Goal: Check status: Check status

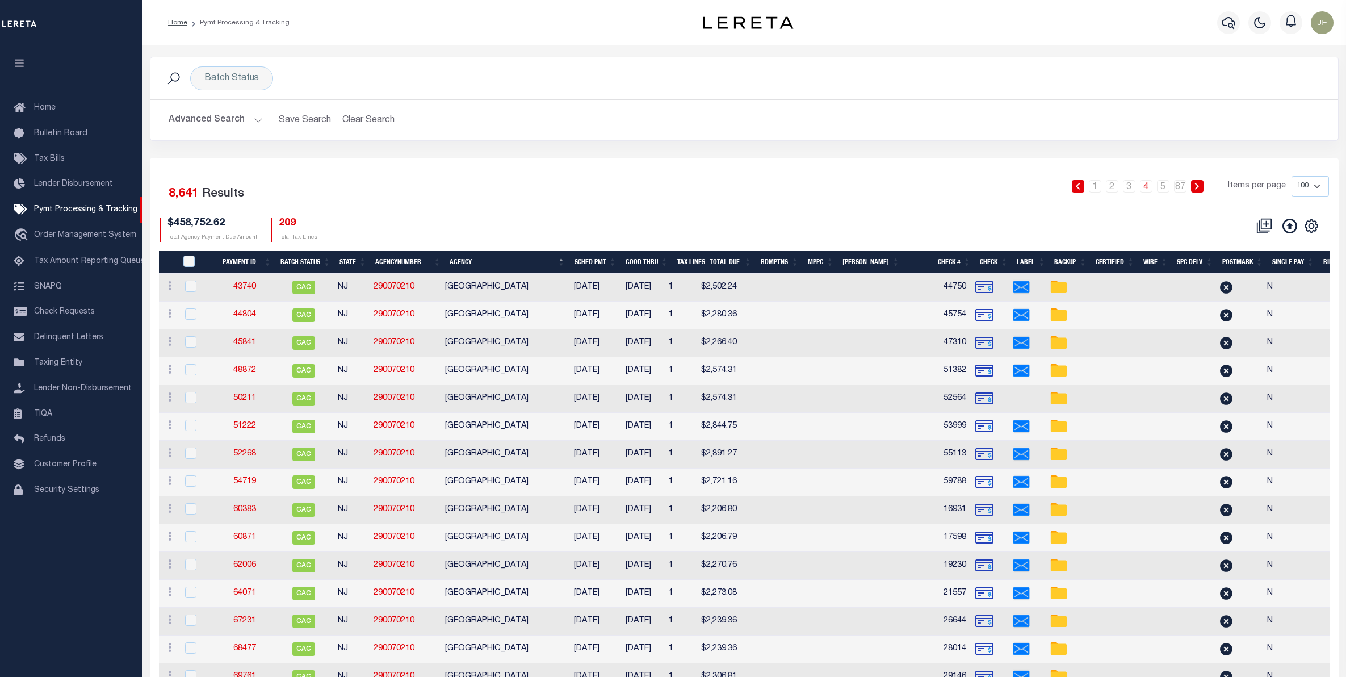
scroll to position [1774, 0]
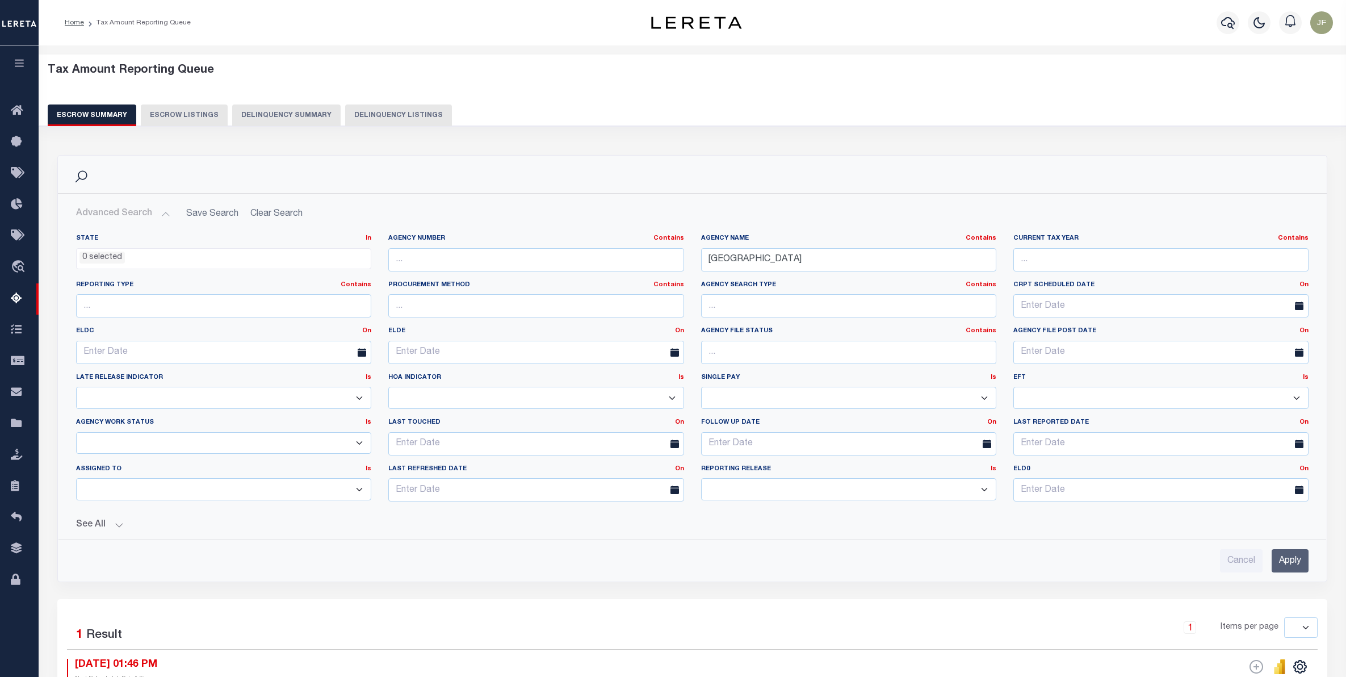
select select
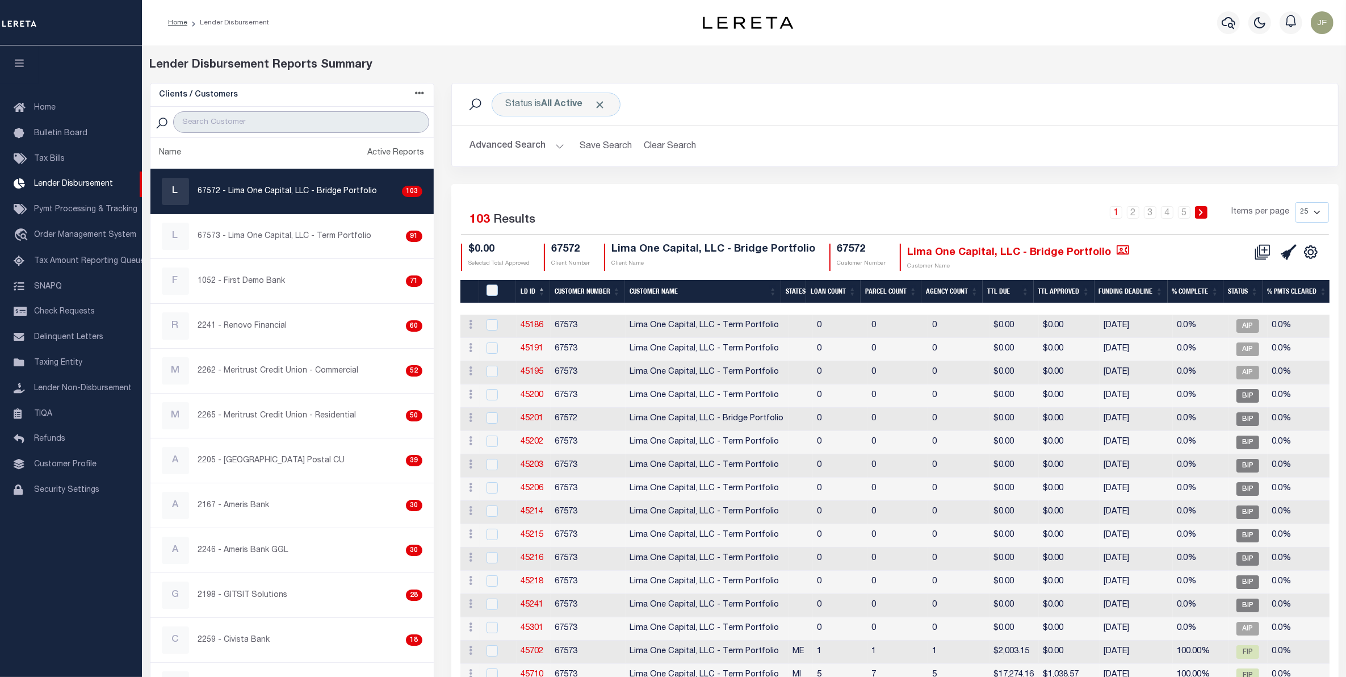
click at [288, 125] on input "search" at bounding box center [301, 122] width 256 height 22
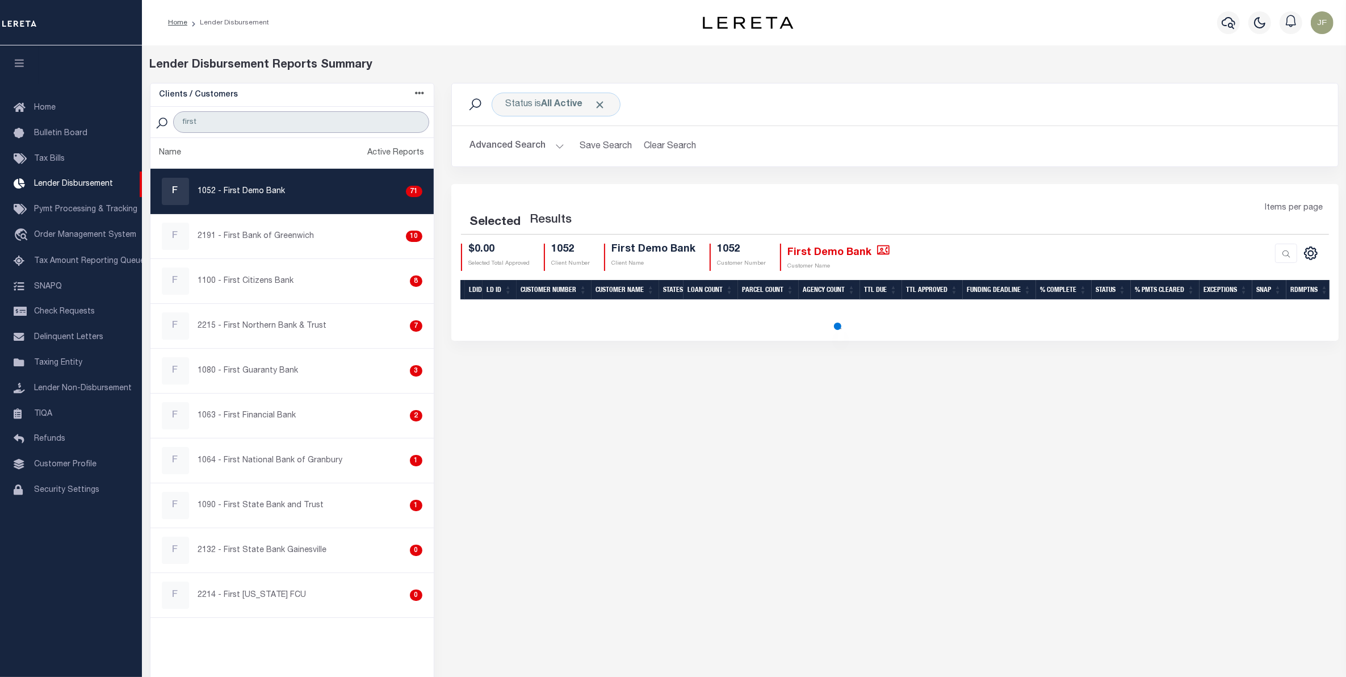
type input "first northern"
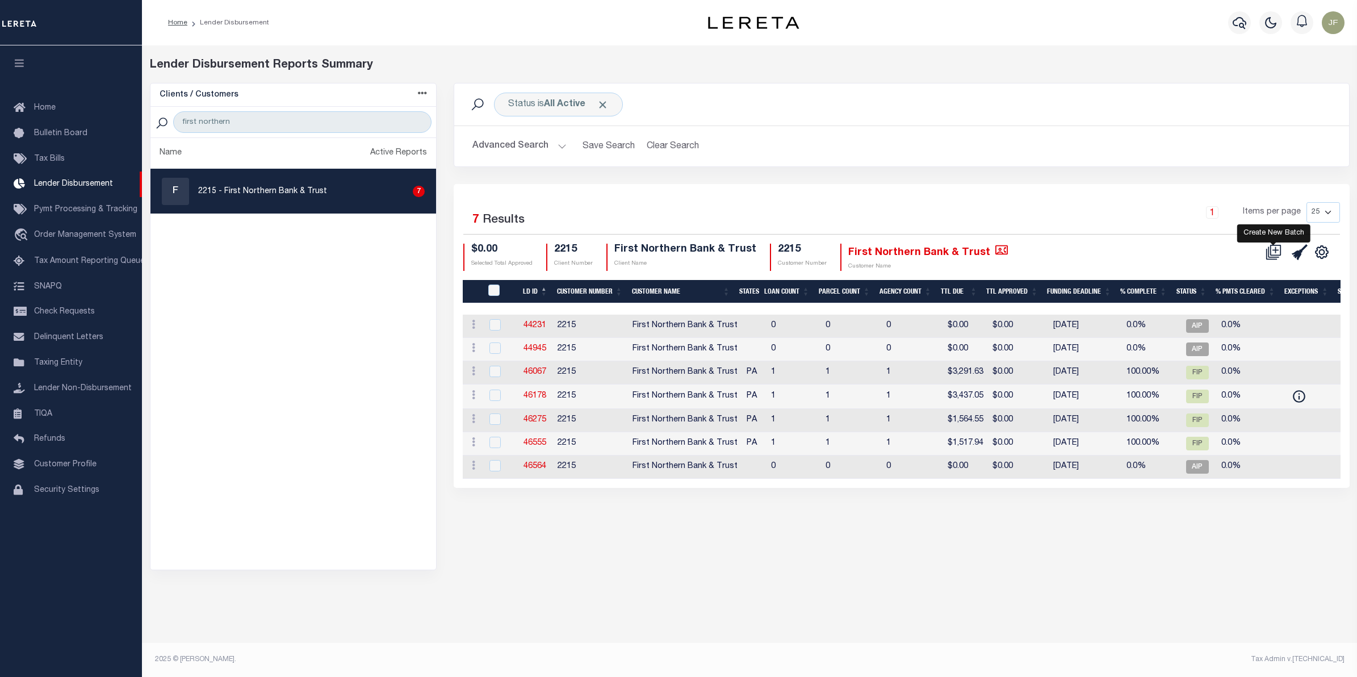
click at [1275, 248] on icon at bounding box center [1273, 252] width 16 height 16
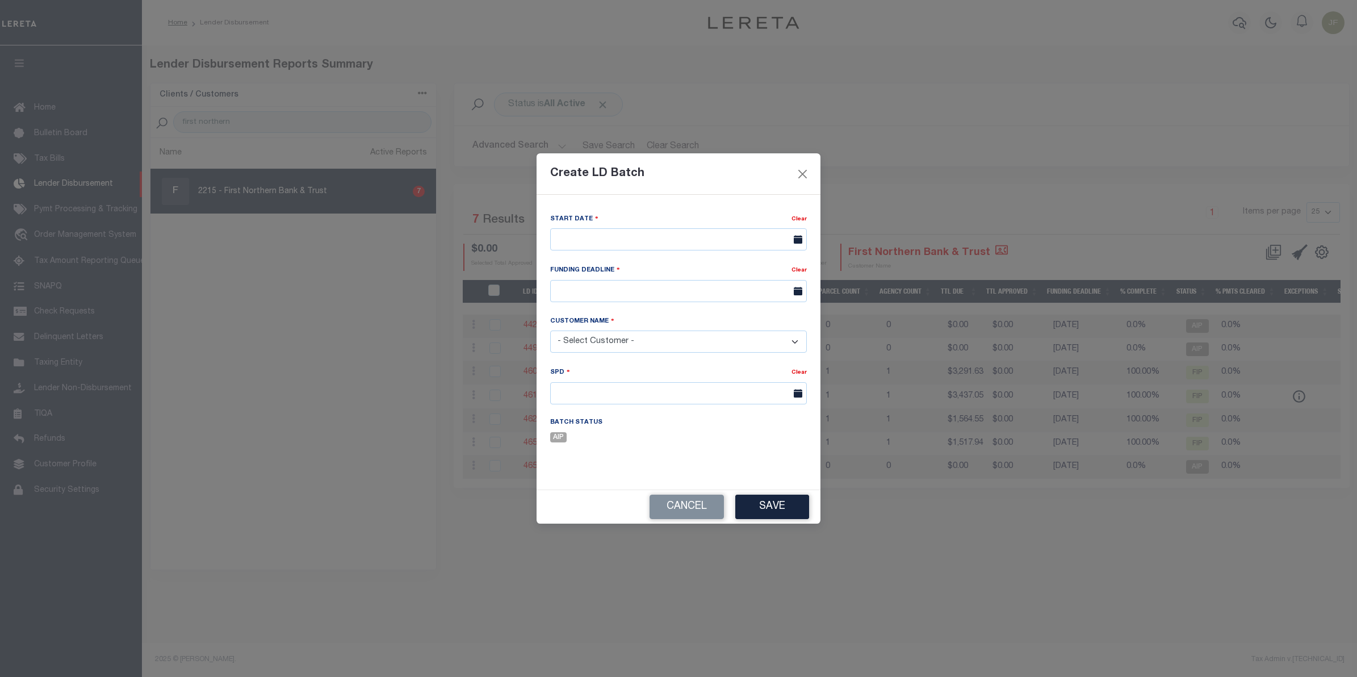
click at [704, 213] on div "Start Date" at bounding box center [670, 221] width 241 height 16
click at [701, 233] on input "text" at bounding box center [678, 239] width 257 height 22
click at [591, 341] on span "13" at bounding box center [587, 346] width 22 height 22
type input "10/13/2025"
click at [652, 338] on select "- Select Customer - Accumatch - Refunds All In Credit Union Amarillo National B…" at bounding box center [678, 341] width 257 height 22
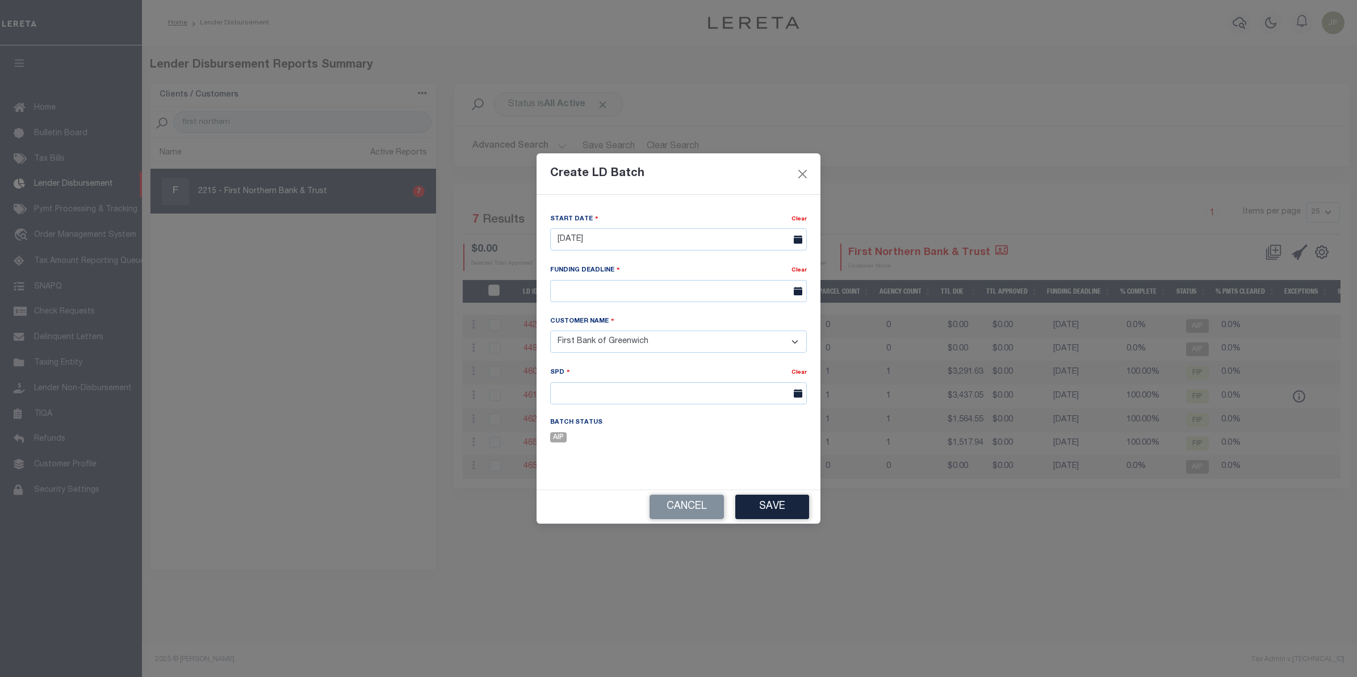
click at [691, 342] on select "- Select Customer - Accumatch - Refunds All In Credit Union Amarillo National B…" at bounding box center [678, 341] width 257 height 22
click at [550, 331] on select "- Select Customer - Accumatch - Refunds All In Credit Union Amarillo National B…" at bounding box center [678, 341] width 257 height 22
click at [791, 347] on select "- Select Customer - Accumatch - Refunds All In Credit Union Amarillo National B…" at bounding box center [678, 341] width 257 height 22
select select "2215"
click at [550, 331] on select "- Select Customer - Accumatch - Refunds All In Credit Union Amarillo National B…" at bounding box center [678, 341] width 257 height 22
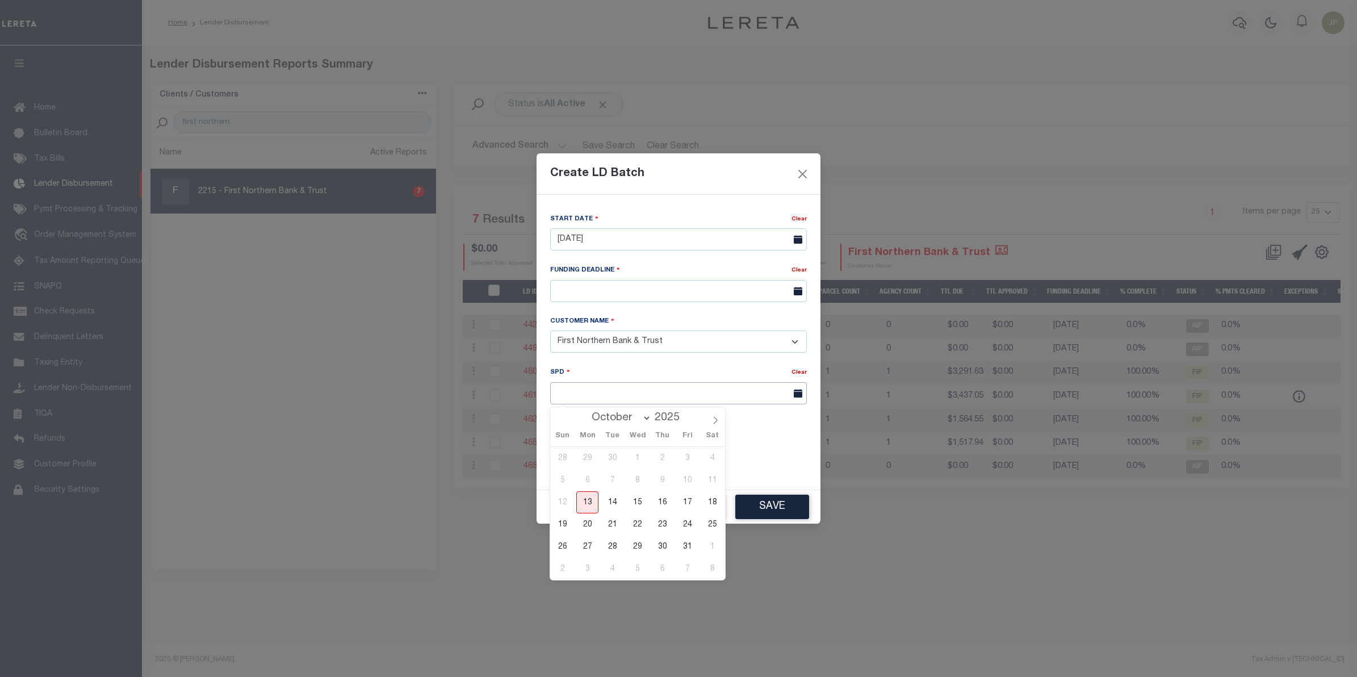
click at [705, 398] on input "text" at bounding box center [678, 393] width 257 height 22
click at [592, 519] on span "20" at bounding box center [587, 524] width 22 height 22
type input "10/20/2025"
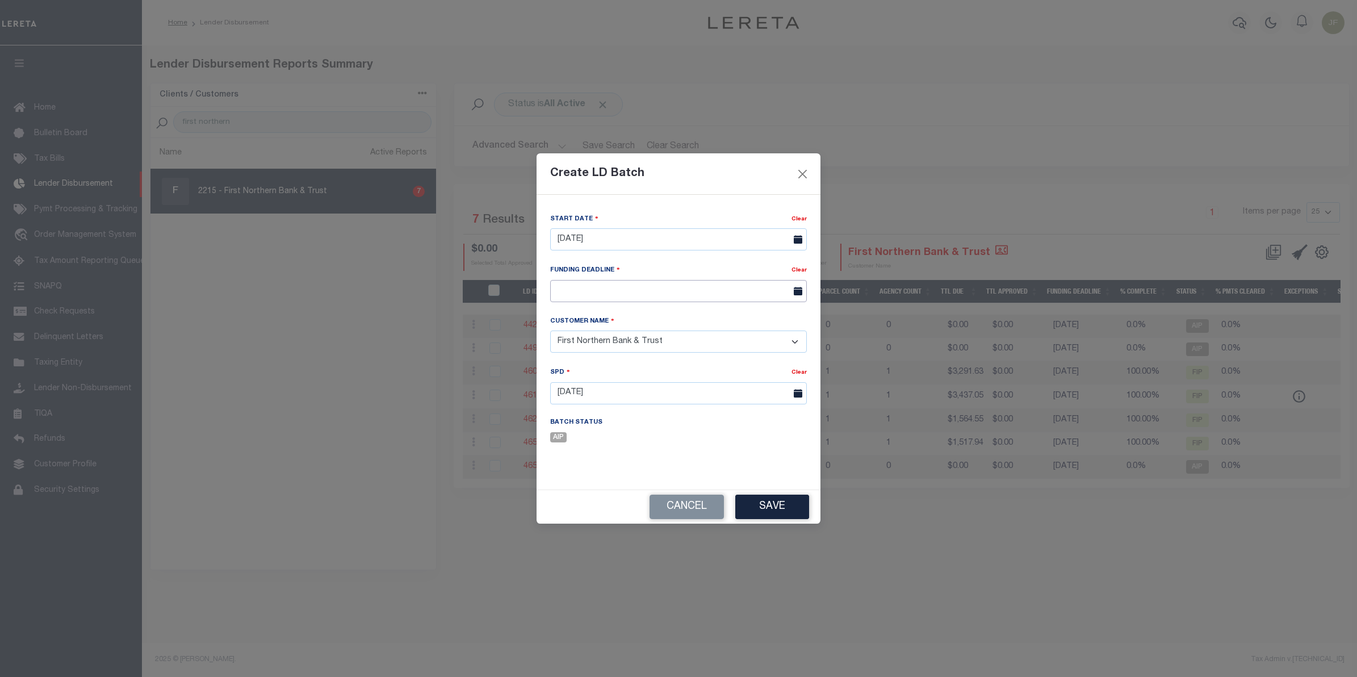
click at [677, 290] on input "text" at bounding box center [678, 291] width 257 height 22
click at [690, 399] on span "17" at bounding box center [687, 399] width 22 height 22
type input "10/17/25"
click at [768, 509] on button "Save" at bounding box center [772, 506] width 74 height 24
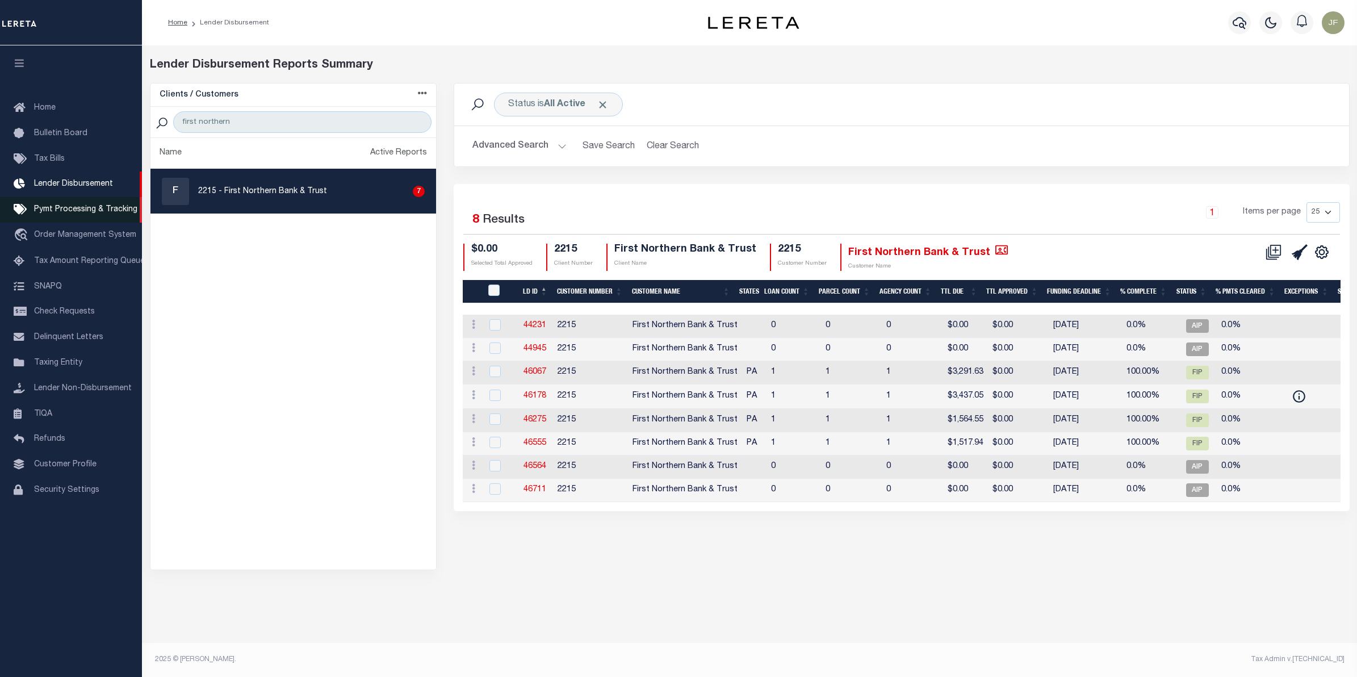
click at [77, 204] on link "Pymt Processing & Tracking" at bounding box center [71, 210] width 142 height 26
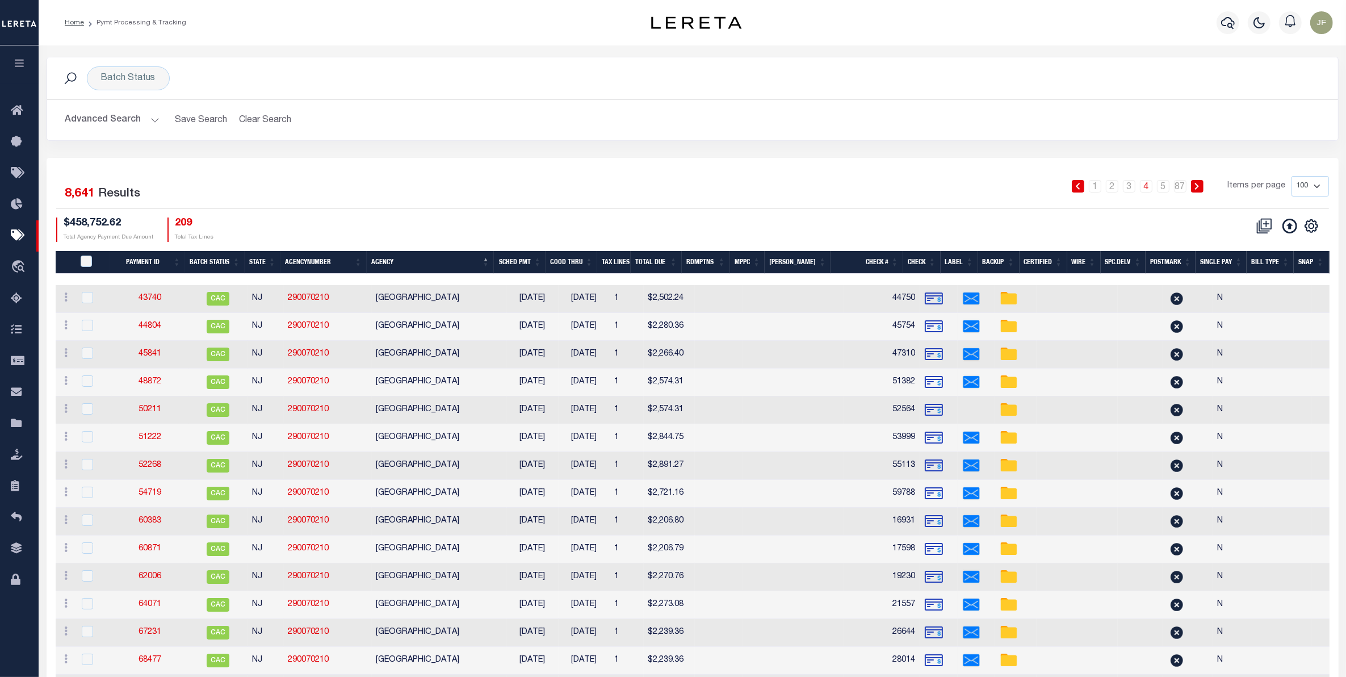
click at [108, 125] on button "Advanced Search" at bounding box center [112, 120] width 94 height 22
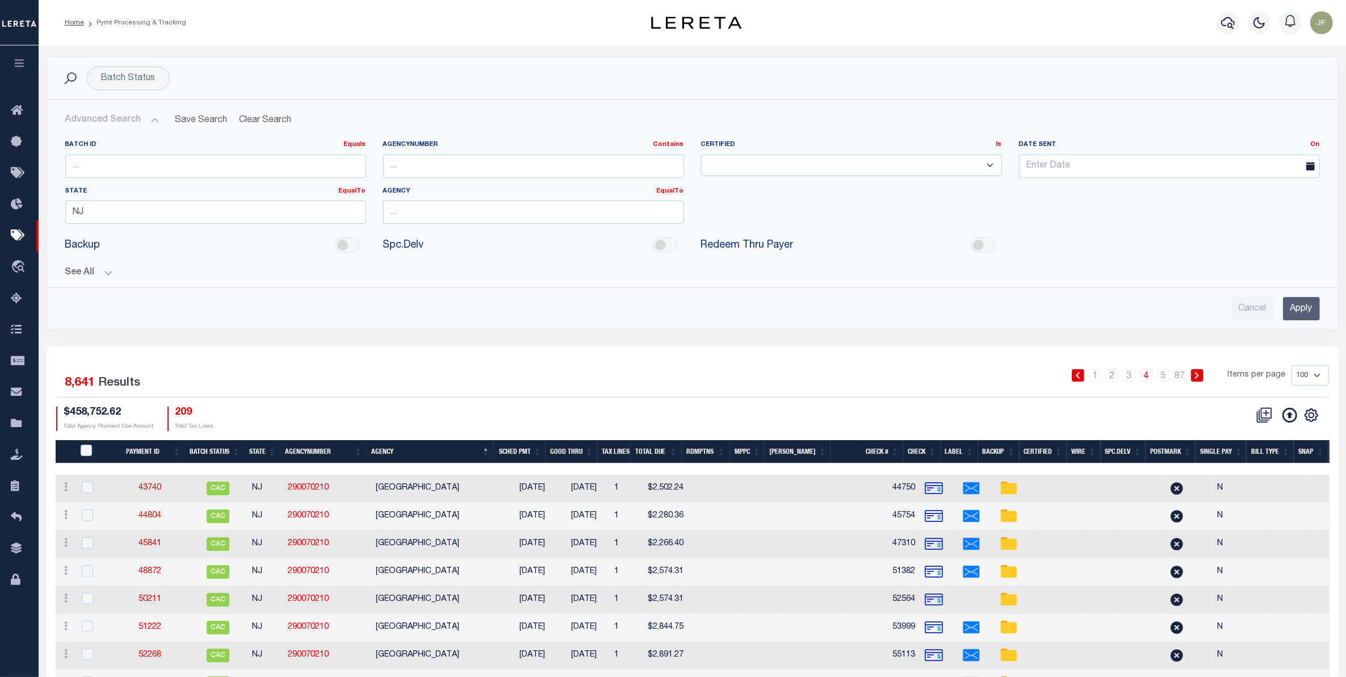
click at [104, 273] on button "See All" at bounding box center [692, 272] width 1255 height 11
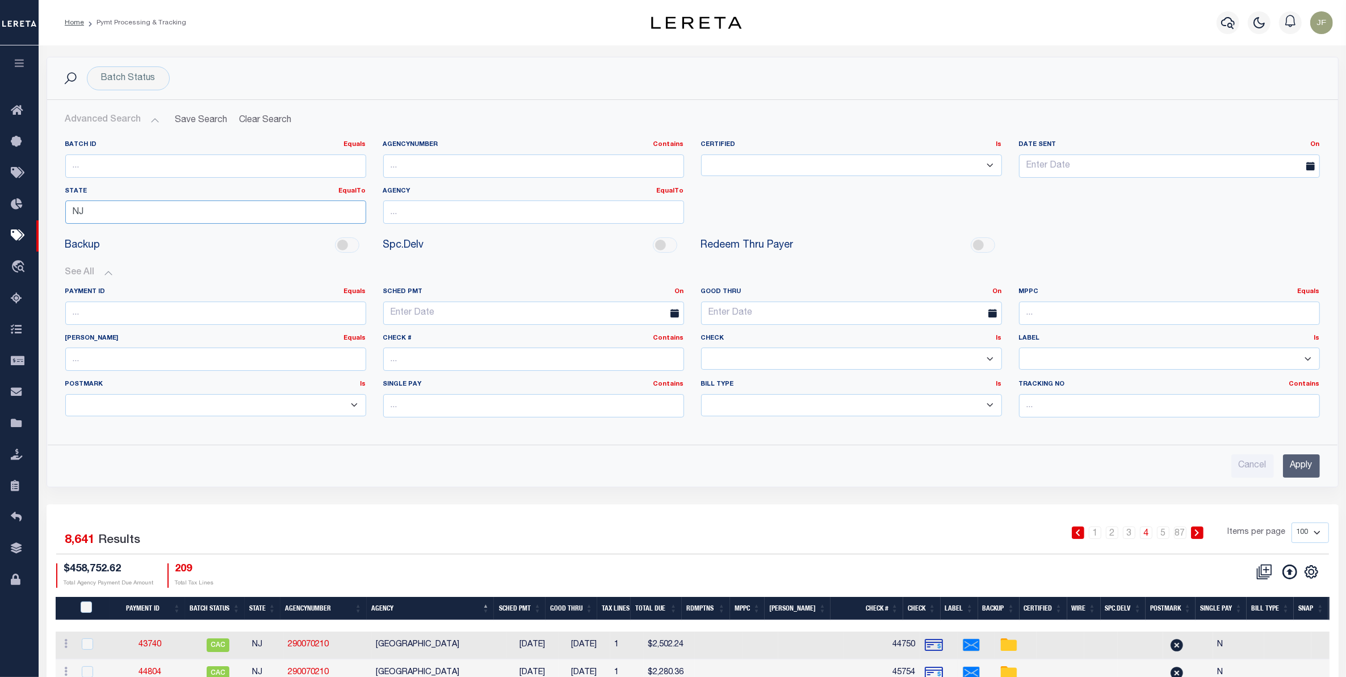
drag, startPoint x: 121, startPoint y: 206, endPoint x: -11, endPoint y: 206, distance: 131.7
type input "FL"
drag, startPoint x: 475, startPoint y: 254, endPoint x: 589, endPoint y: 275, distance: 115.5
click at [476, 254] on div "[GEOGRAPHIC_DATA]" at bounding box center [533, 251] width 301 height 18
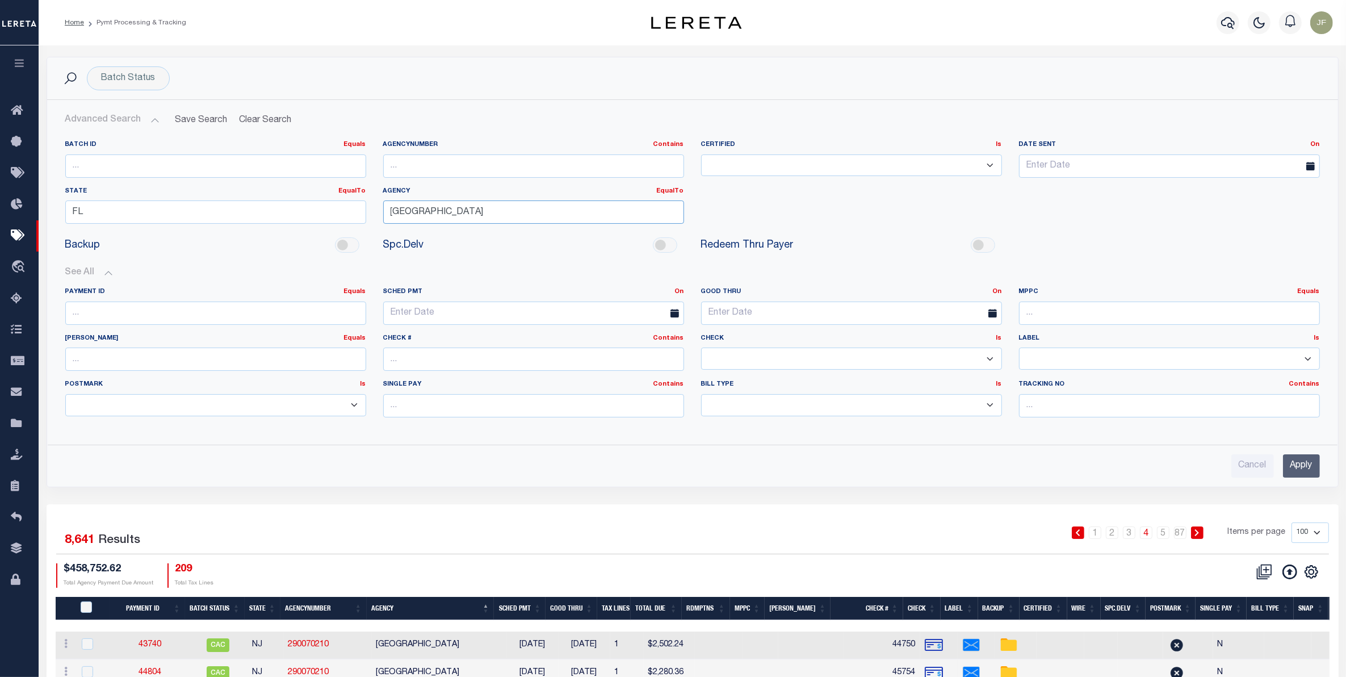
type input "[GEOGRAPHIC_DATA]"
click at [1310, 477] on input "Apply" at bounding box center [1301, 465] width 37 height 23
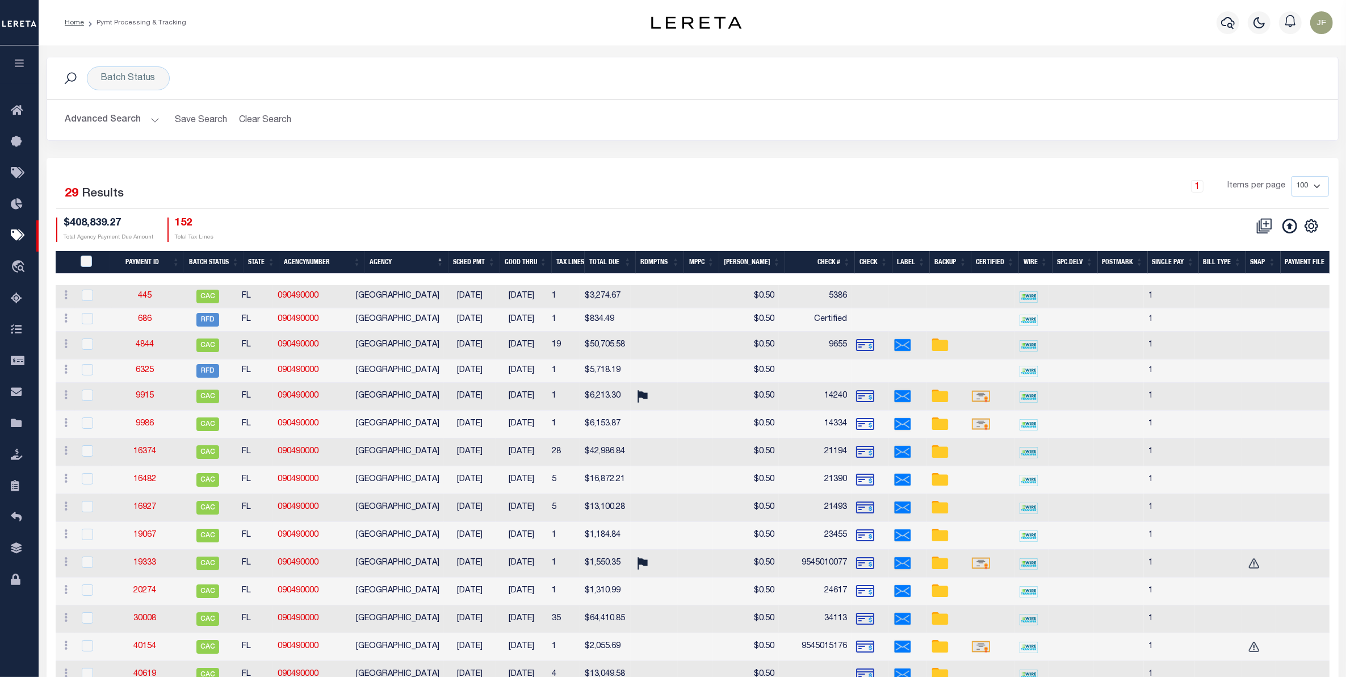
click at [531, 265] on th "Good Thru" at bounding box center [526, 262] width 52 height 23
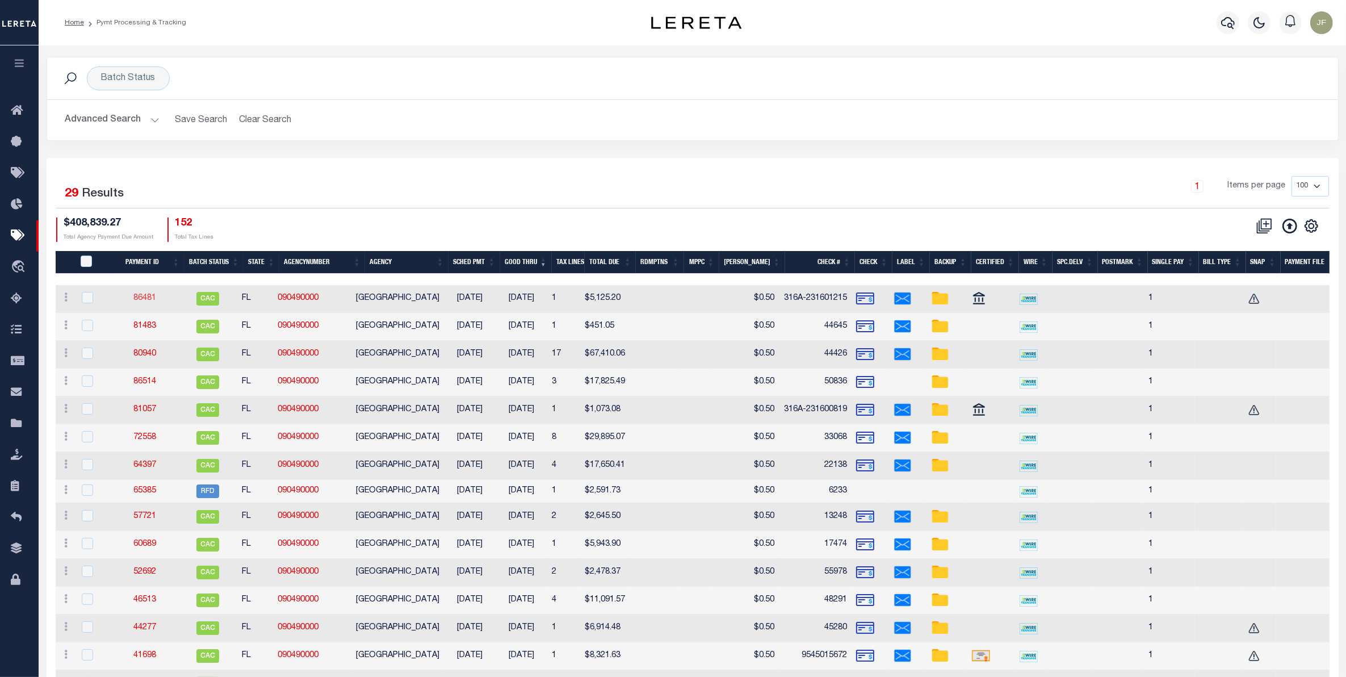
click at [156, 301] on link "86481" at bounding box center [144, 298] width 23 height 8
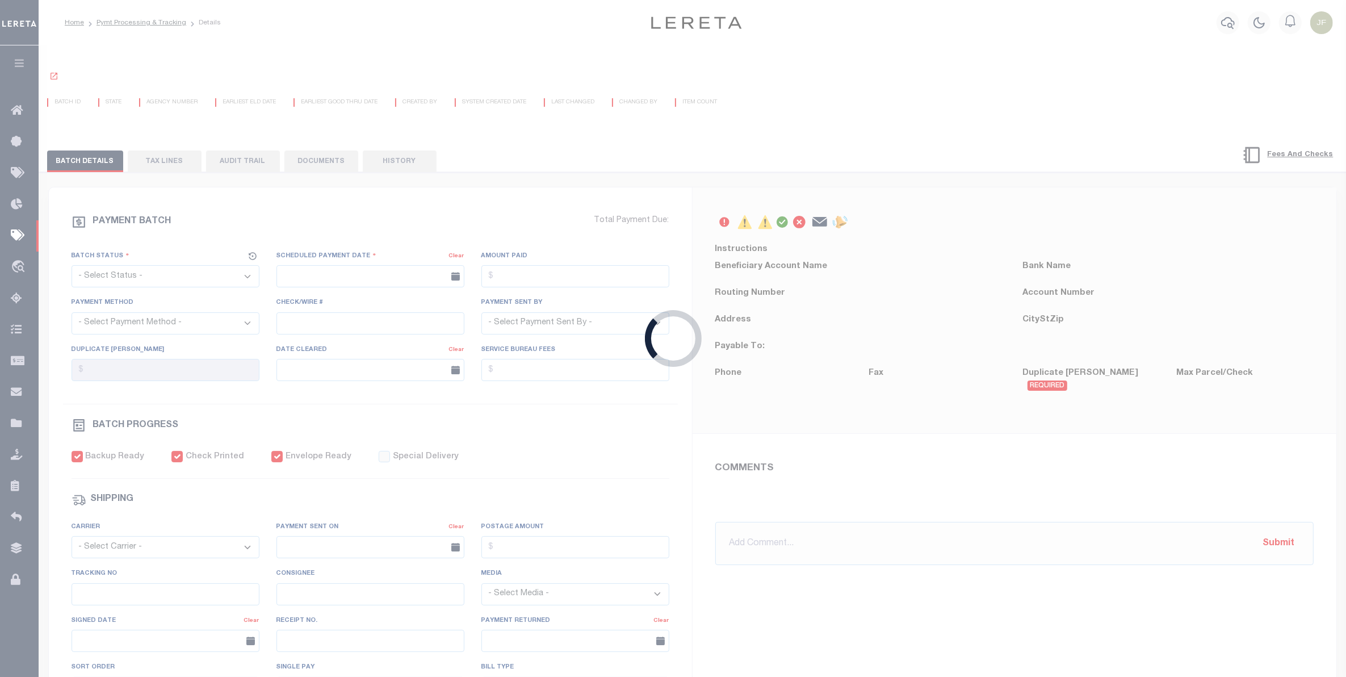
select select "CAC"
type input "05/07/2025"
type input "$5,125.2"
select select "CCK"
type input "316A-231601215"
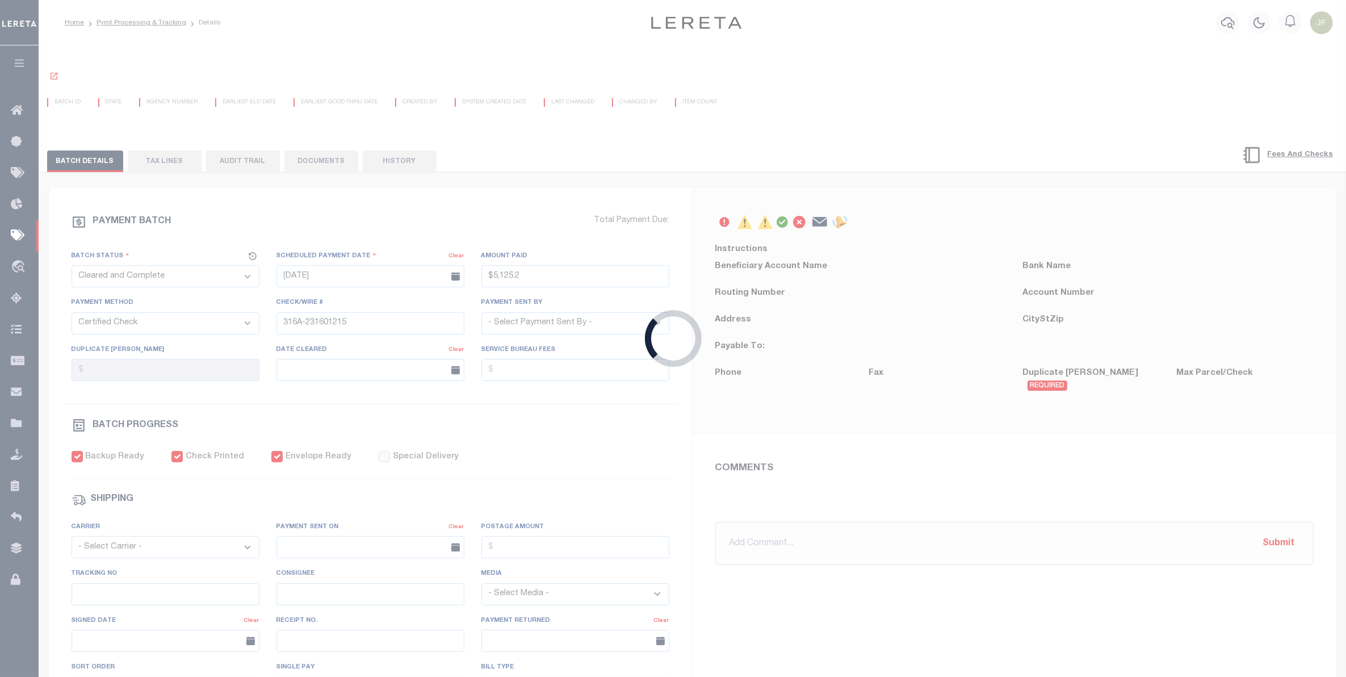
select select "Cole, Gloria"
type input "05/15/2025"
checkbox input "true"
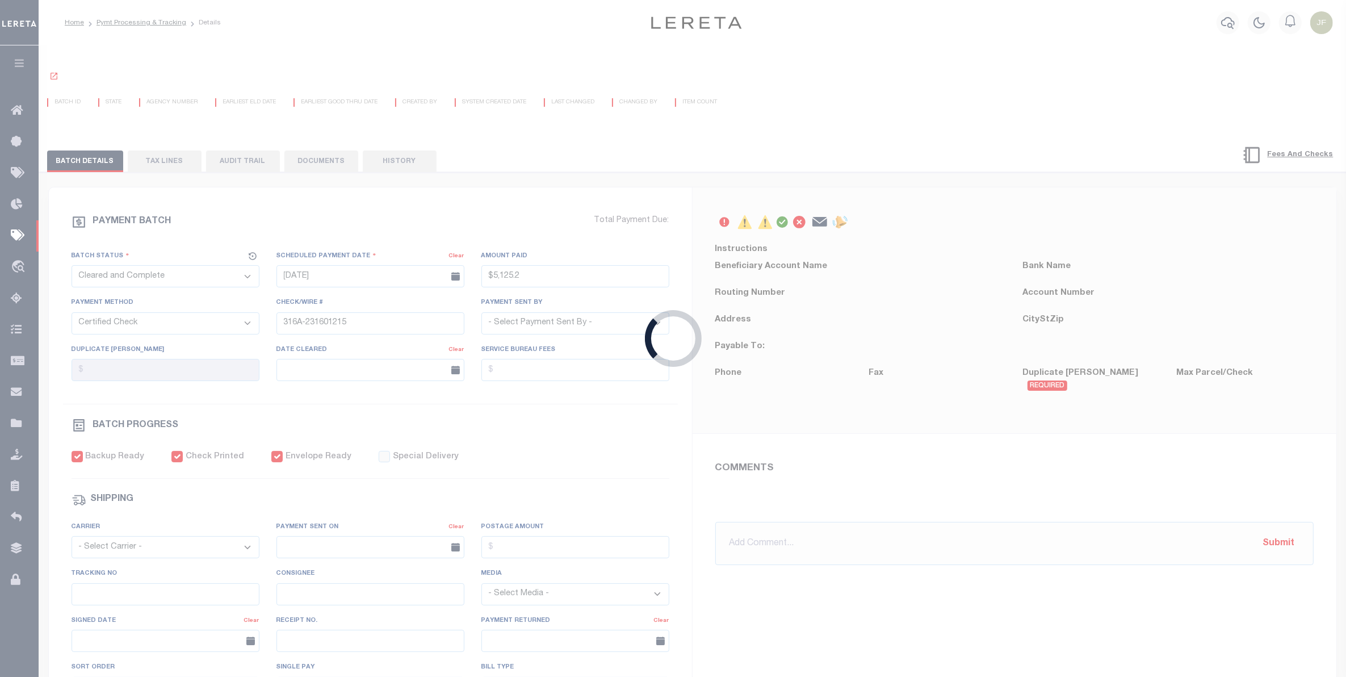
select select "FDX"
type input "05/08/2025"
type input "$23.03"
type input "881106358490"
type input "D.Debra"
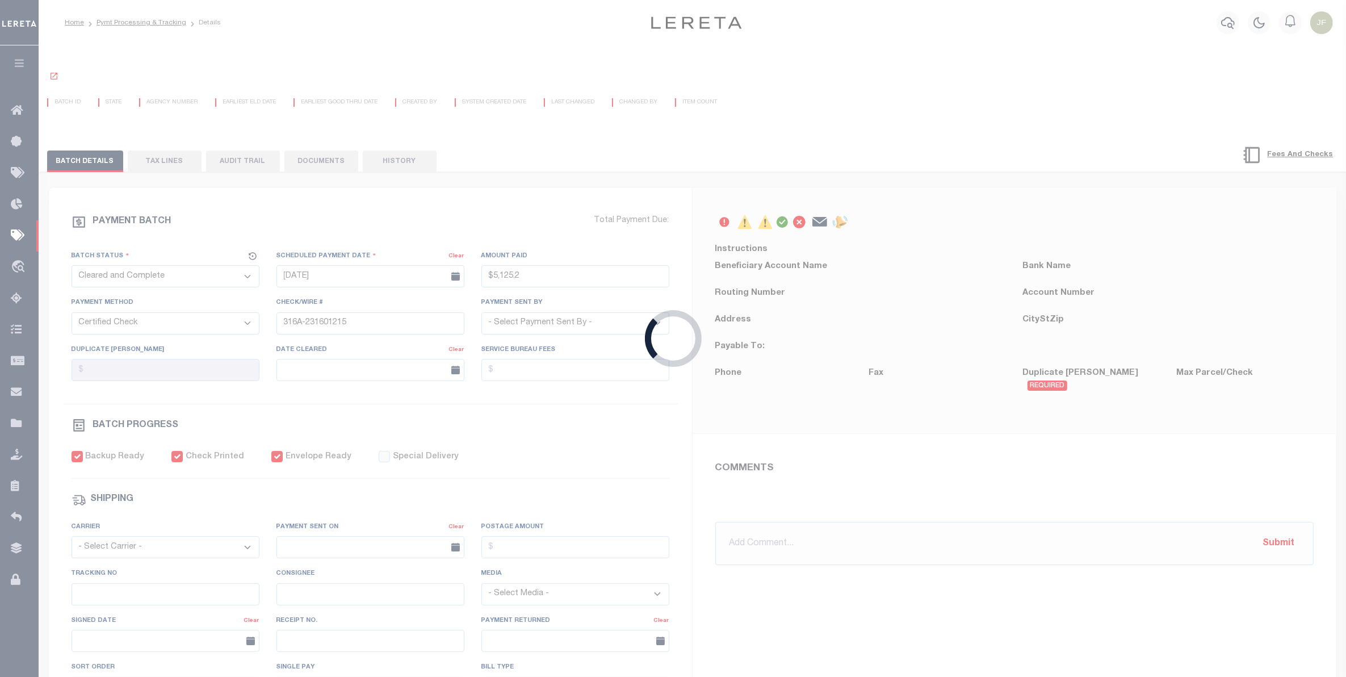
type input "05/12/2025"
type input "1"
type input "316A-2316011215"
radio input "true"
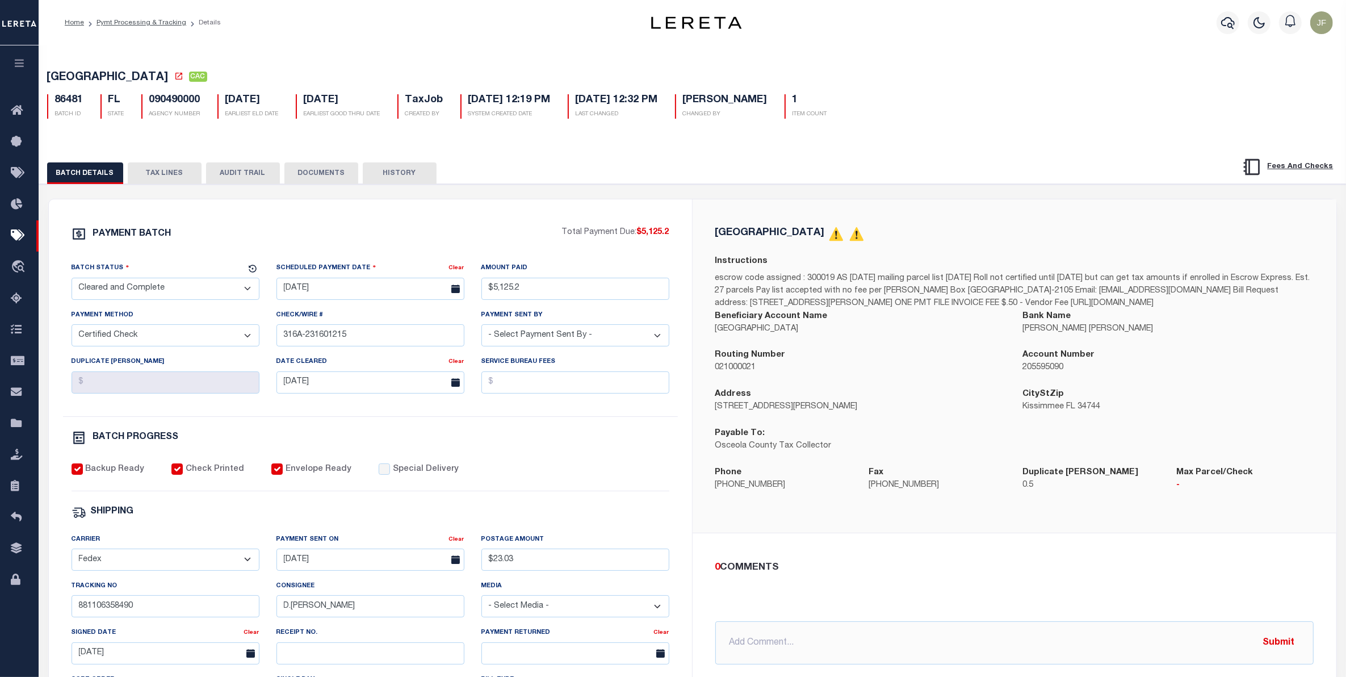
click at [150, 176] on button "TAX LINES" at bounding box center [165, 173] width 74 height 22
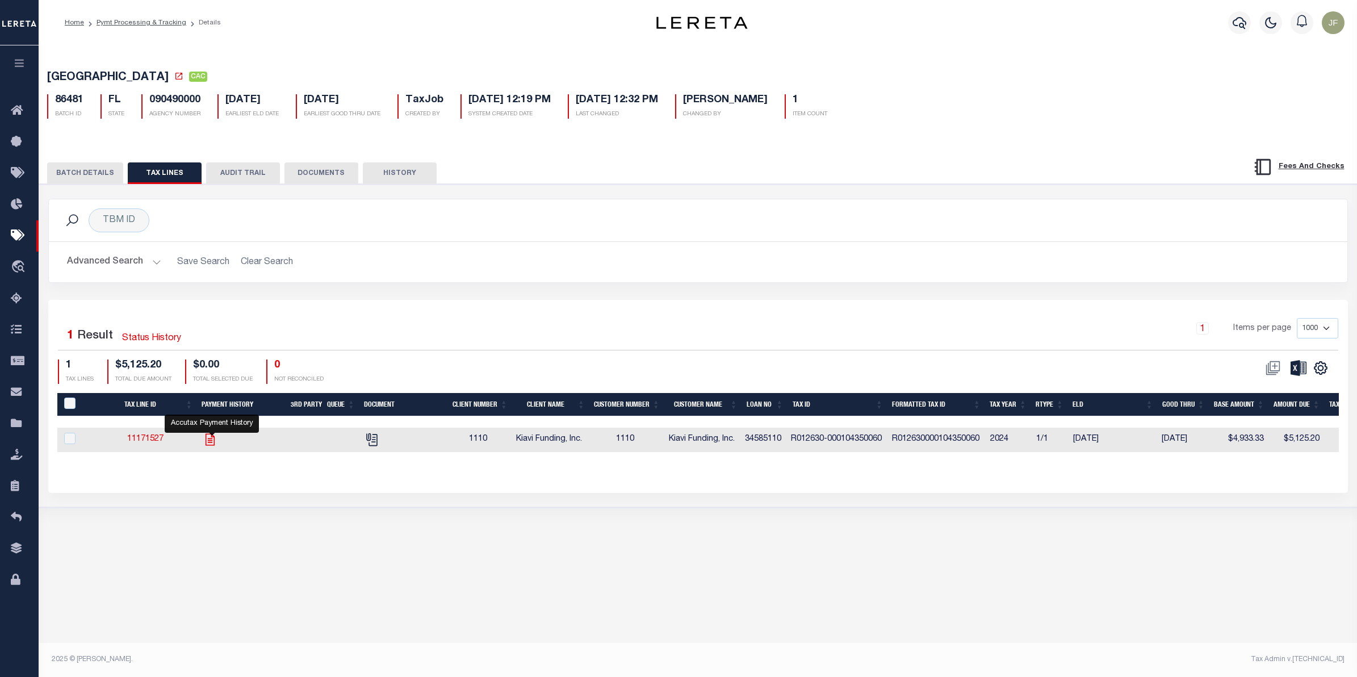
click at [213, 445] on icon "" at bounding box center [209, 439] width 9 height 12
checkbox input "true"
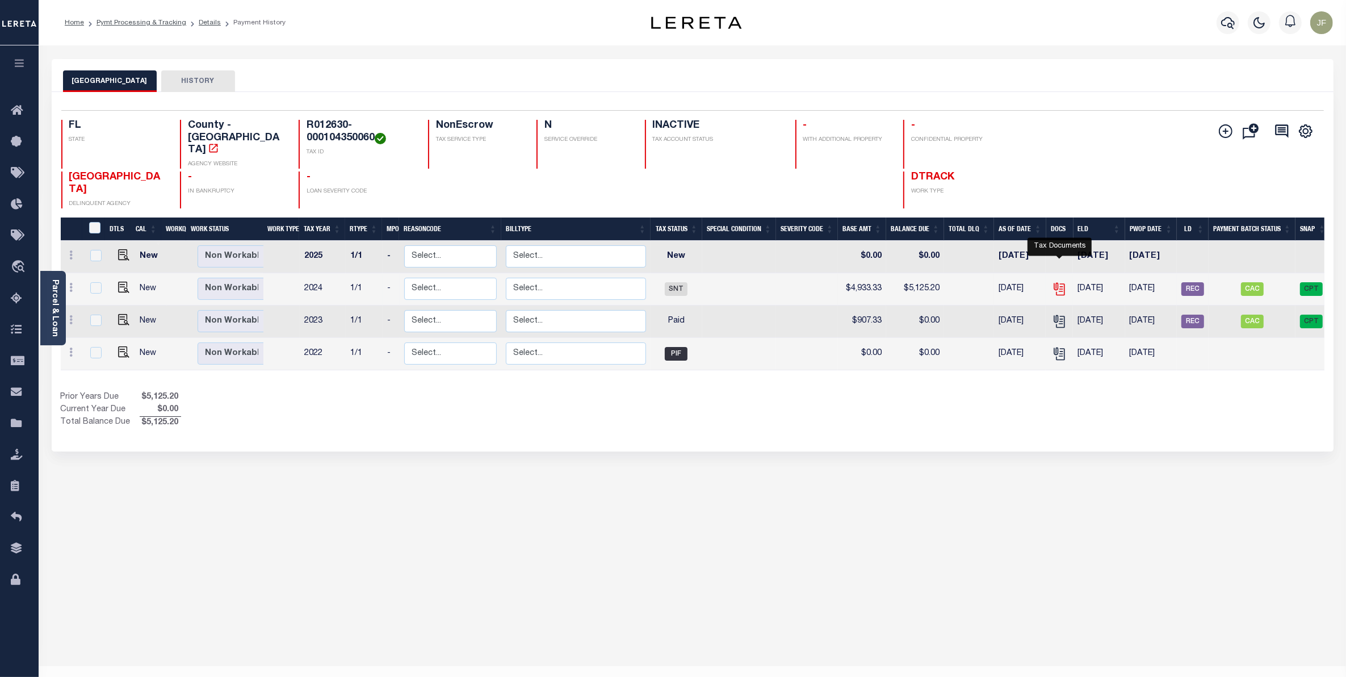
click at [1059, 282] on icon "" at bounding box center [1059, 289] width 15 height 15
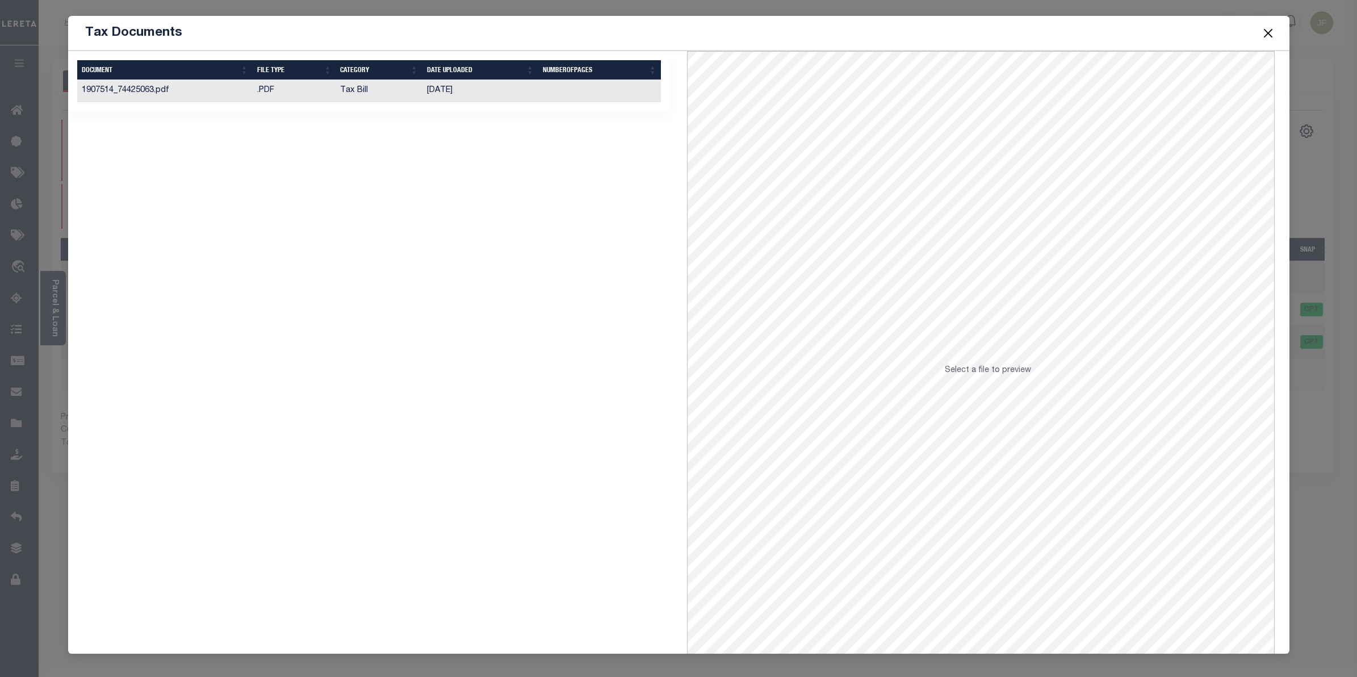
click at [1266, 37] on button "Close" at bounding box center [1267, 33] width 15 height 15
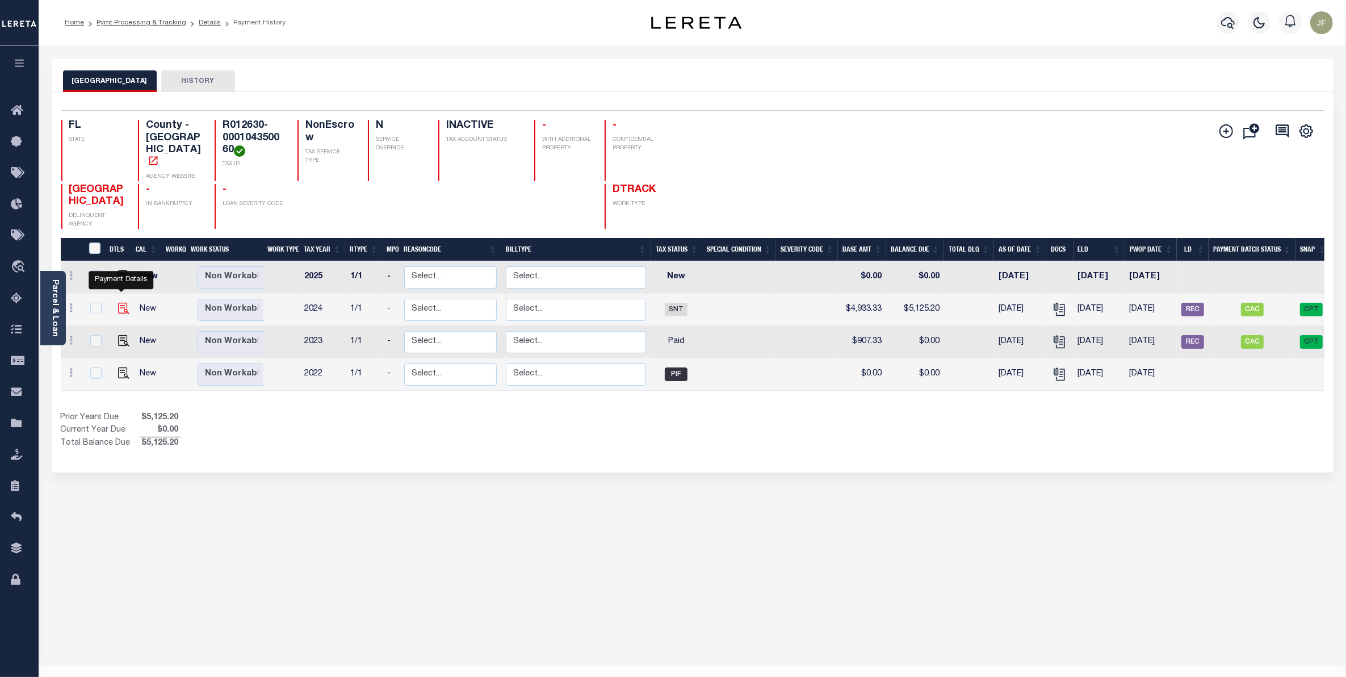
click at [122, 304] on img "" at bounding box center [123, 308] width 11 height 11
checkbox input "true"
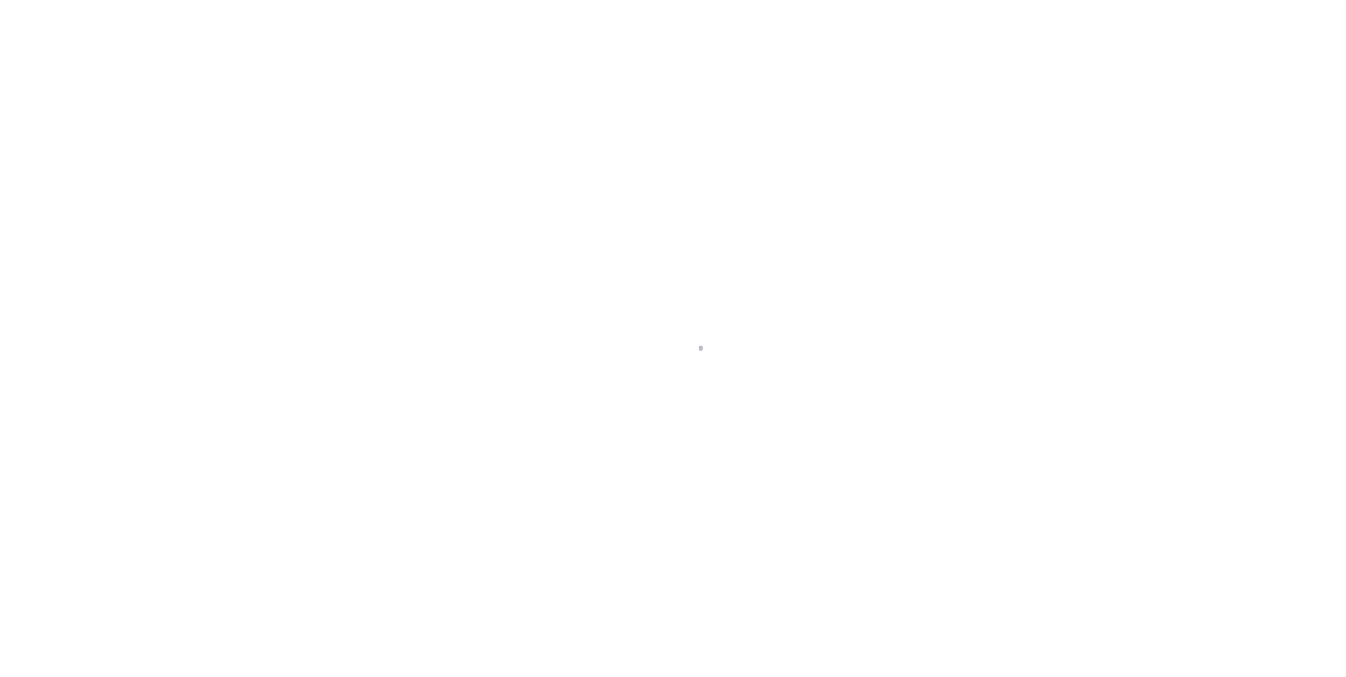
select select "SNT"
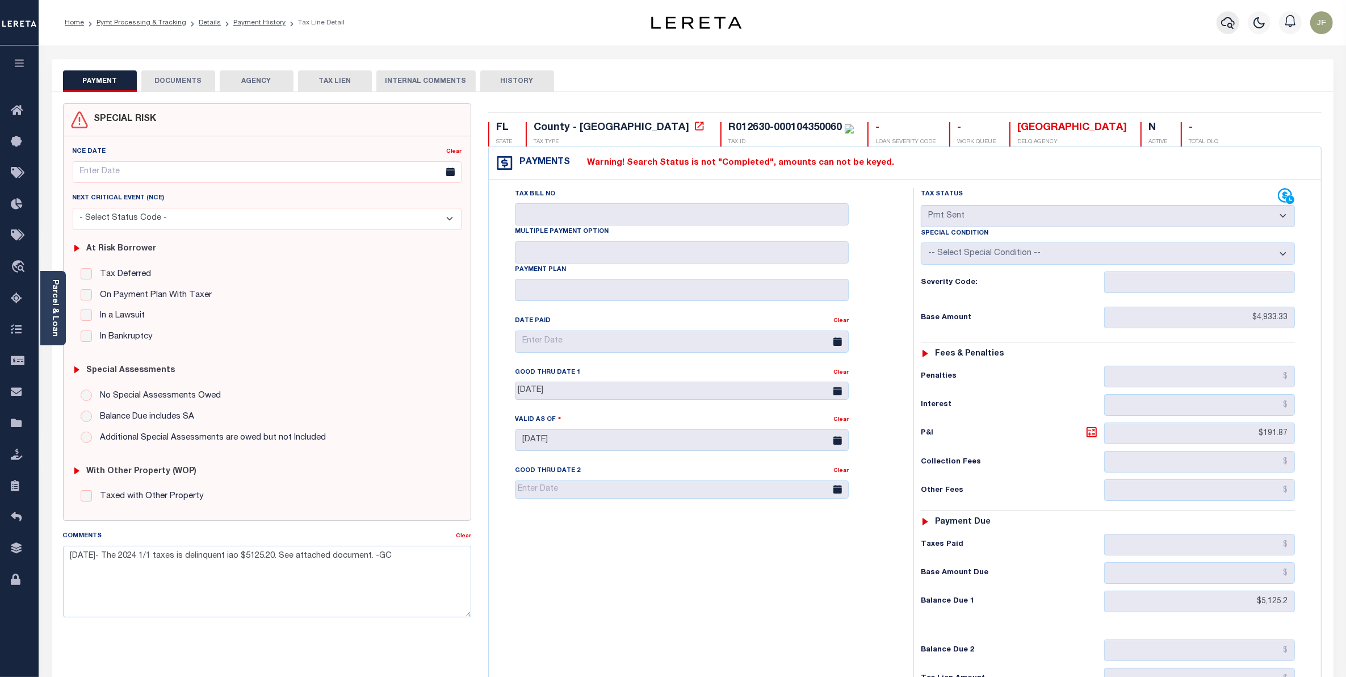
click at [1222, 20] on icon "button" at bounding box center [1228, 23] width 14 height 14
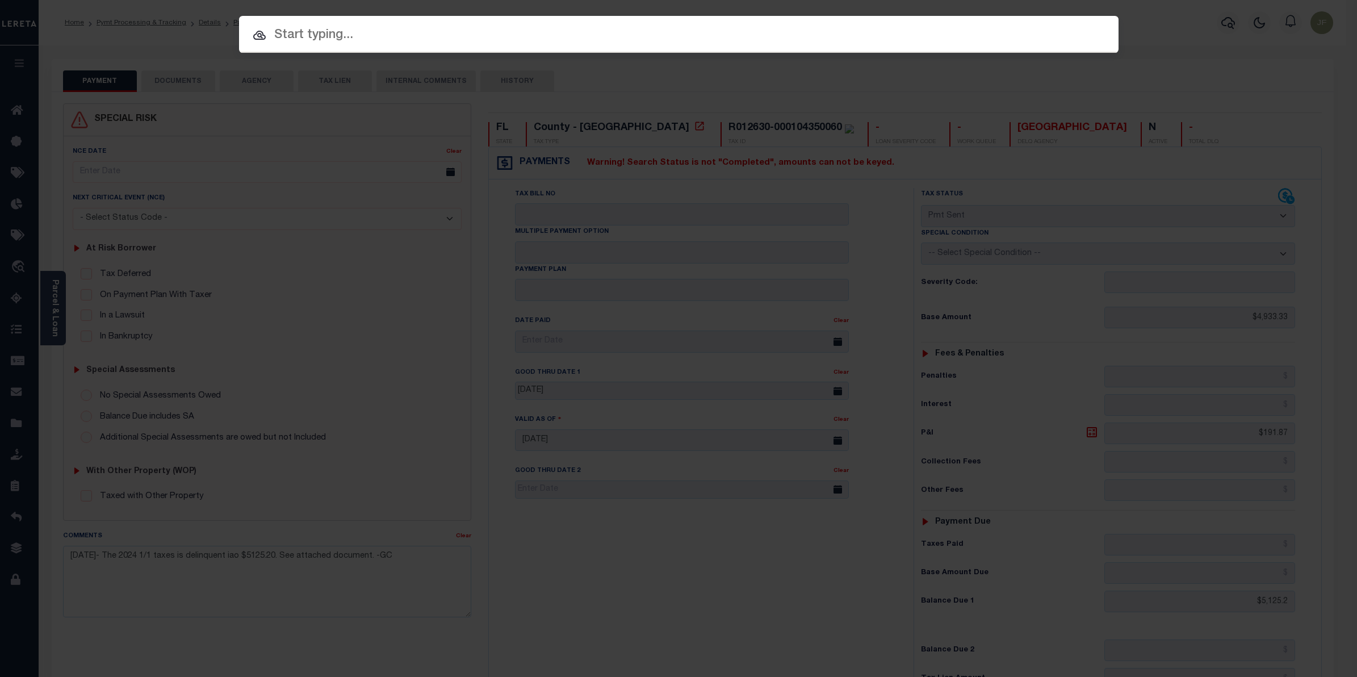
paste input "10011345"
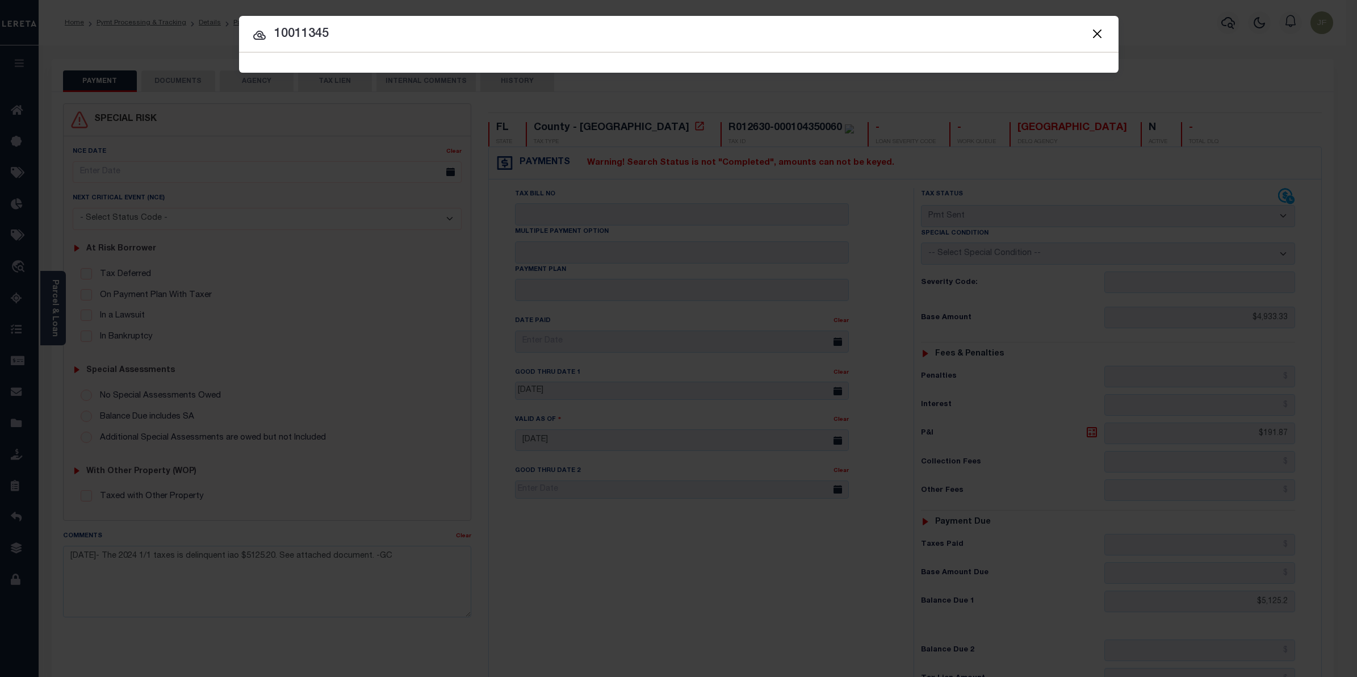
type input "10011345"
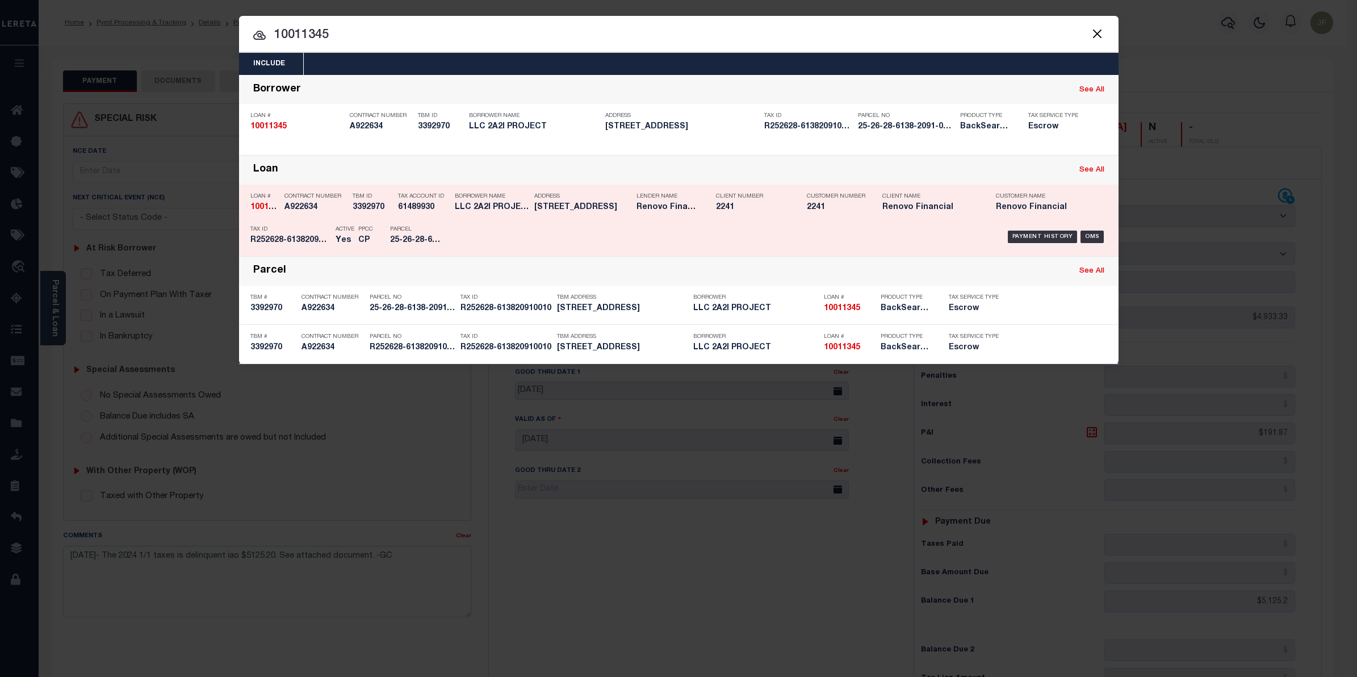
click at [1100, 228] on div "Payment History OMS" at bounding box center [782, 236] width 649 height 33
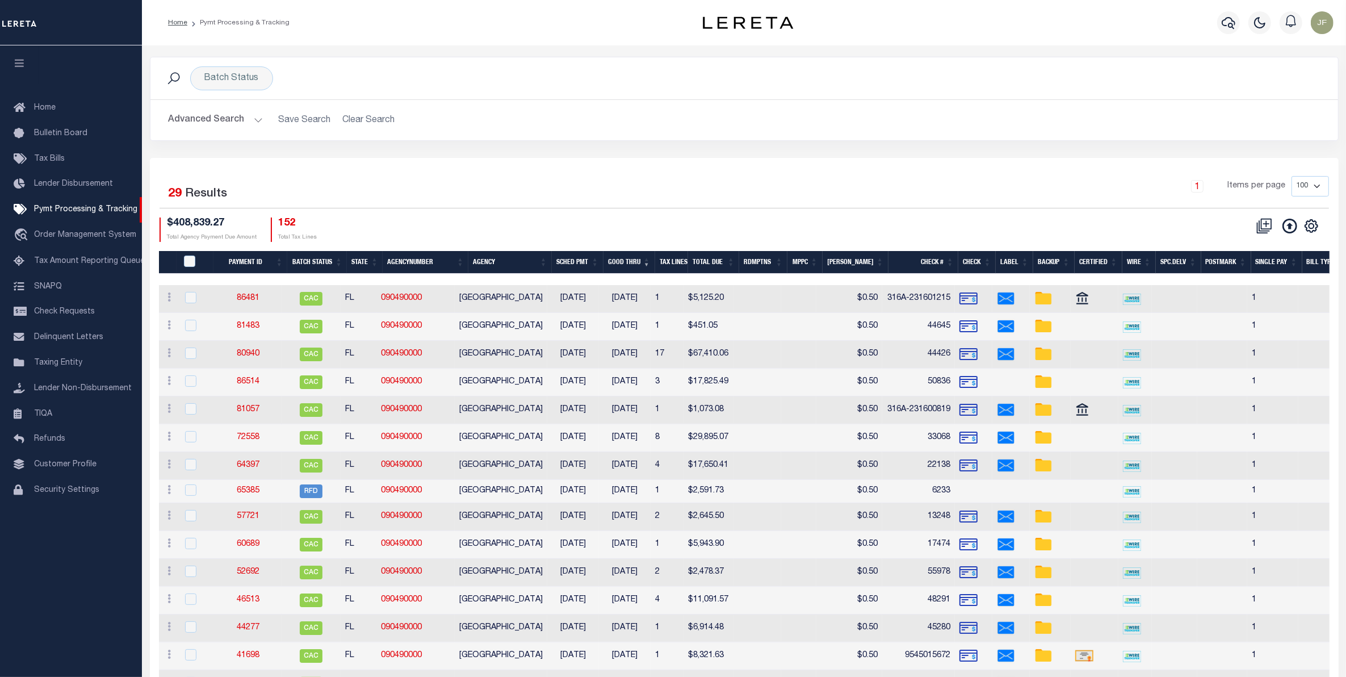
click at [236, 125] on button "Advanced Search" at bounding box center [216, 120] width 94 height 22
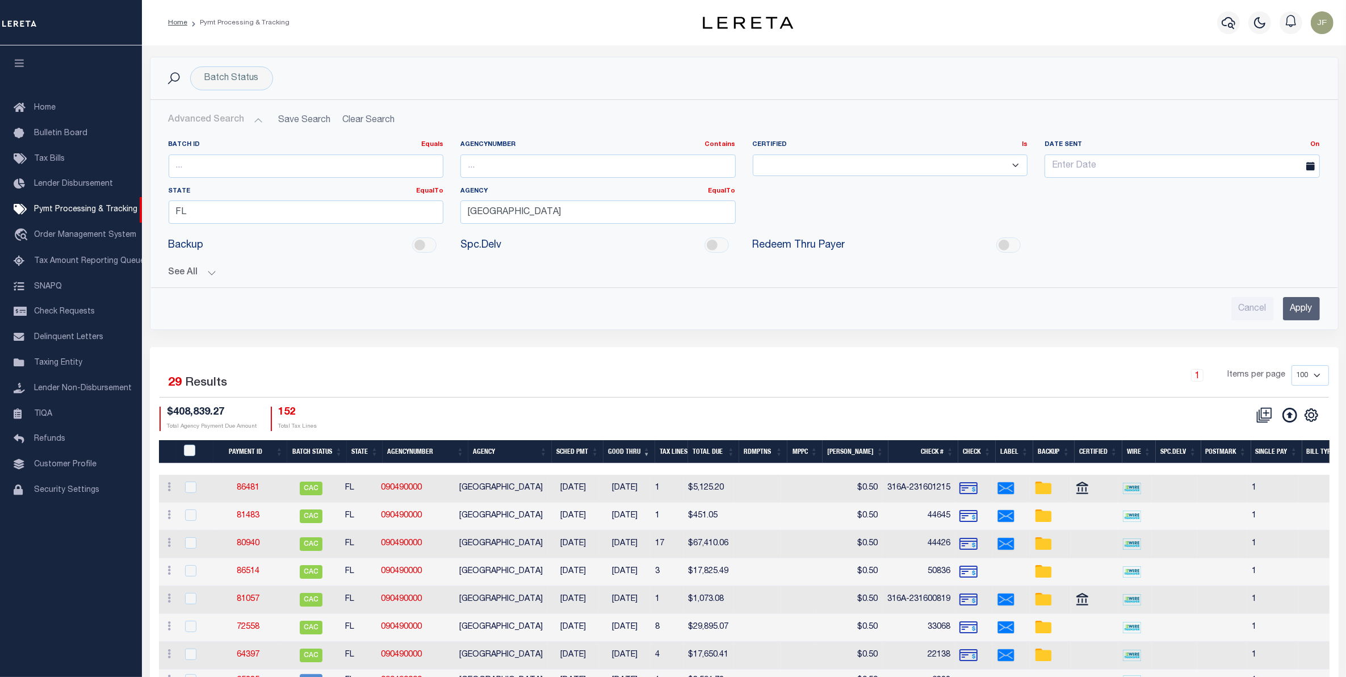
click at [1299, 315] on input "Apply" at bounding box center [1301, 308] width 37 height 23
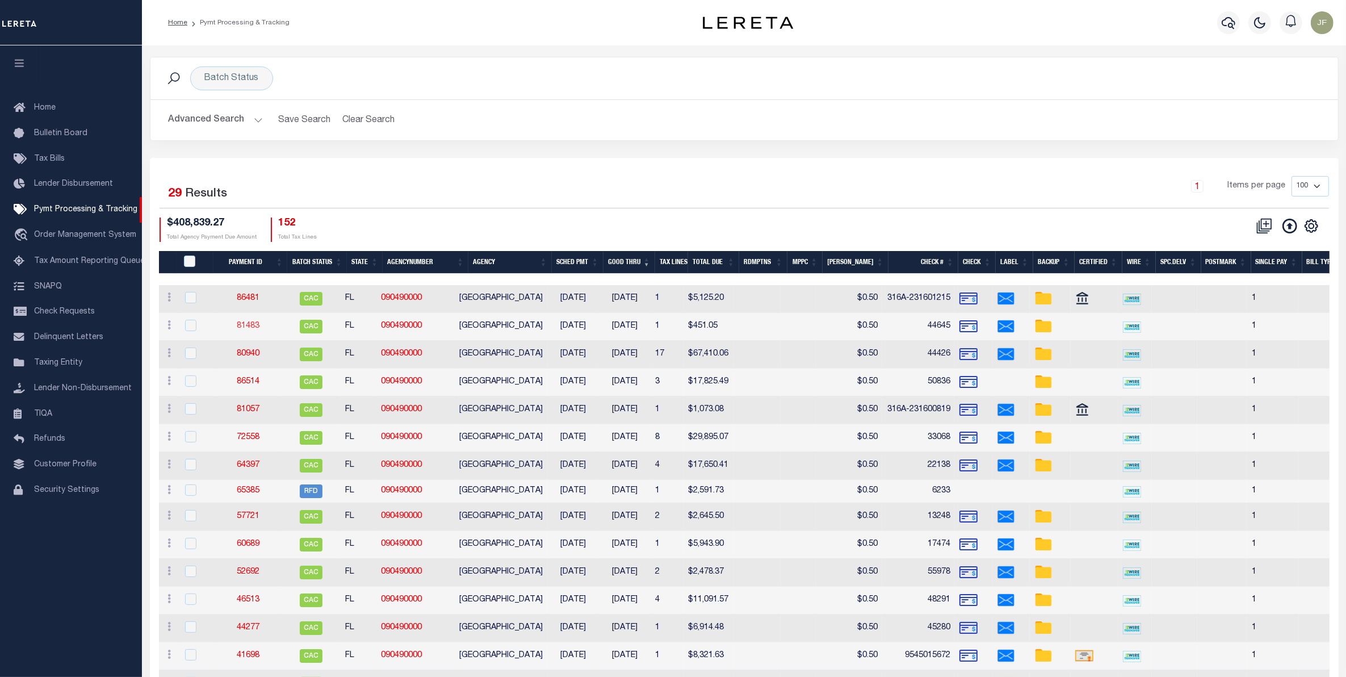
click at [256, 328] on link "81483" at bounding box center [248, 326] width 23 height 8
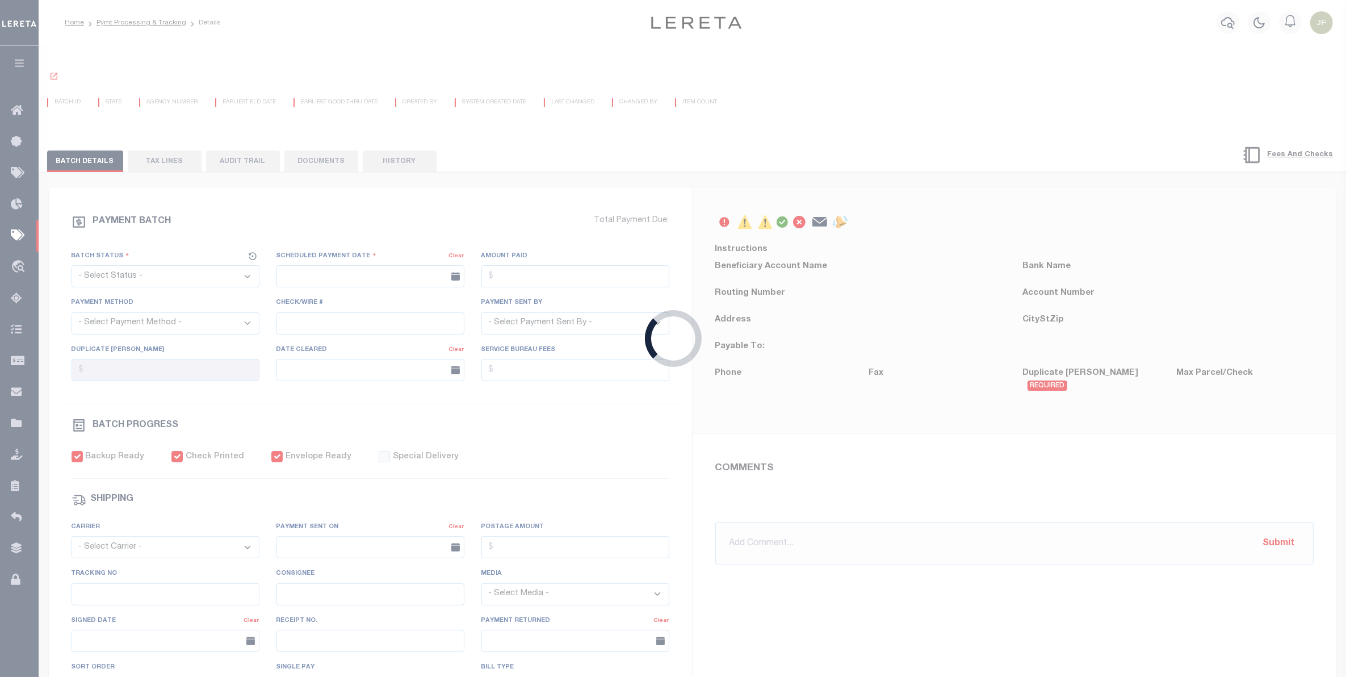
select select "CAC"
type input "11/26/2024"
type input "$451.05"
select select "CHK"
type input "44645"
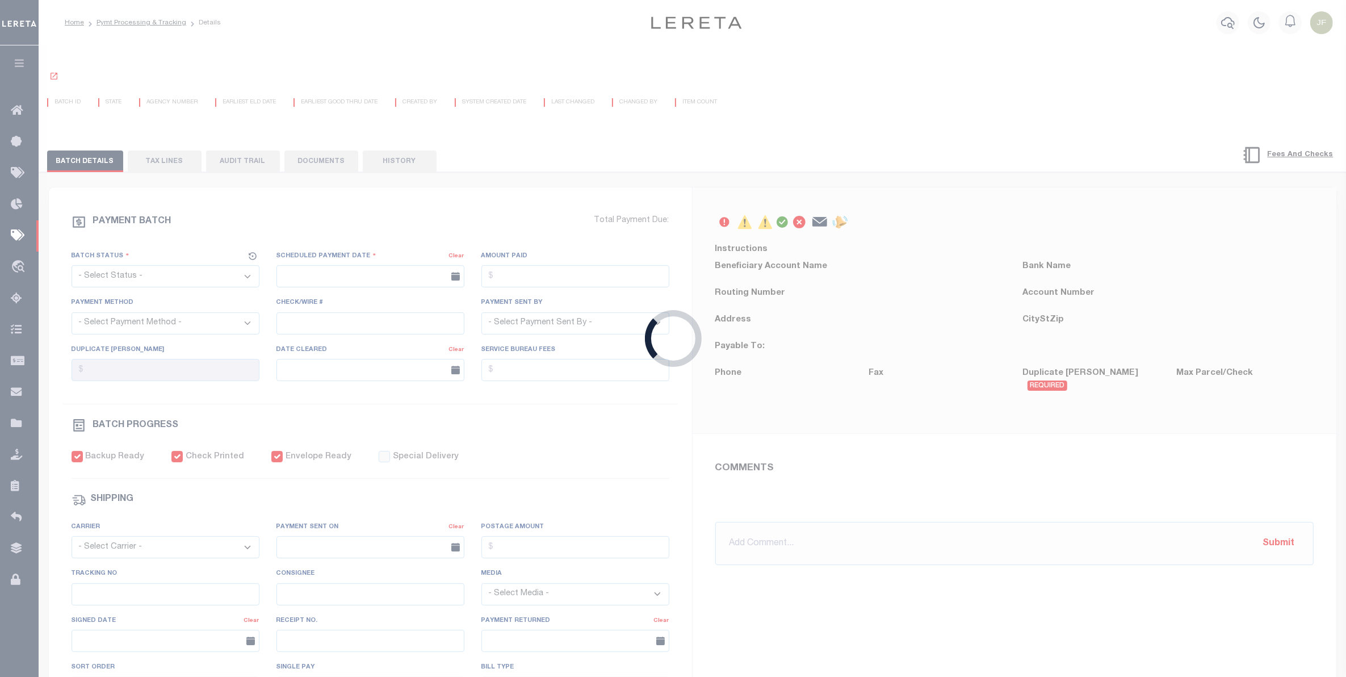
select select "Boultinghouse, Betty"
type input "12/05/2024"
checkbox input "true"
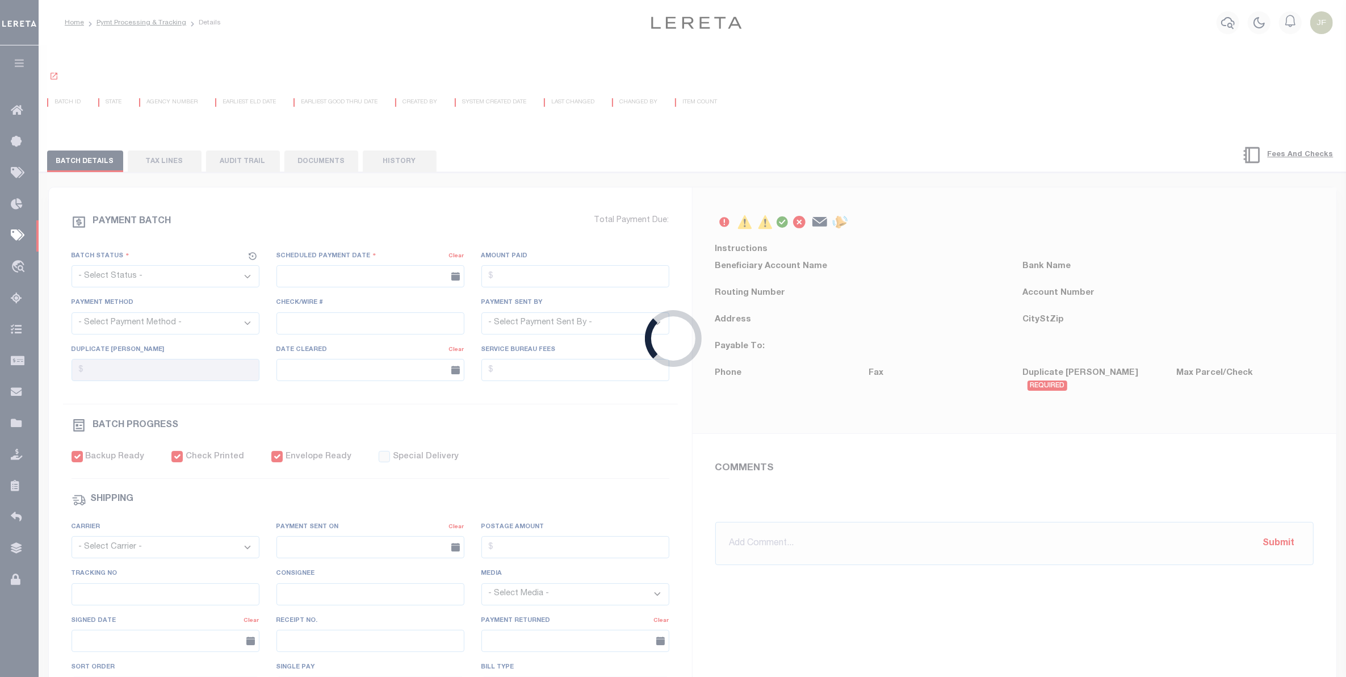
select select "FDX"
type input "11/26/2024"
type input "$23.58"
type input "770252832186"
type input "1"
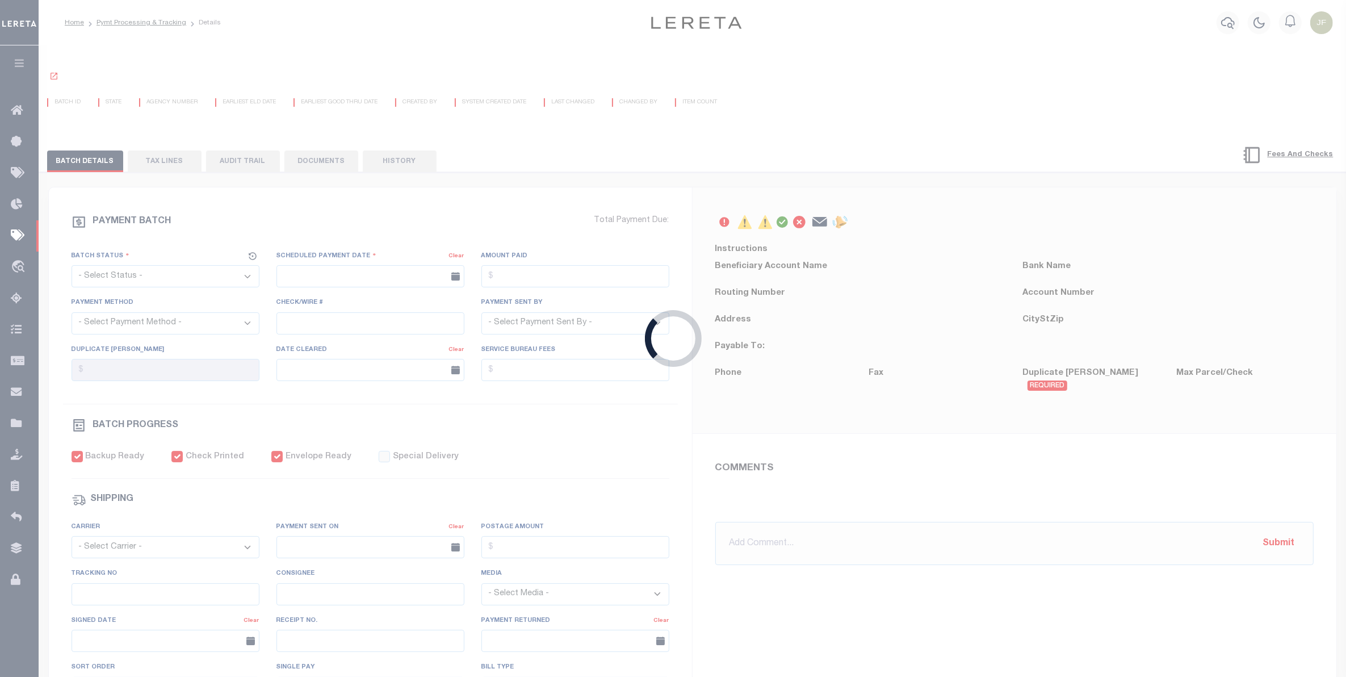
radio input "true"
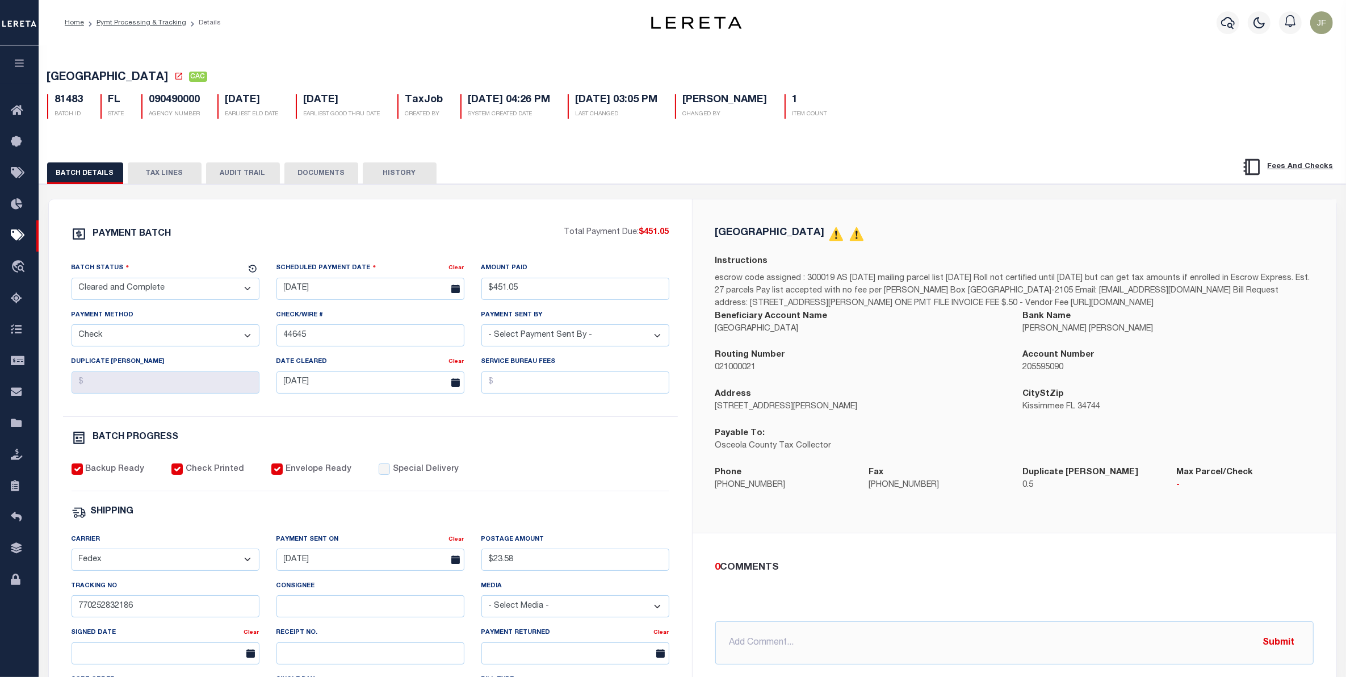
click at [137, 26] on li "Pymt Processing & Tracking" at bounding box center [135, 23] width 102 height 10
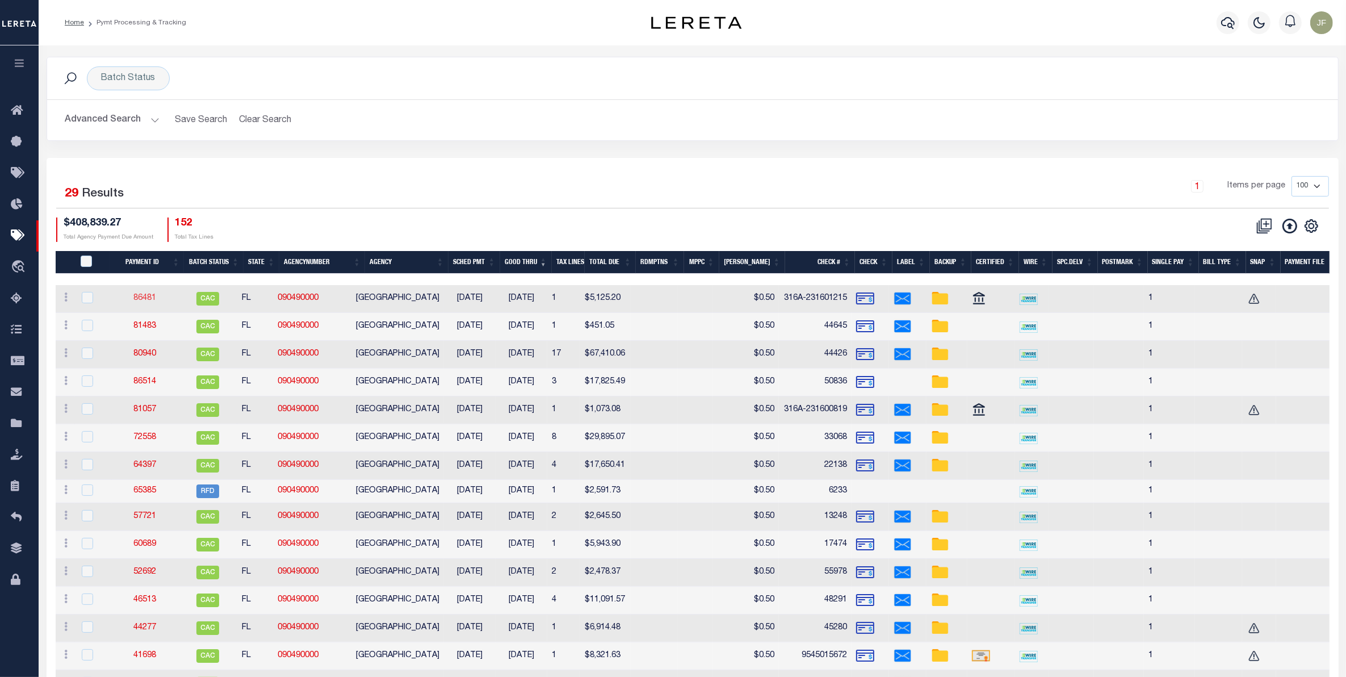
click at [153, 300] on link "86481" at bounding box center [144, 298] width 23 height 8
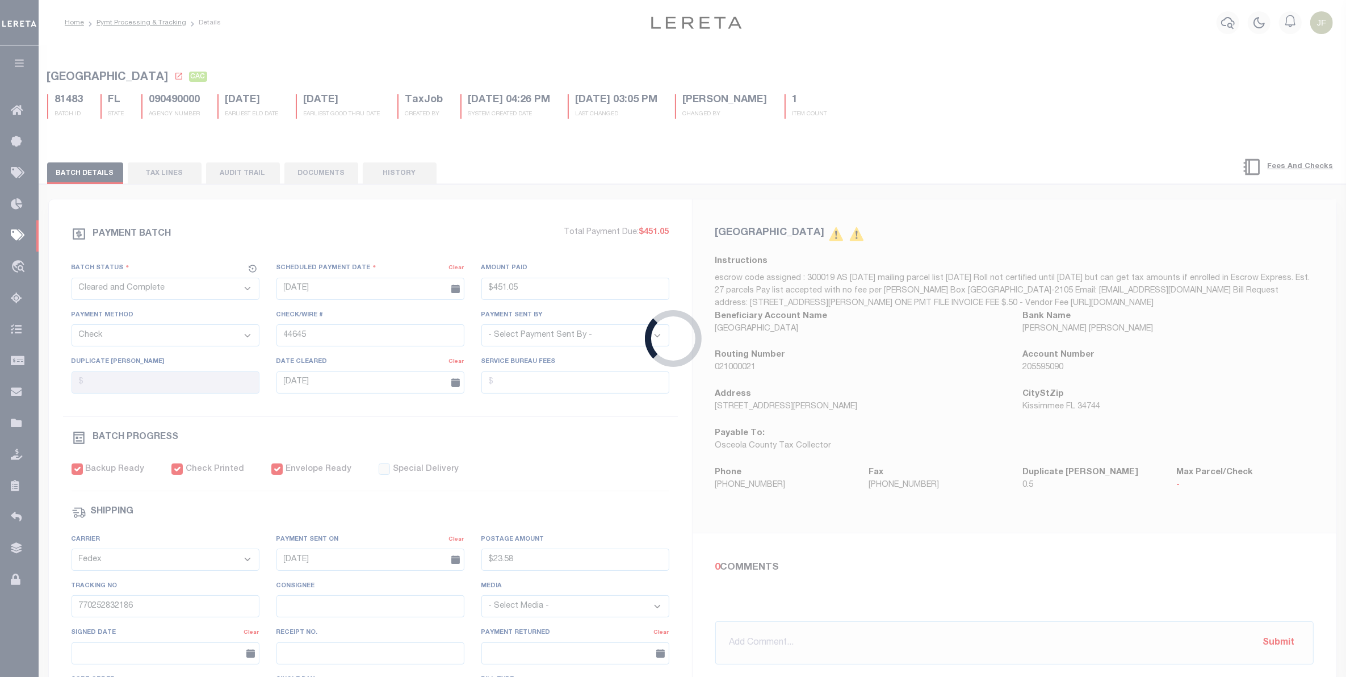
type input "05/07/2025"
type input "$5,125.2"
select select "CCK"
type input "316A-231601215"
select select "Cole, Gloria"
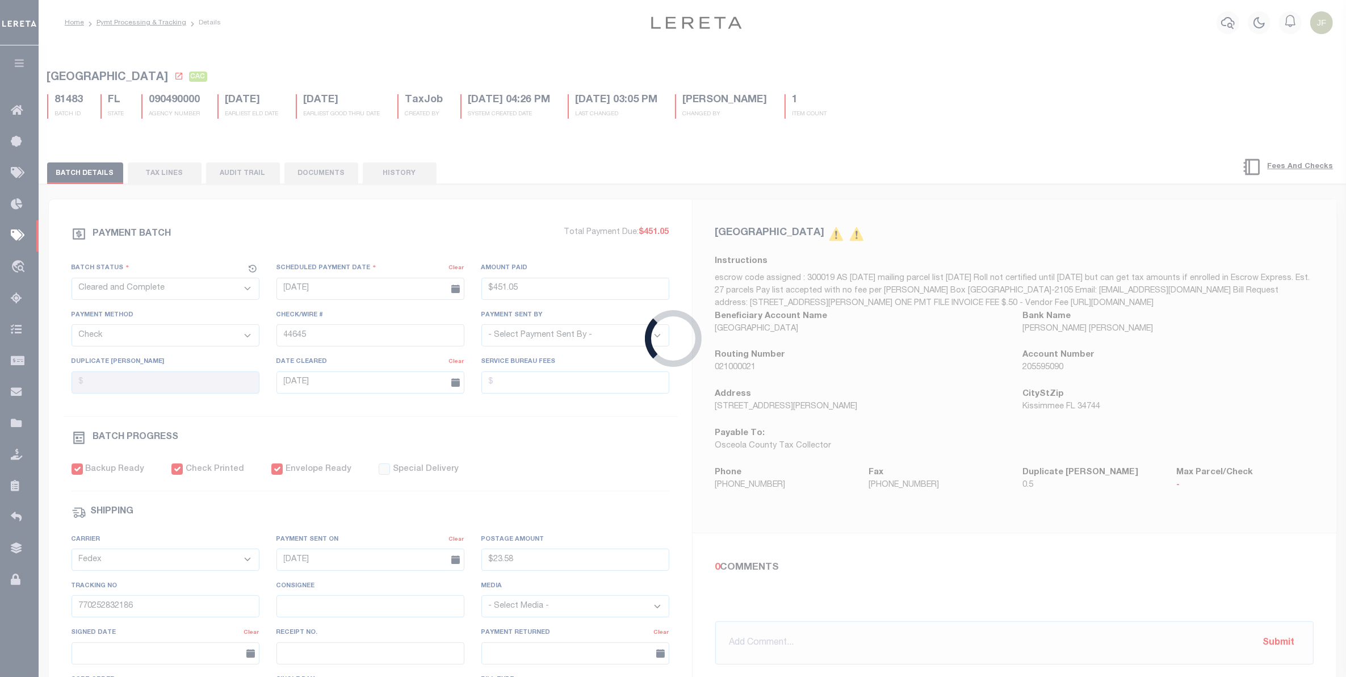
type input "05/15/2025"
type input "05/08/2025"
type input "$23.03"
type input "881106358490"
type input "D.Debra"
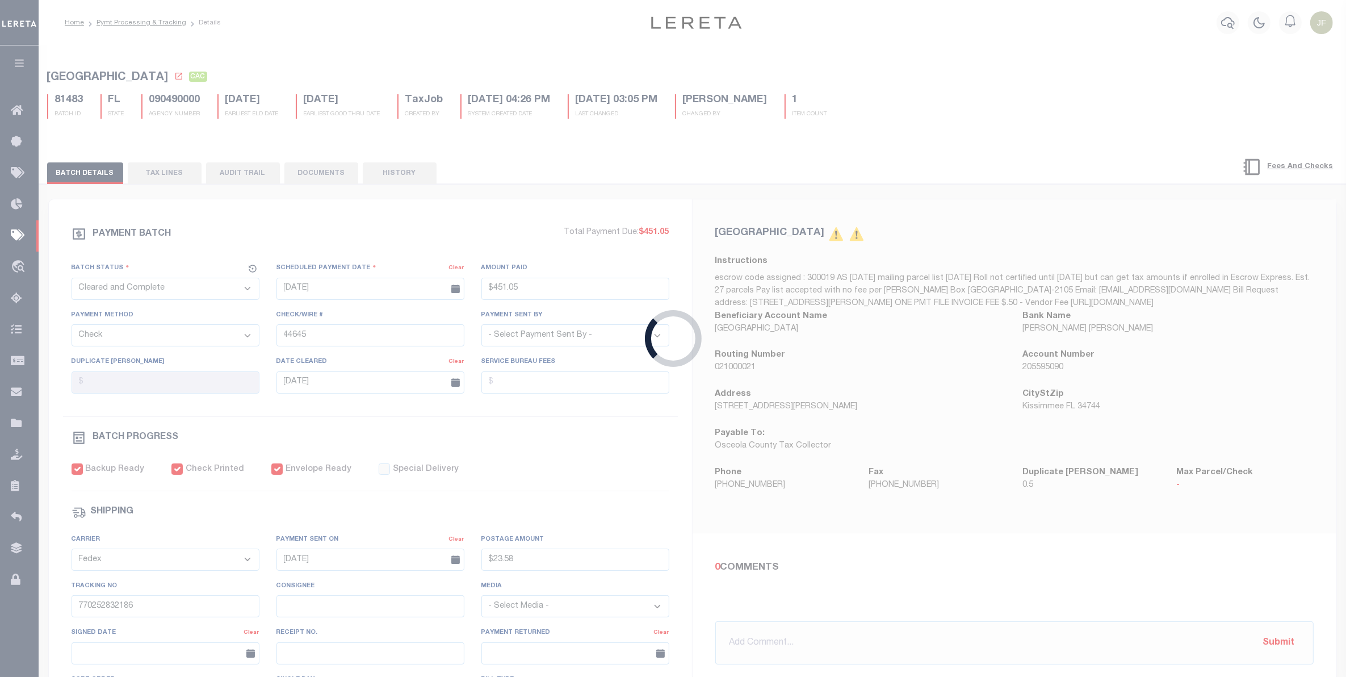
type input "05/12/2025"
type input "316A-2316011215"
radio input "true"
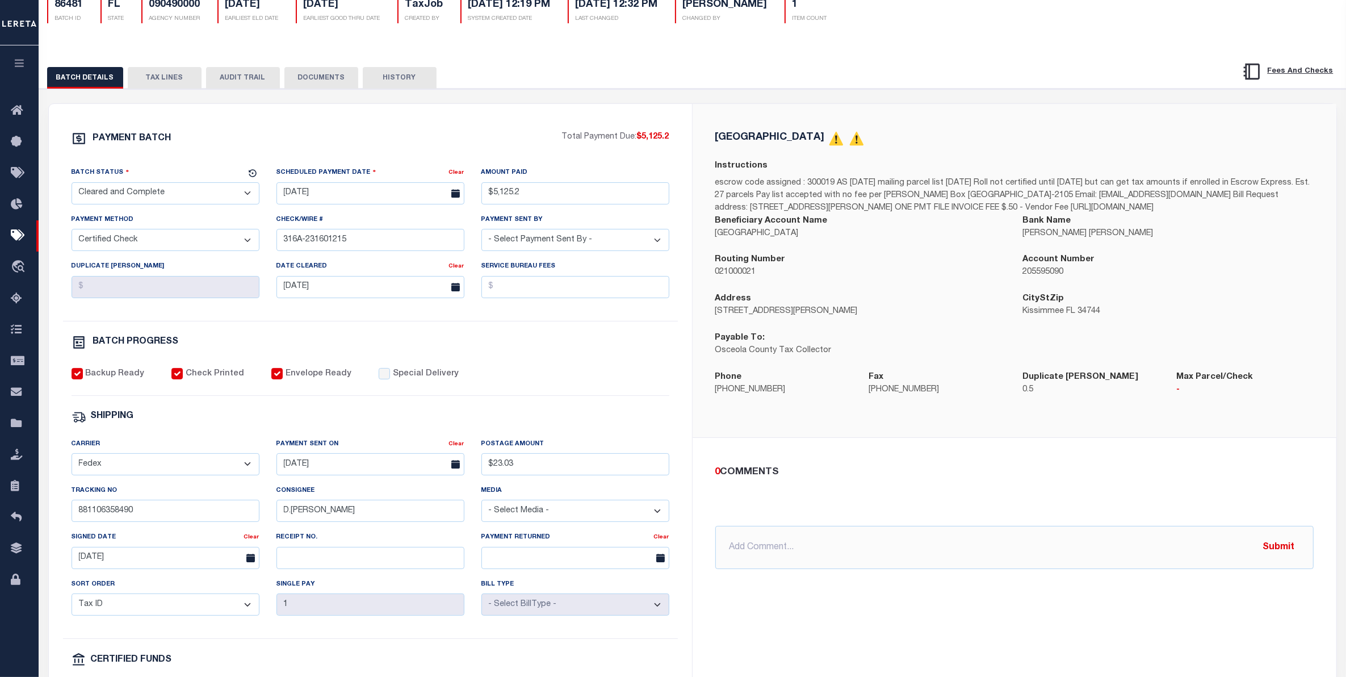
scroll to position [71, 0]
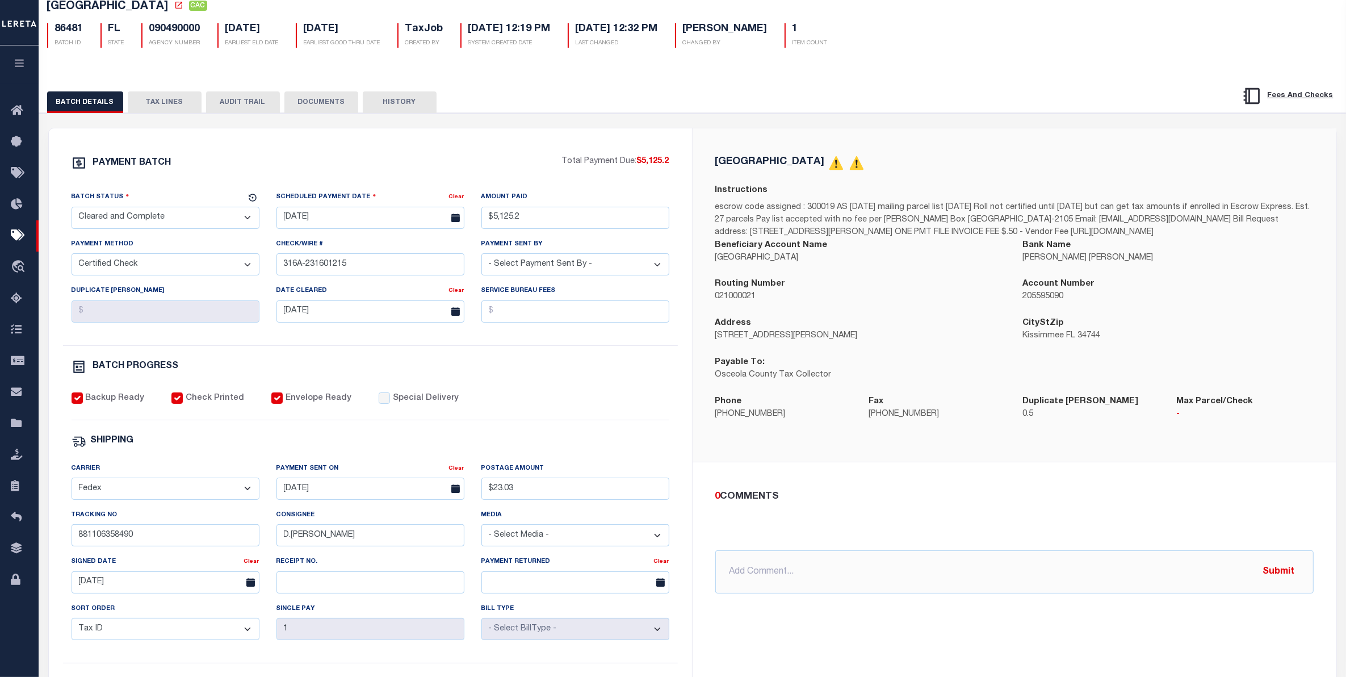
click at [160, 107] on button "TAX LINES" at bounding box center [165, 102] width 74 height 22
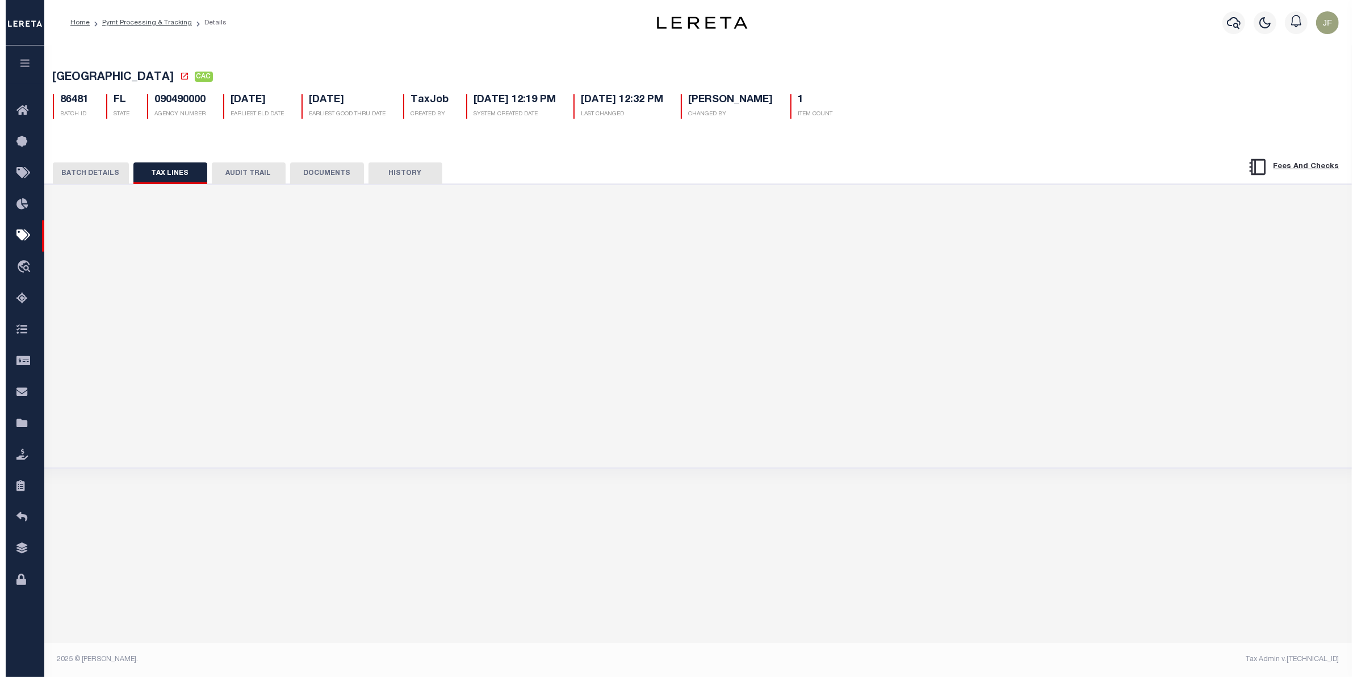
scroll to position [0, 0]
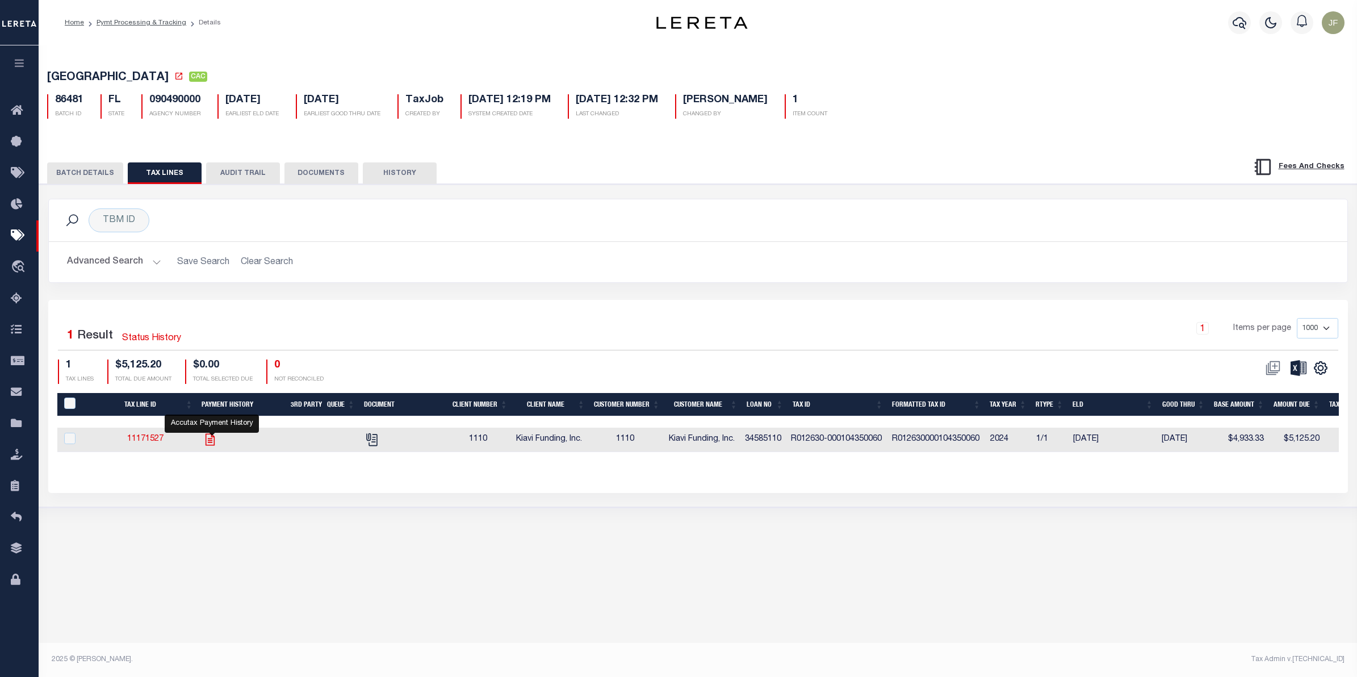
click at [208, 444] on icon "" at bounding box center [210, 439] width 15 height 15
checkbox input "true"
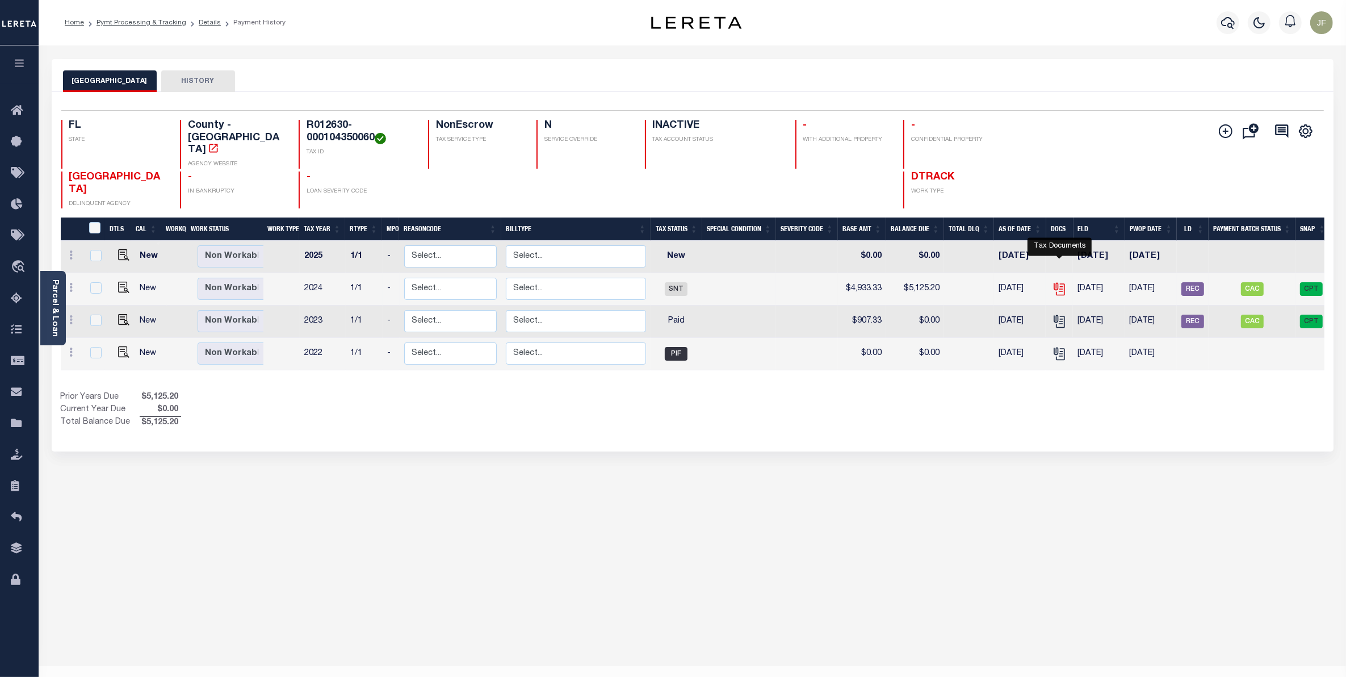
click at [1057, 282] on icon "" at bounding box center [1059, 289] width 15 height 15
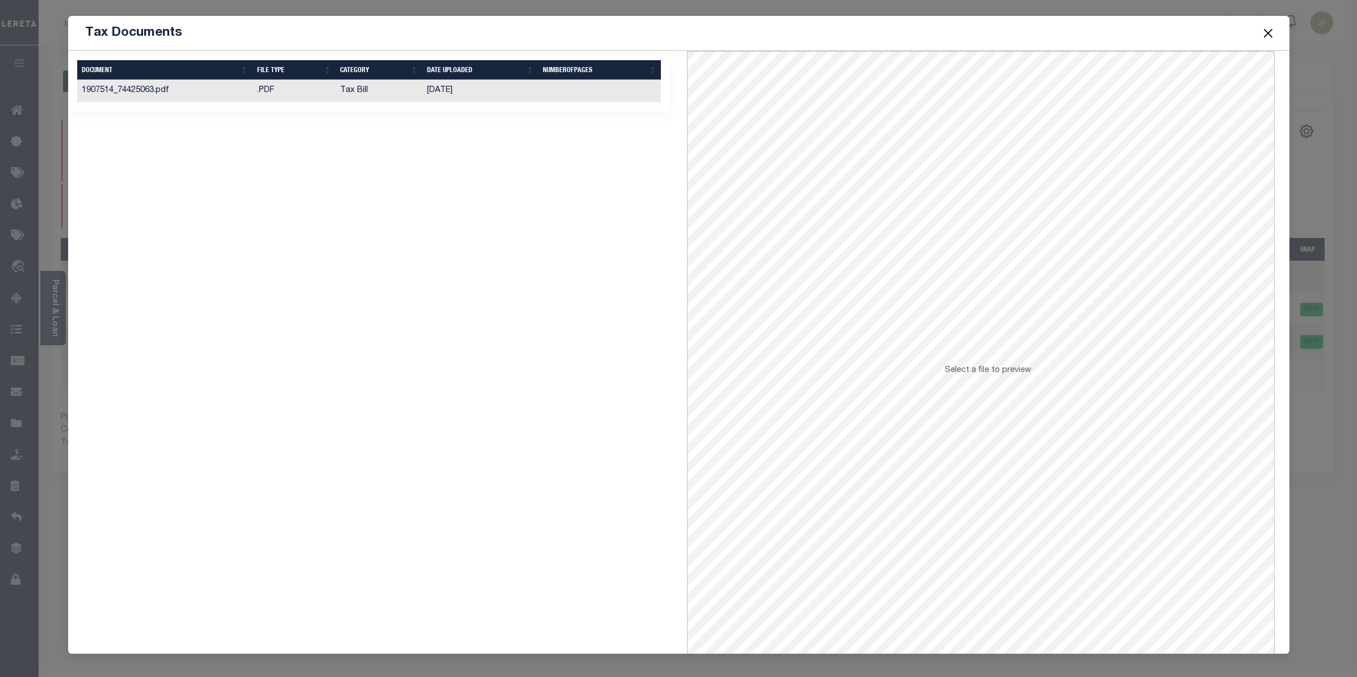
click at [504, 94] on td "[DATE]" at bounding box center [480, 91] width 116 height 22
click at [1261, 35] on button "Close" at bounding box center [1267, 33] width 15 height 15
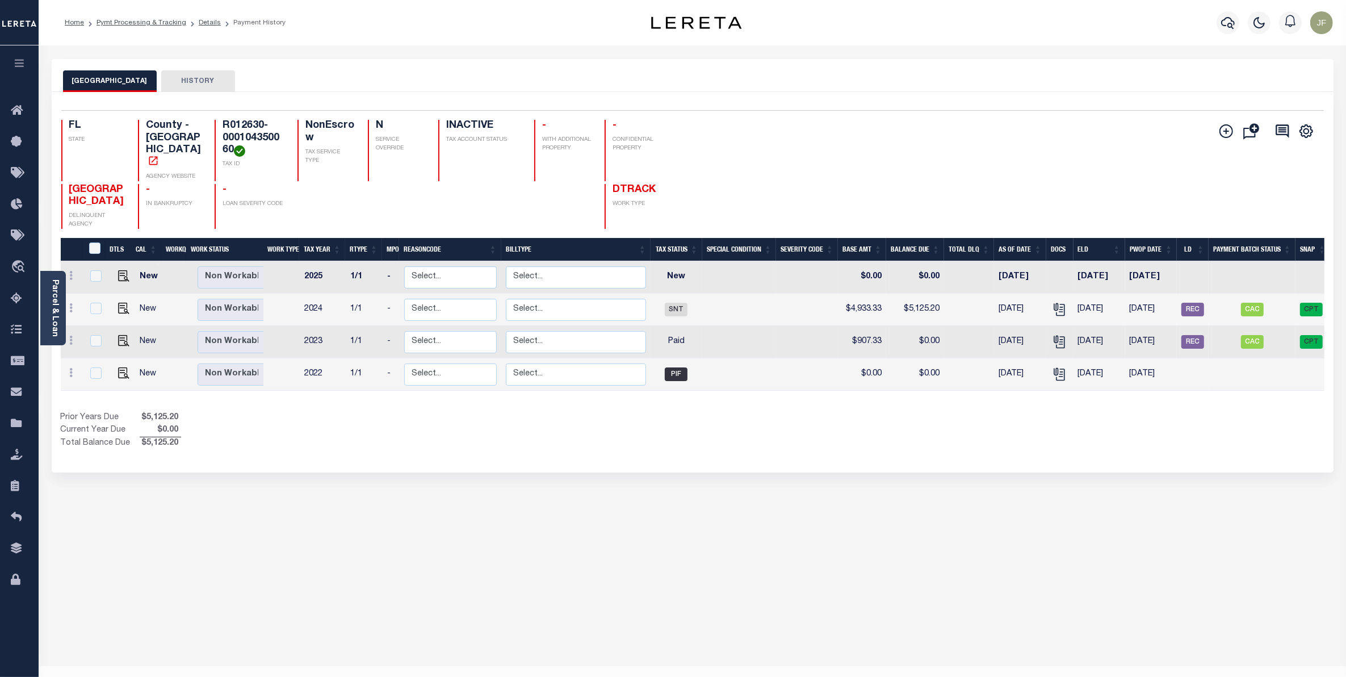
click at [125, 305] on td at bounding box center [121, 309] width 27 height 32
checkbox input "true"
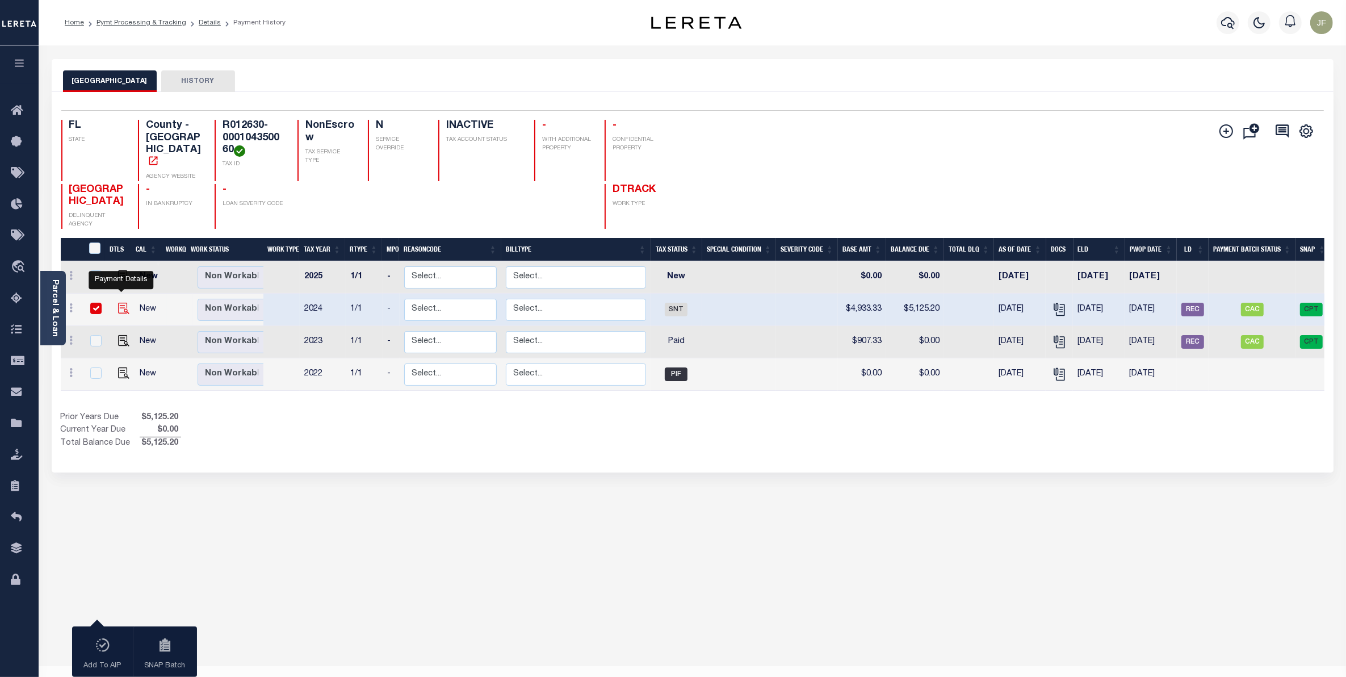
click at [120, 304] on img "" at bounding box center [123, 308] width 11 height 11
checkbox input "false"
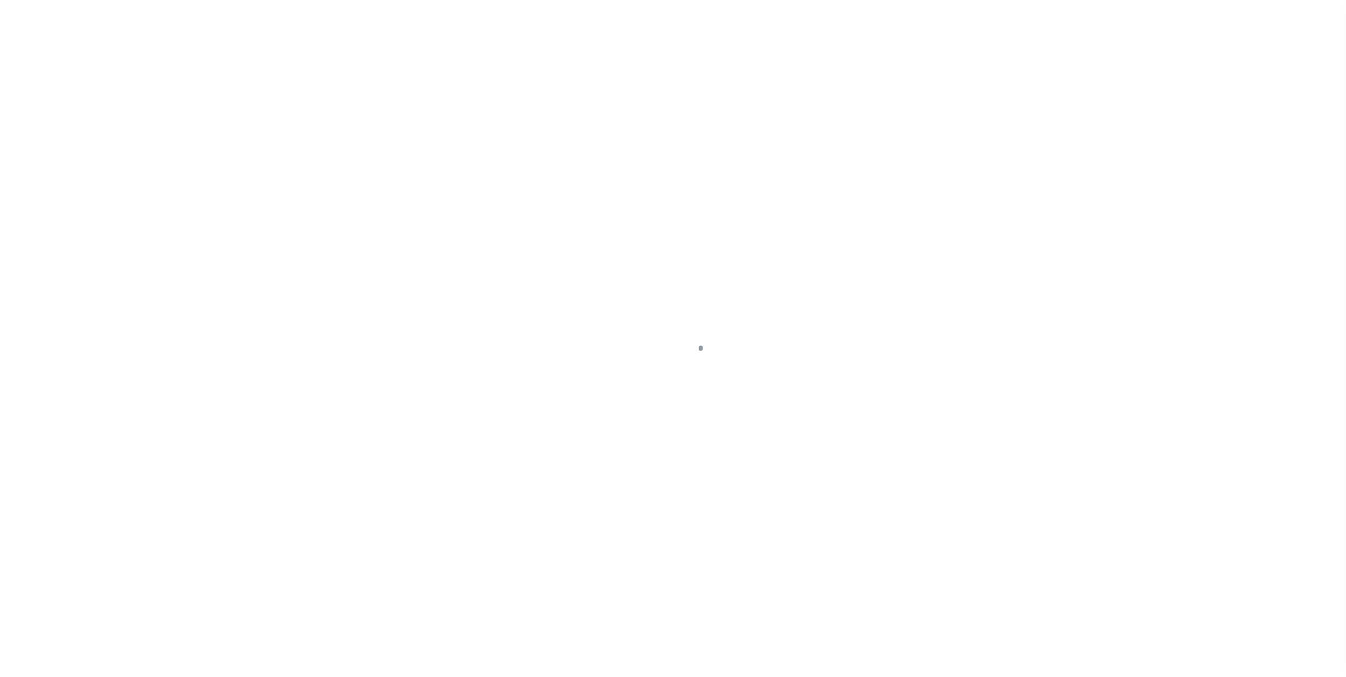
select select "SNT"
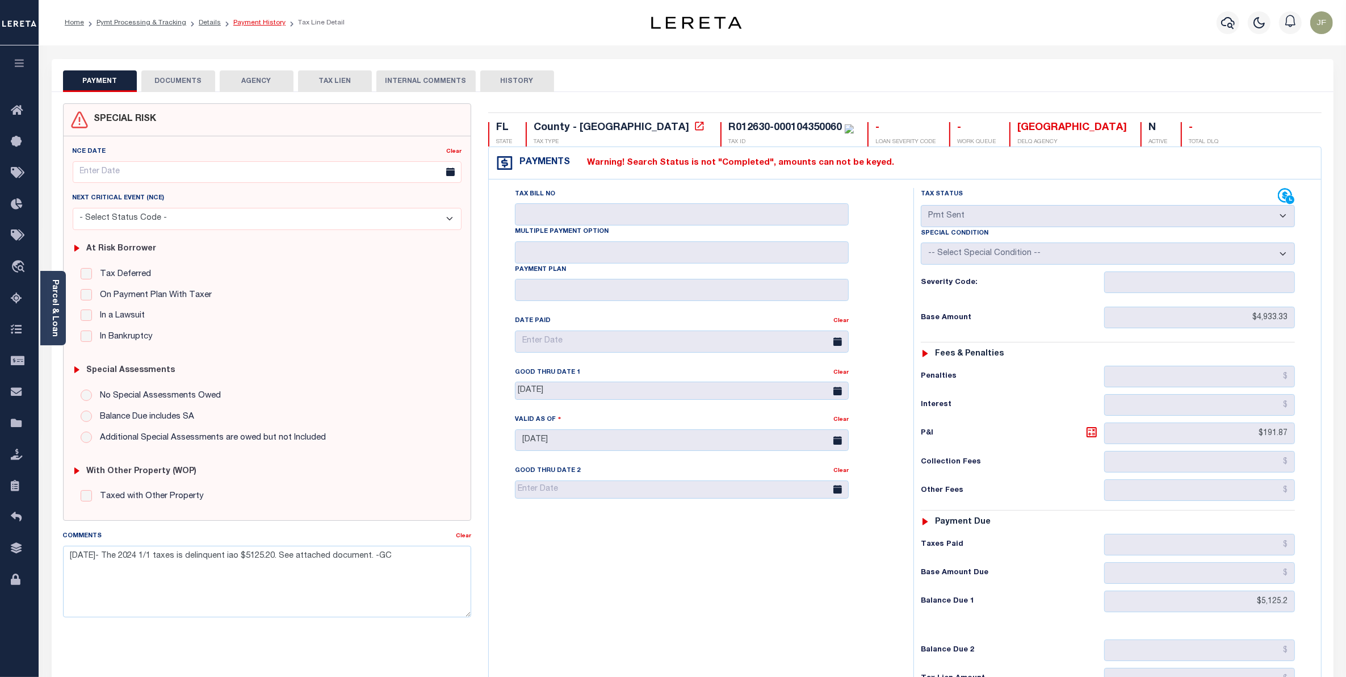
click at [236, 24] on link "Payment History" at bounding box center [259, 22] width 52 height 7
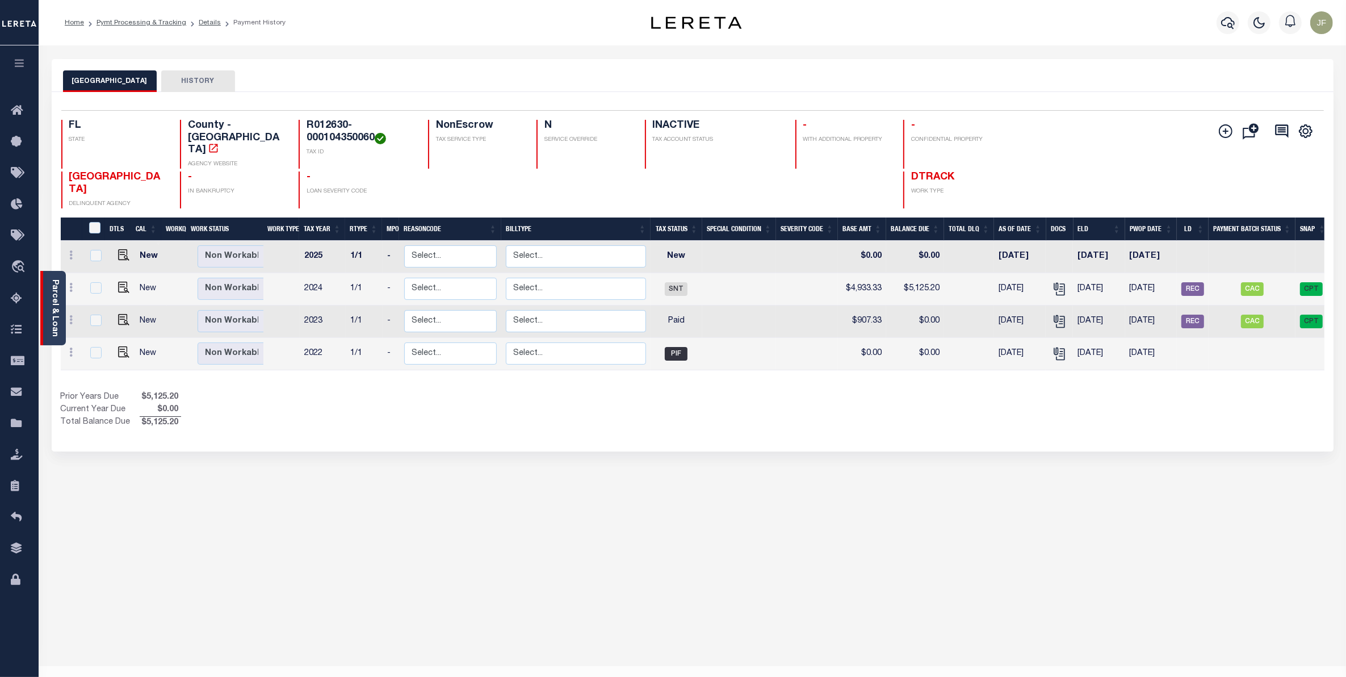
click at [51, 301] on link "Parcel & Loan" at bounding box center [55, 307] width 8 height 57
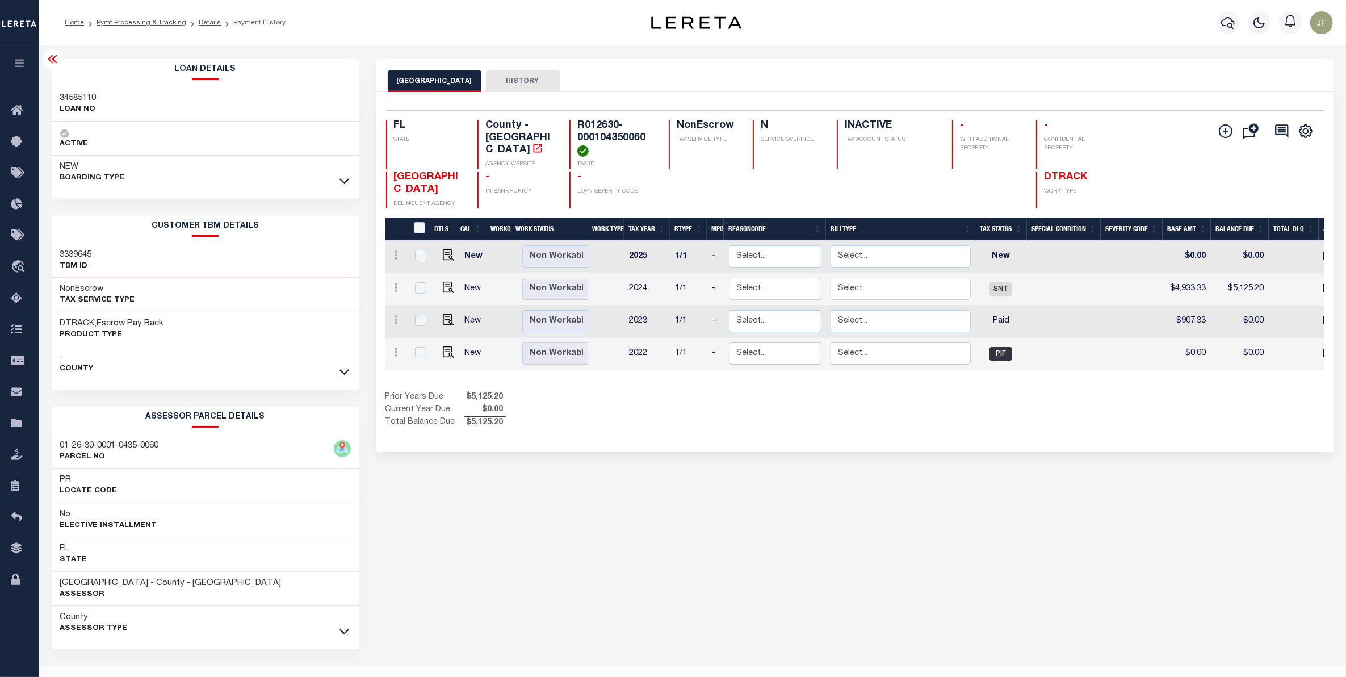
click at [345, 175] on div at bounding box center [344, 181] width 13 height 12
click at [343, 179] on icon at bounding box center [344, 181] width 10 height 12
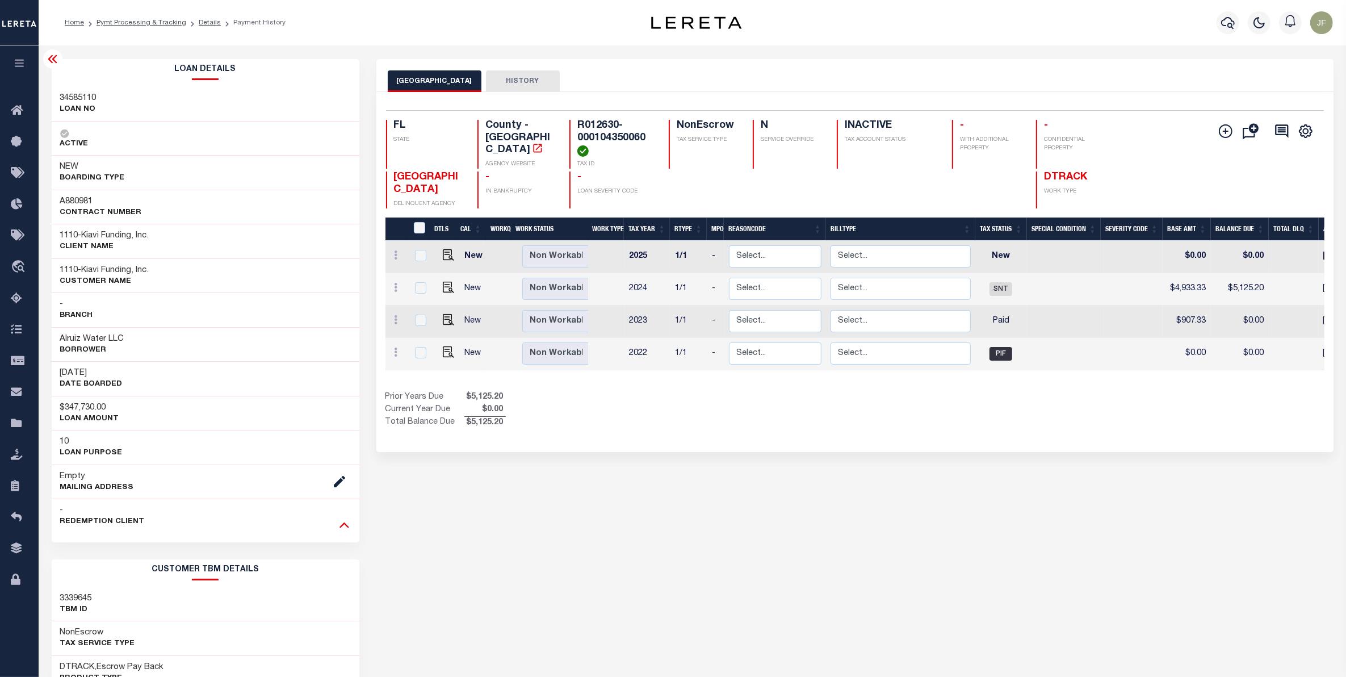
click at [343, 526] on icon at bounding box center [344, 525] width 10 height 6
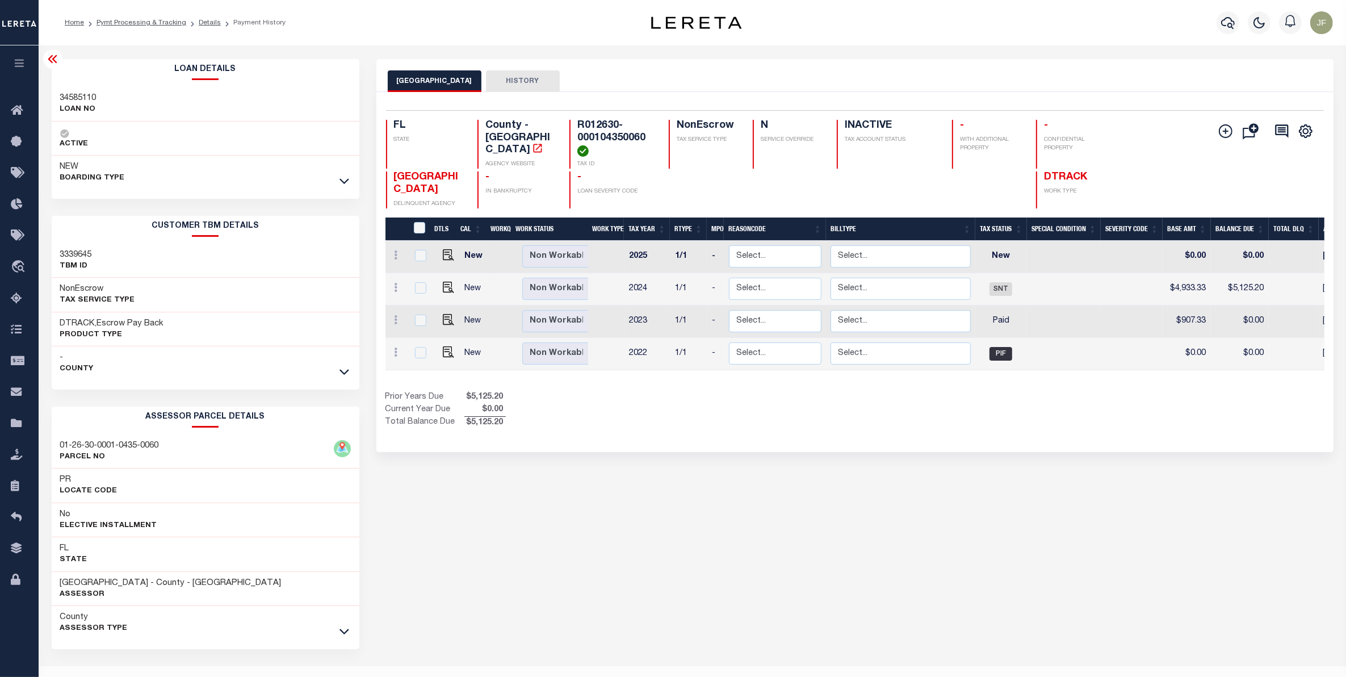
click at [52, 62] on icon at bounding box center [53, 59] width 14 height 14
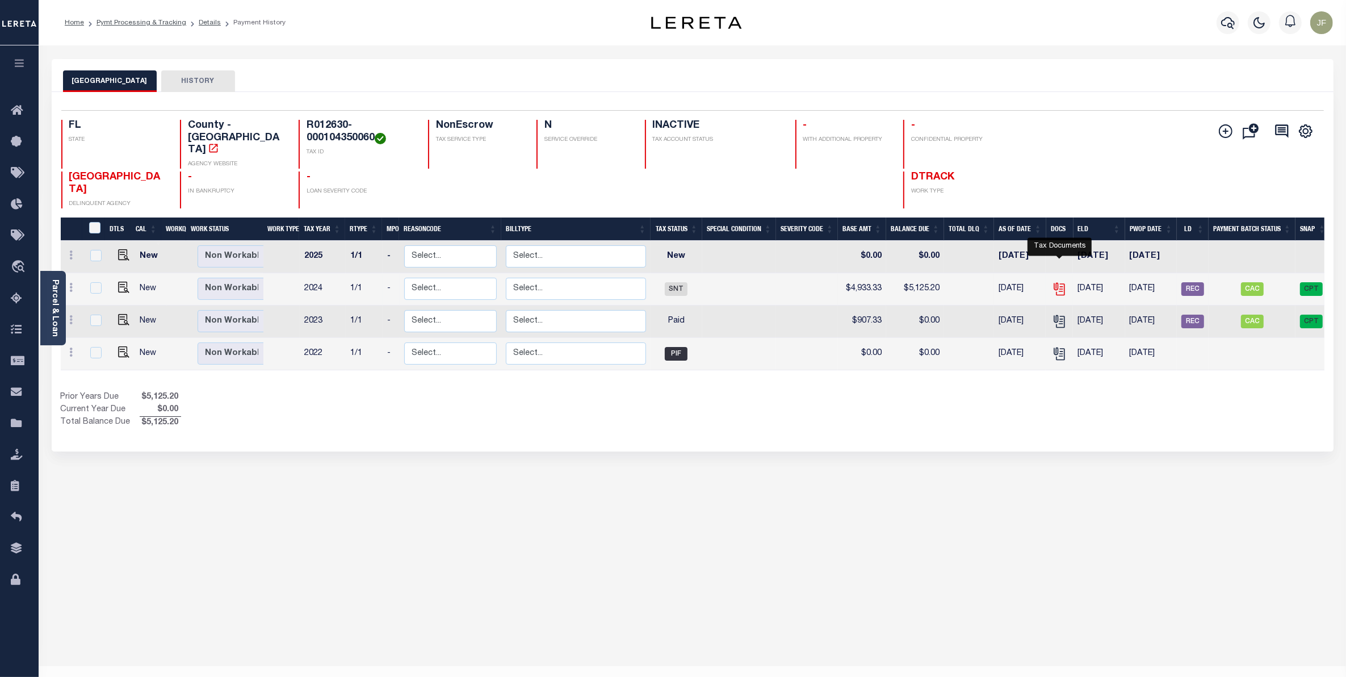
click at [1062, 282] on icon "" at bounding box center [1059, 289] width 15 height 15
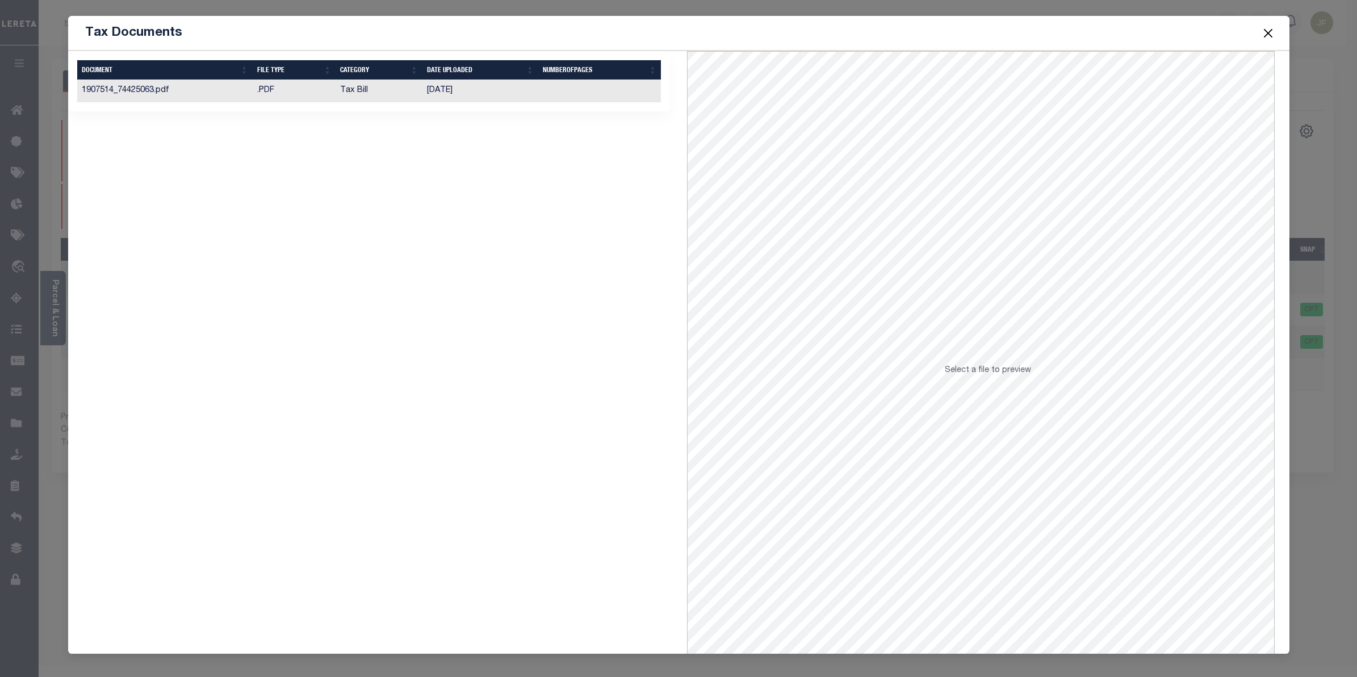
click at [1266, 38] on button "Close" at bounding box center [1267, 33] width 15 height 15
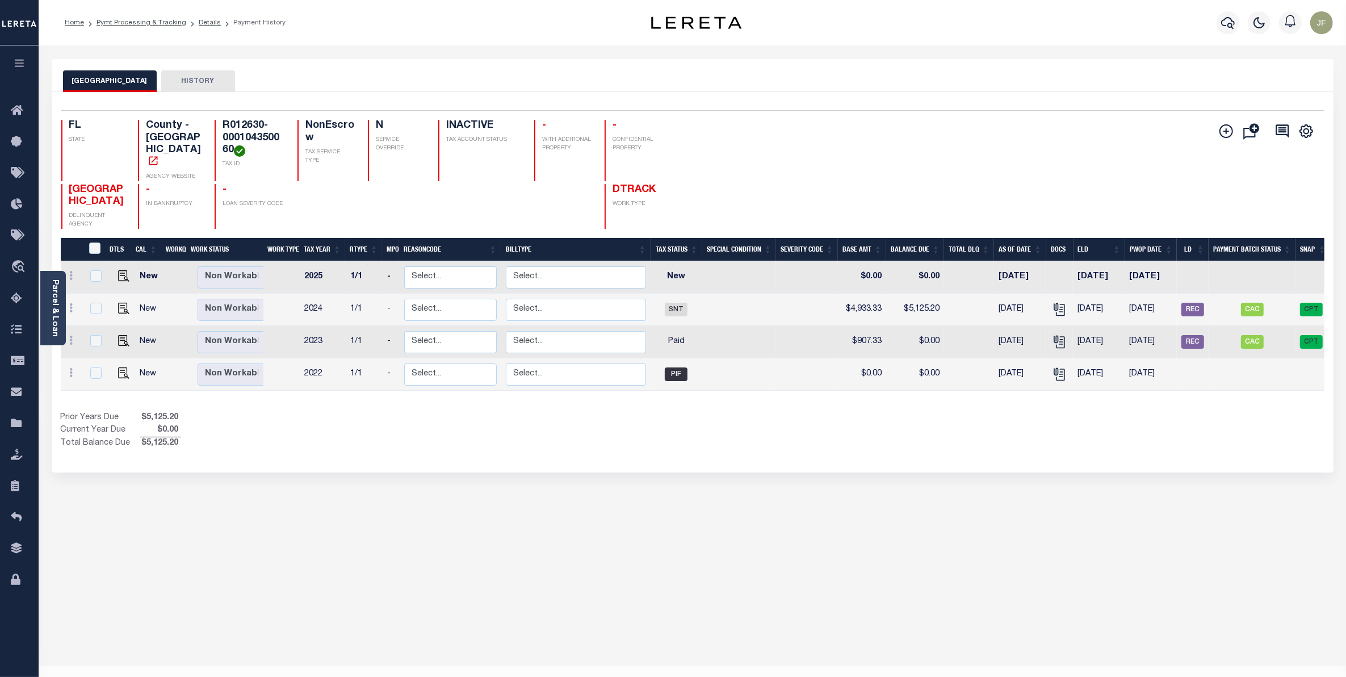
click at [57, 290] on link "Parcel & Loan" at bounding box center [55, 307] width 8 height 57
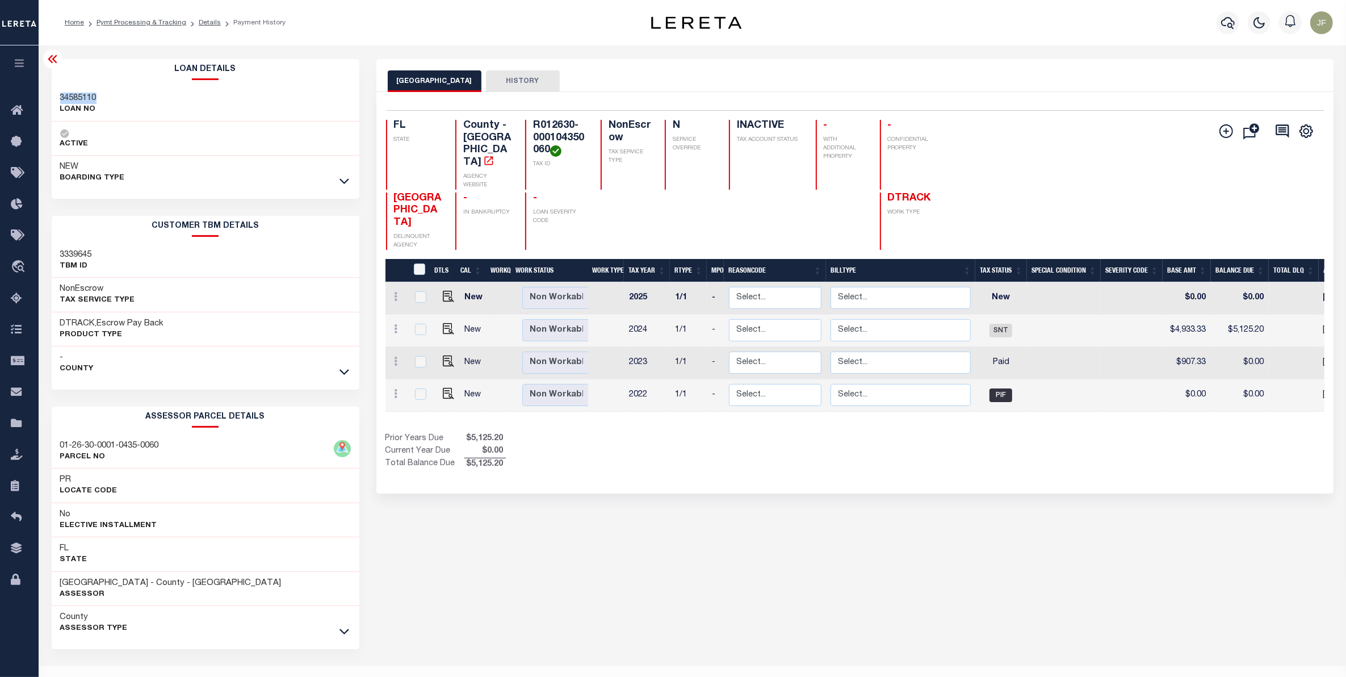
drag, startPoint x: 98, startPoint y: 98, endPoint x: 47, endPoint y: 100, distance: 51.1
click at [47, 100] on div "Loan Details 34585110 LOAN NO ACTIVE NEW BOARDING TYPE 1110" at bounding box center [205, 379] width 325 height 641
copy h3 "34585110"
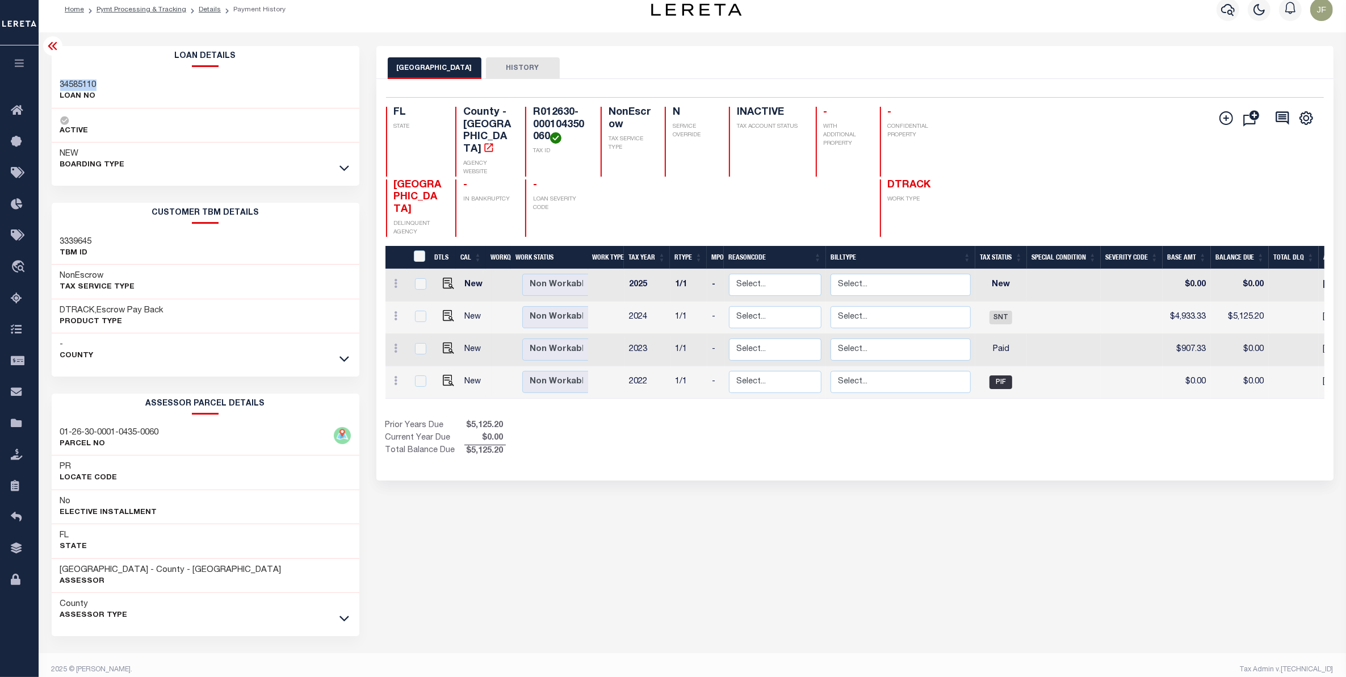
scroll to position [24, 0]
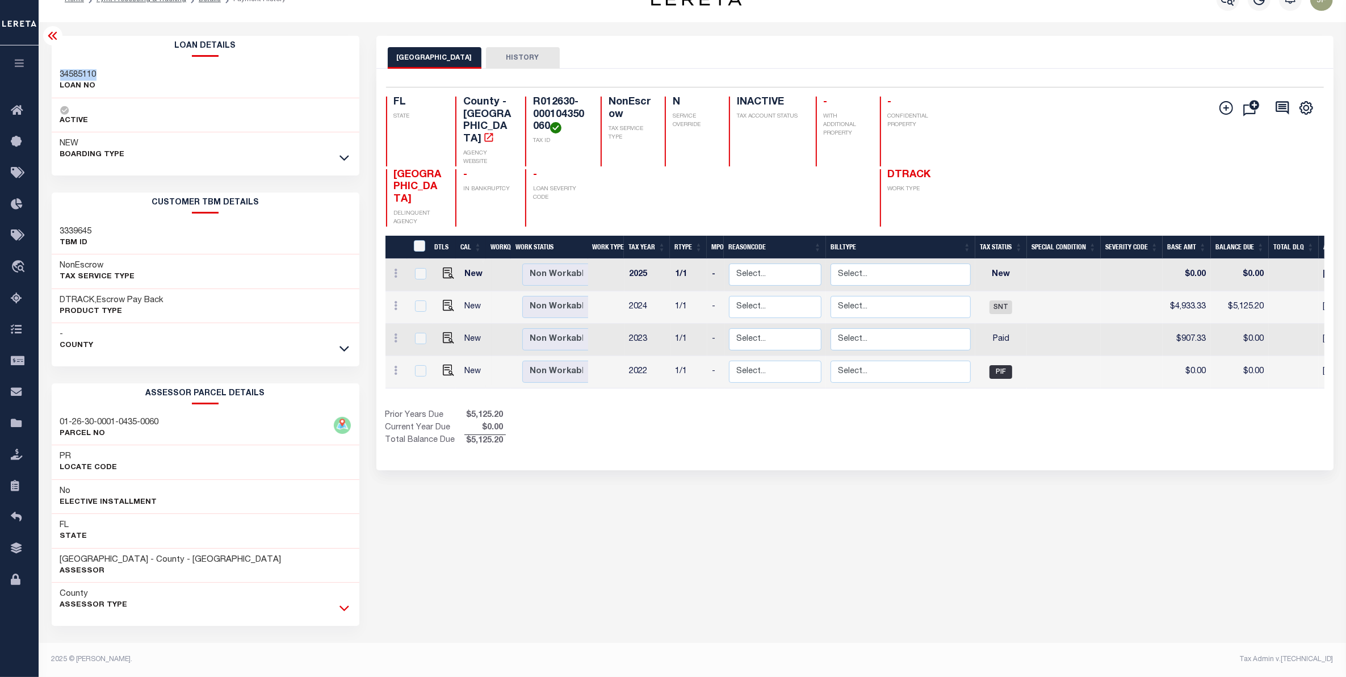
click at [342, 606] on icon at bounding box center [344, 608] width 10 height 12
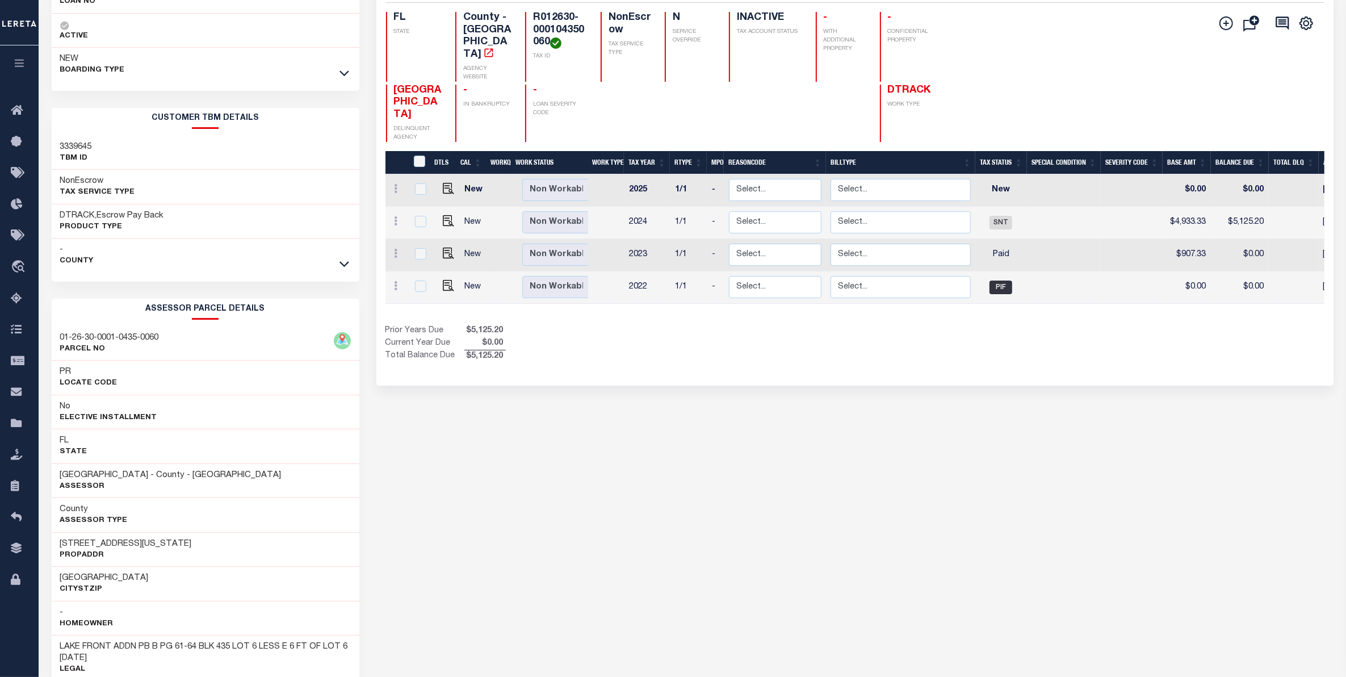
scroll to position [0, 0]
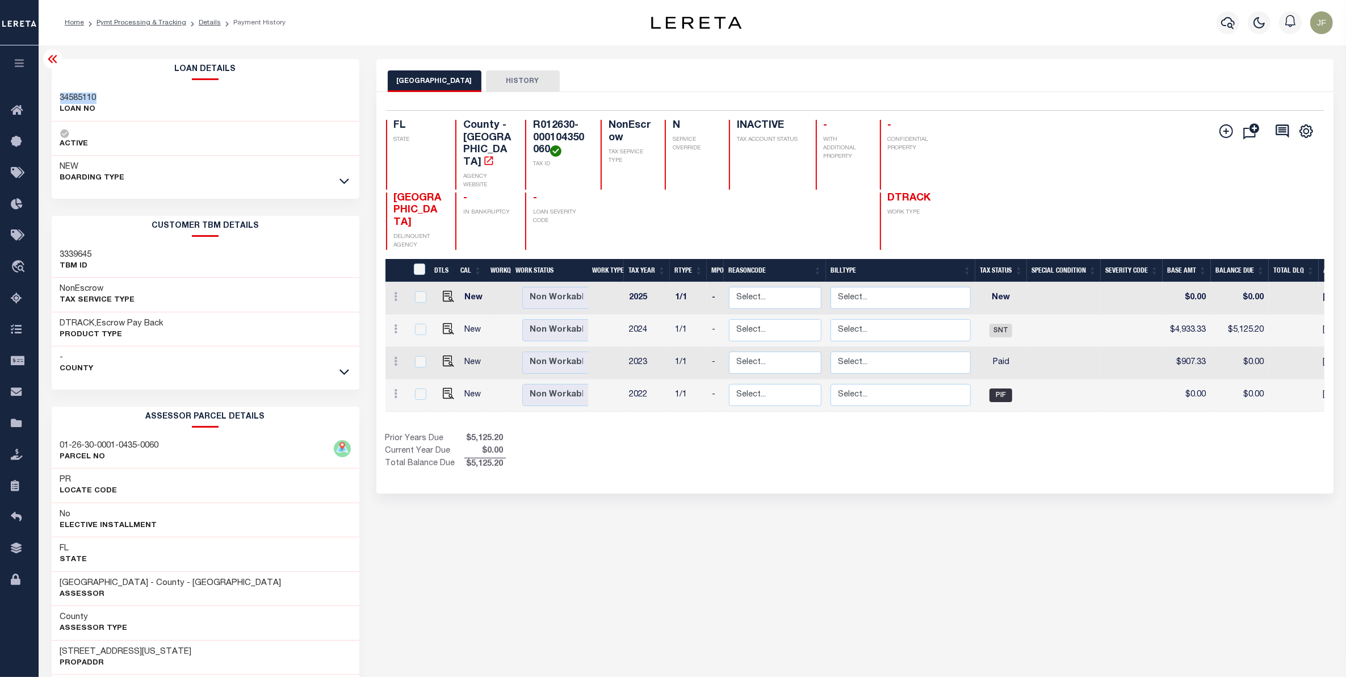
click at [53, 65] on icon at bounding box center [53, 59] width 14 height 14
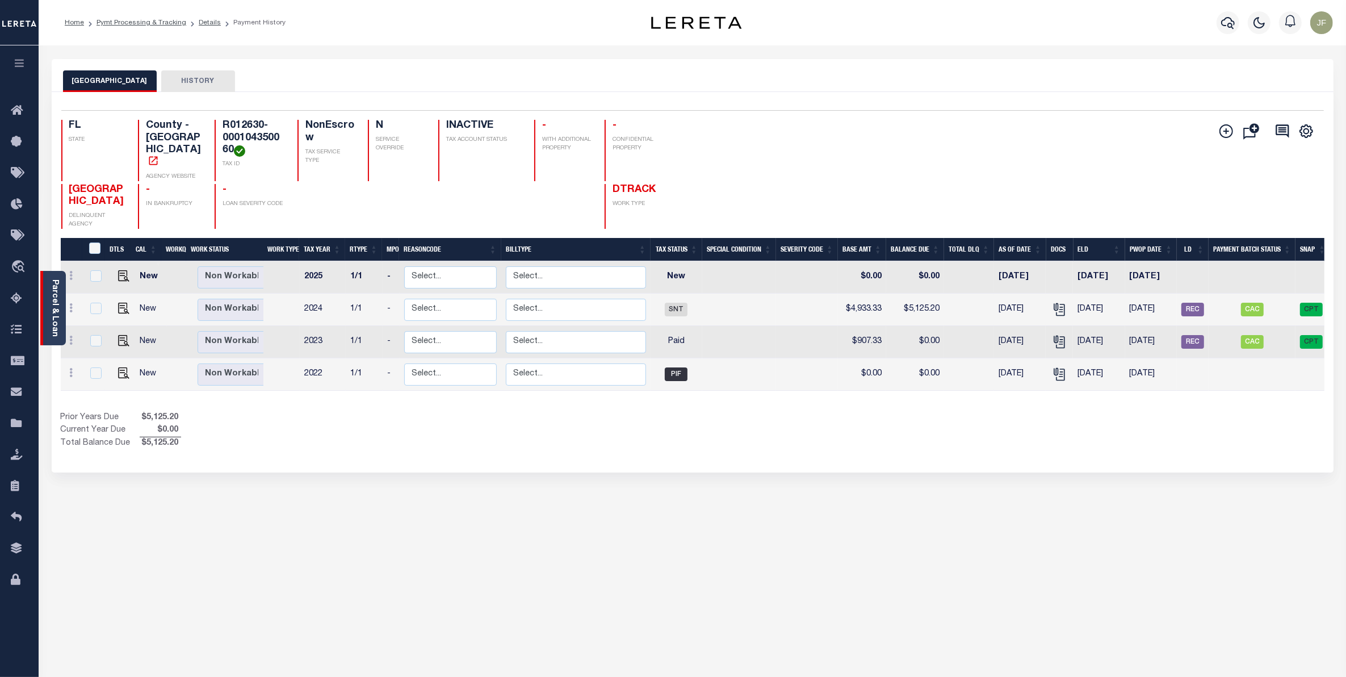
click at [54, 284] on link "Parcel & Loan" at bounding box center [55, 307] width 8 height 57
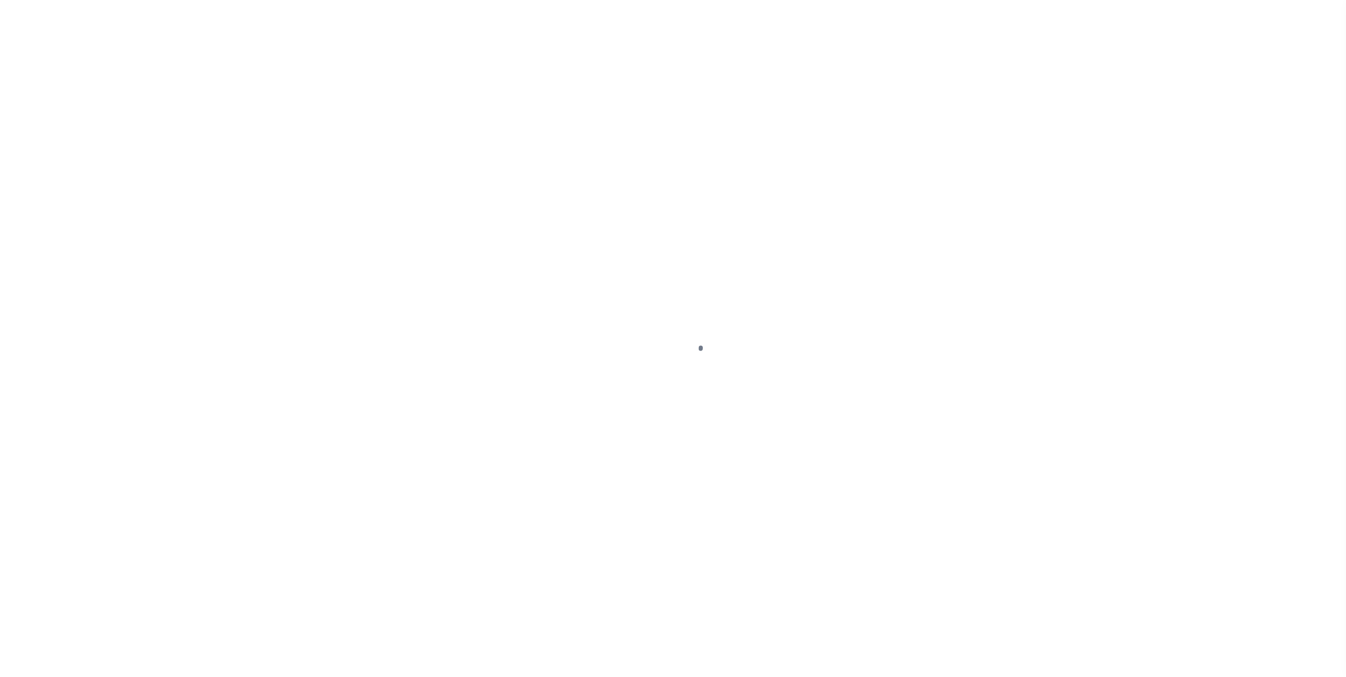
select select "SNT"
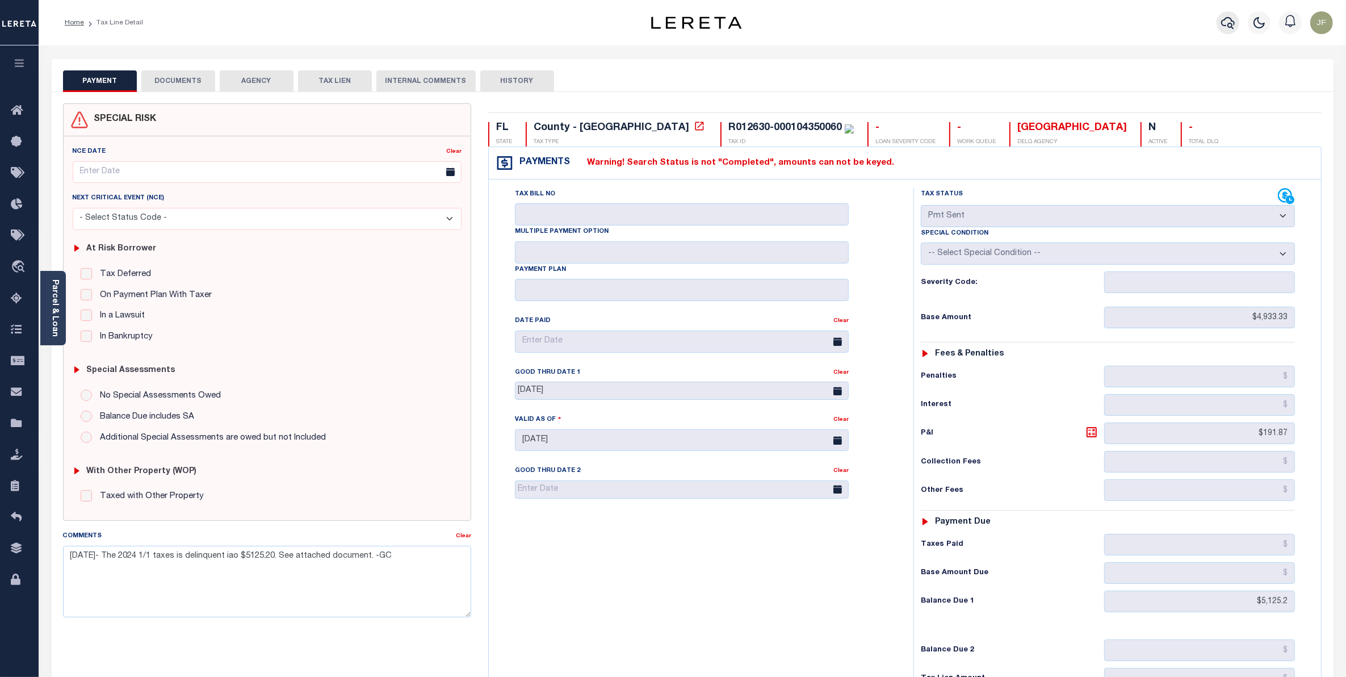
click at [1224, 23] on icon "button" at bounding box center [1228, 23] width 14 height 14
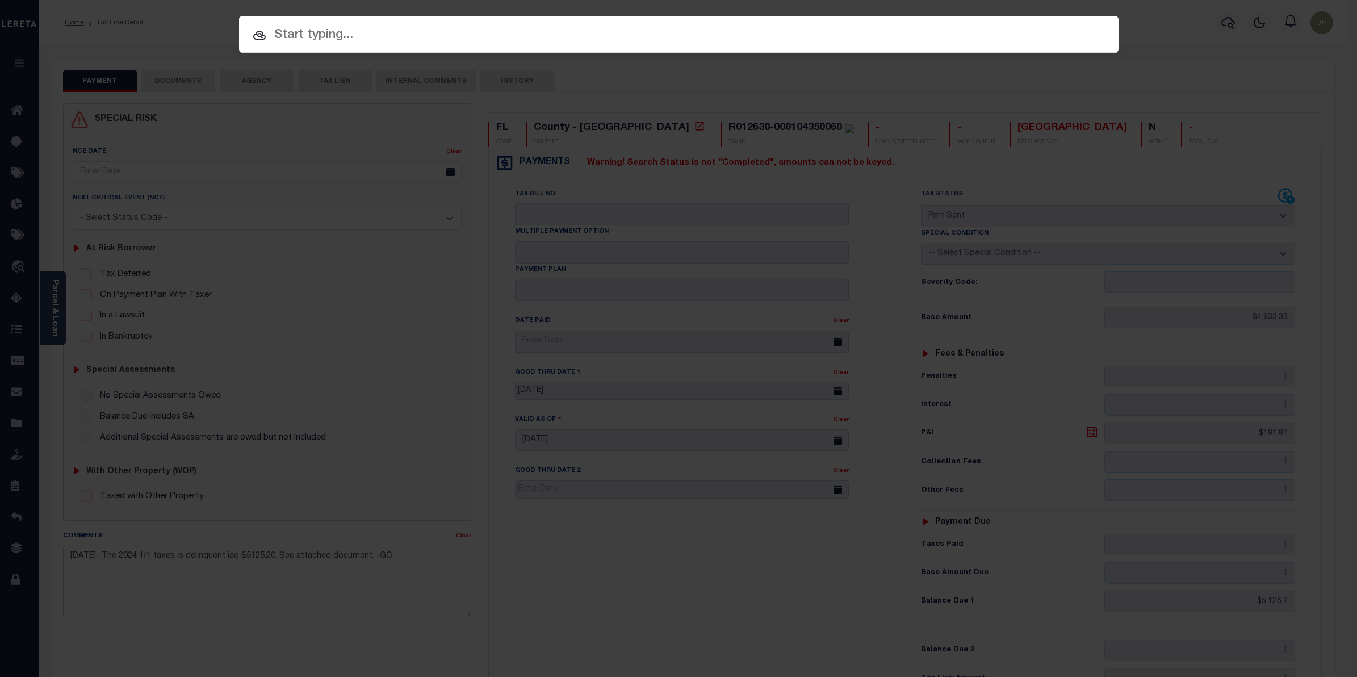
paste input "10011345"
type input "10011345"
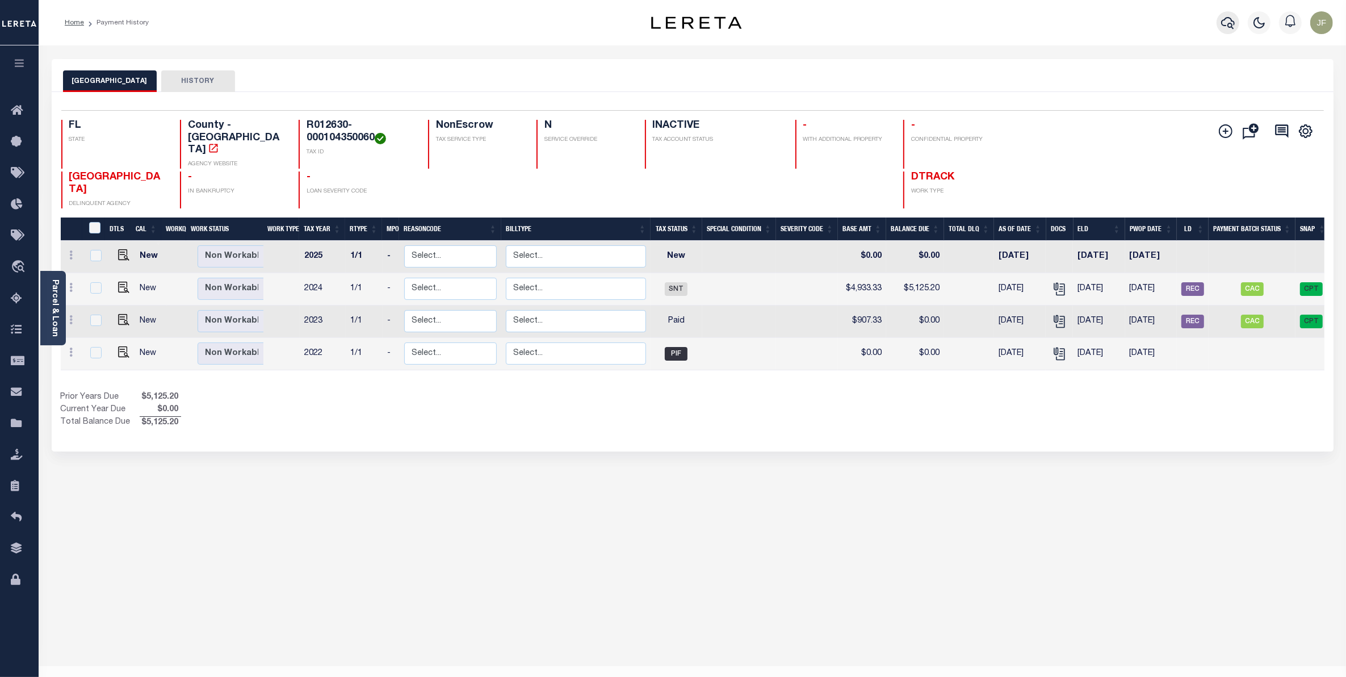
click at [1232, 23] on icon "button" at bounding box center [1228, 23] width 14 height 14
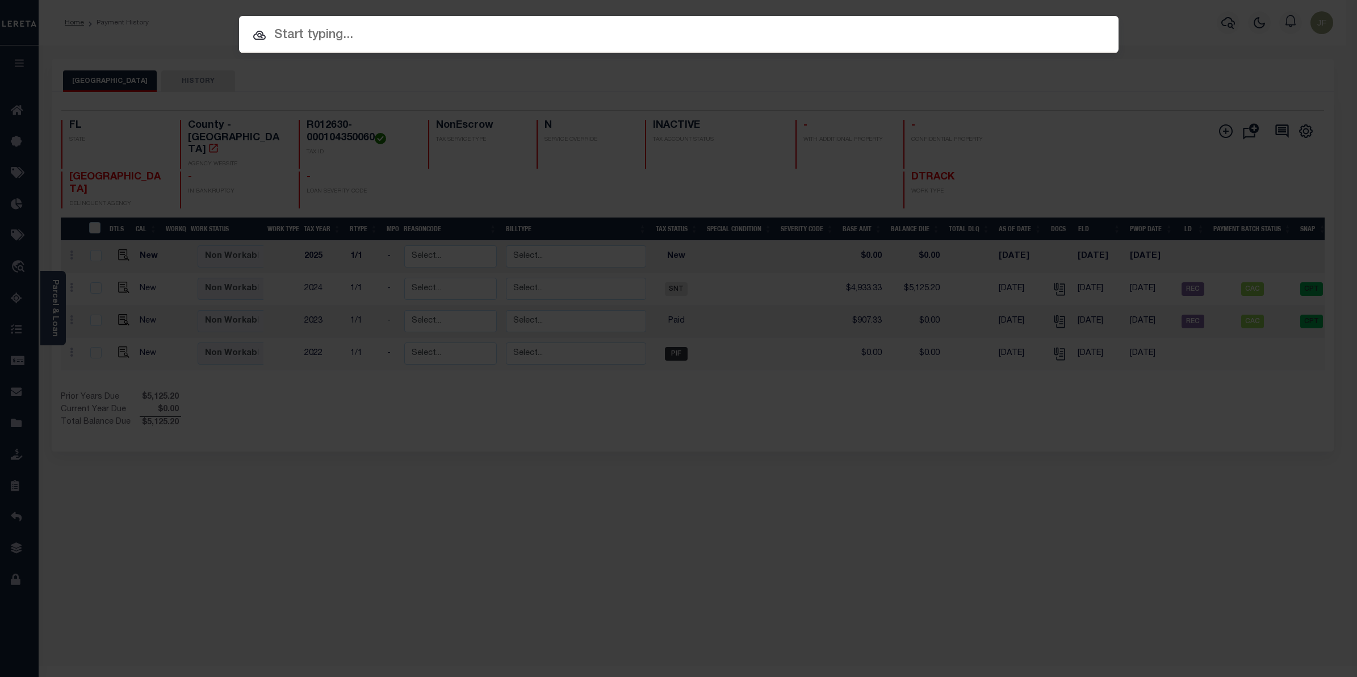
paste input "34585110"
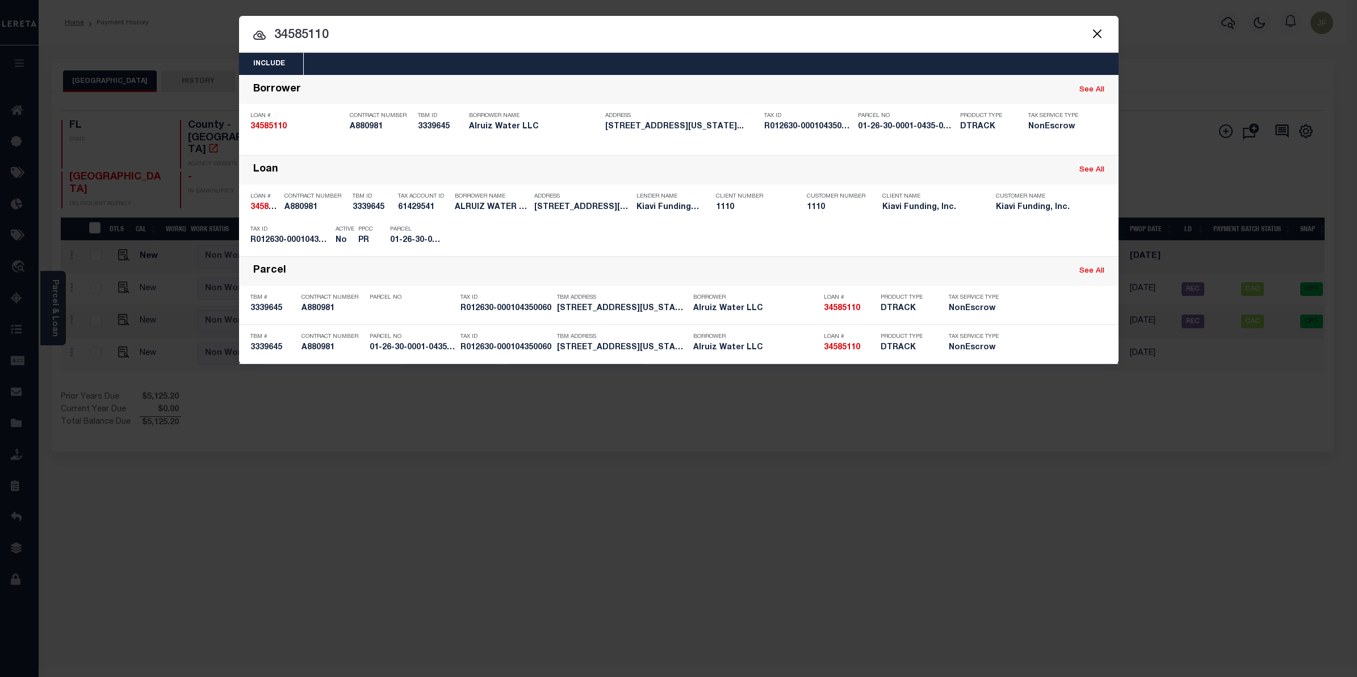
drag, startPoint x: 358, startPoint y: 37, endPoint x: 257, endPoint y: 34, distance: 100.5
click at [257, 75] on div "34585110 34585110 Borrower See All Loan # 34585110 Contract Number A880981 TBM …" at bounding box center [678, 219] width 879 height 289
paste input "10011345"
type input "10011345"
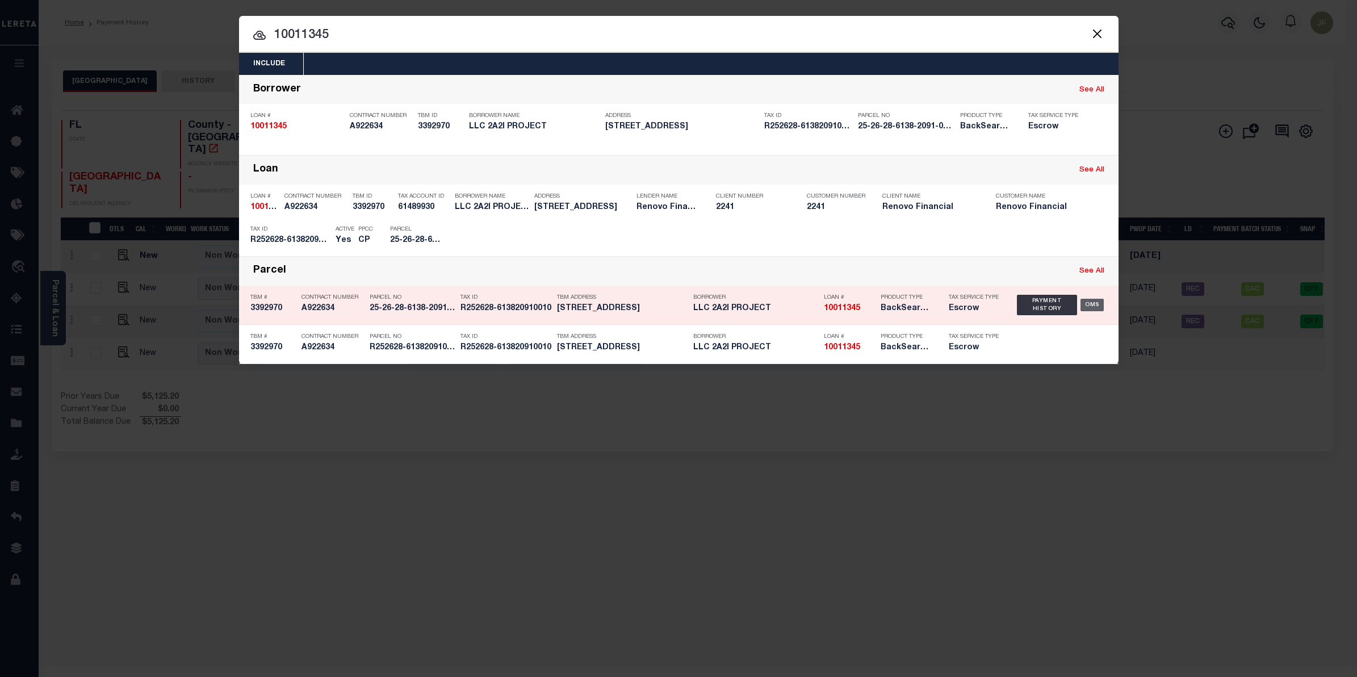
click at [1097, 301] on div "OMS" at bounding box center [1091, 305] width 23 height 12
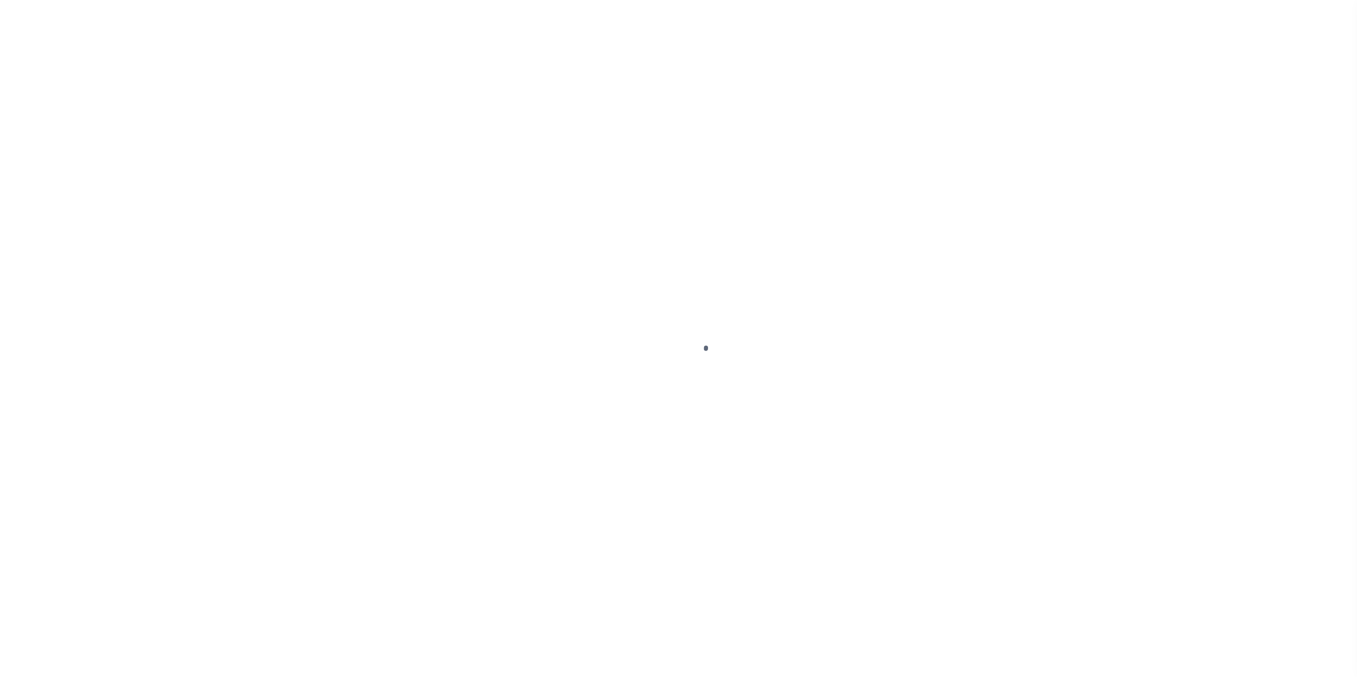
type input "10011345"
type input "LLC 2A2I PROJECT"
select select
type input "[STREET_ADDRESS]"
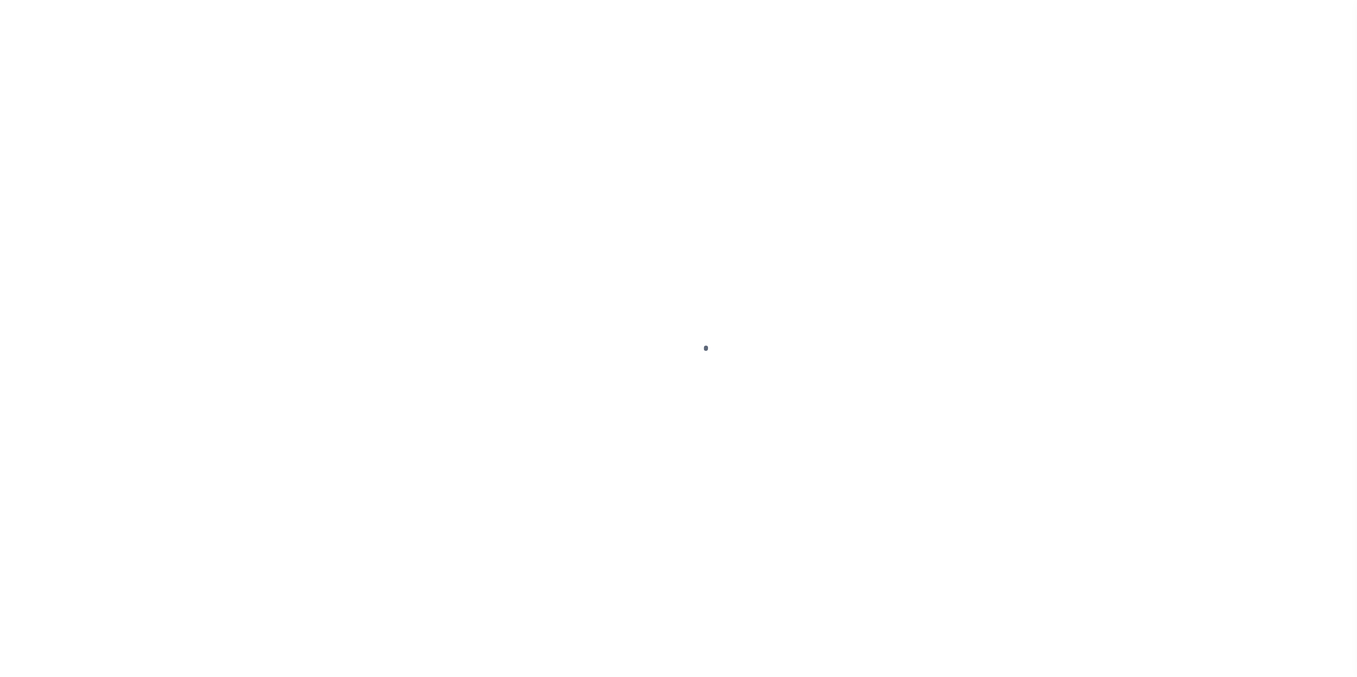
type input "MIRAMAR FL 33029-1632 NULL"
select select "10"
select select "Escrow"
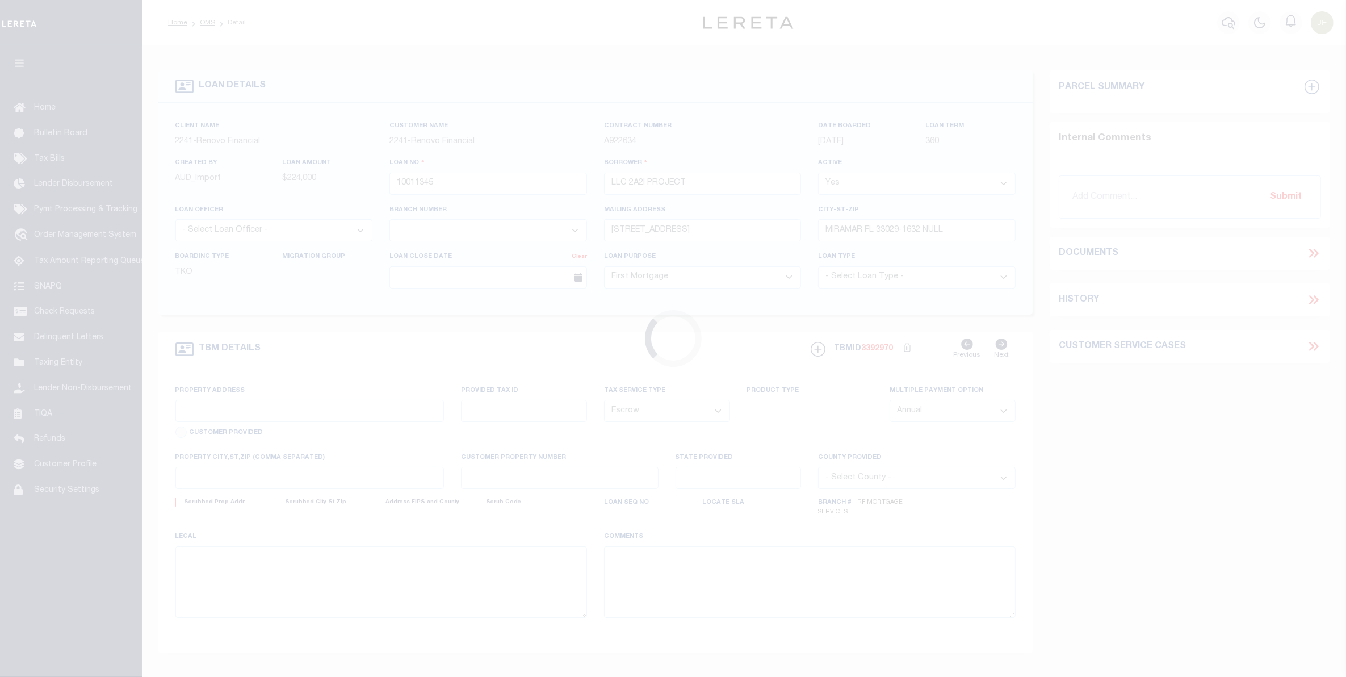
type input "482 MARTIGUES DR"
type input "R252628-613820910010"
select select
type input "KISSIMMEE FL 34759"
type input "a0kUS000006joV3"
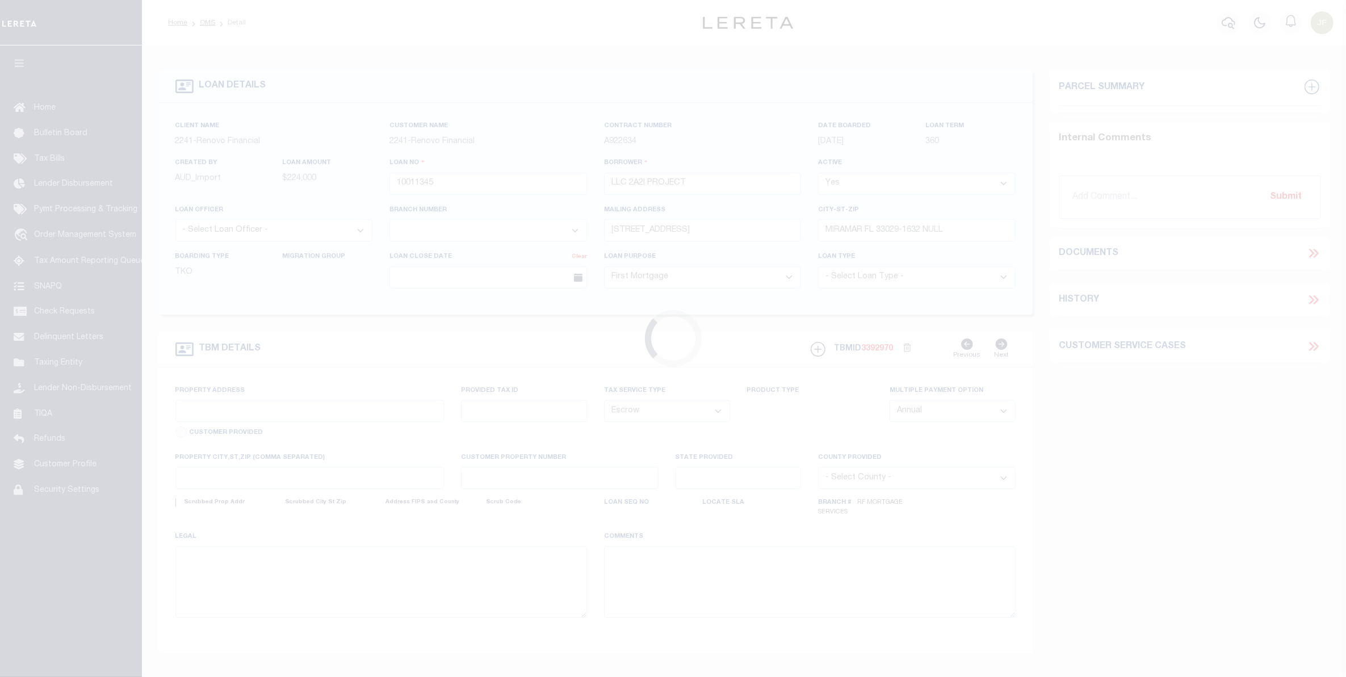
type input "FL"
select select "25067"
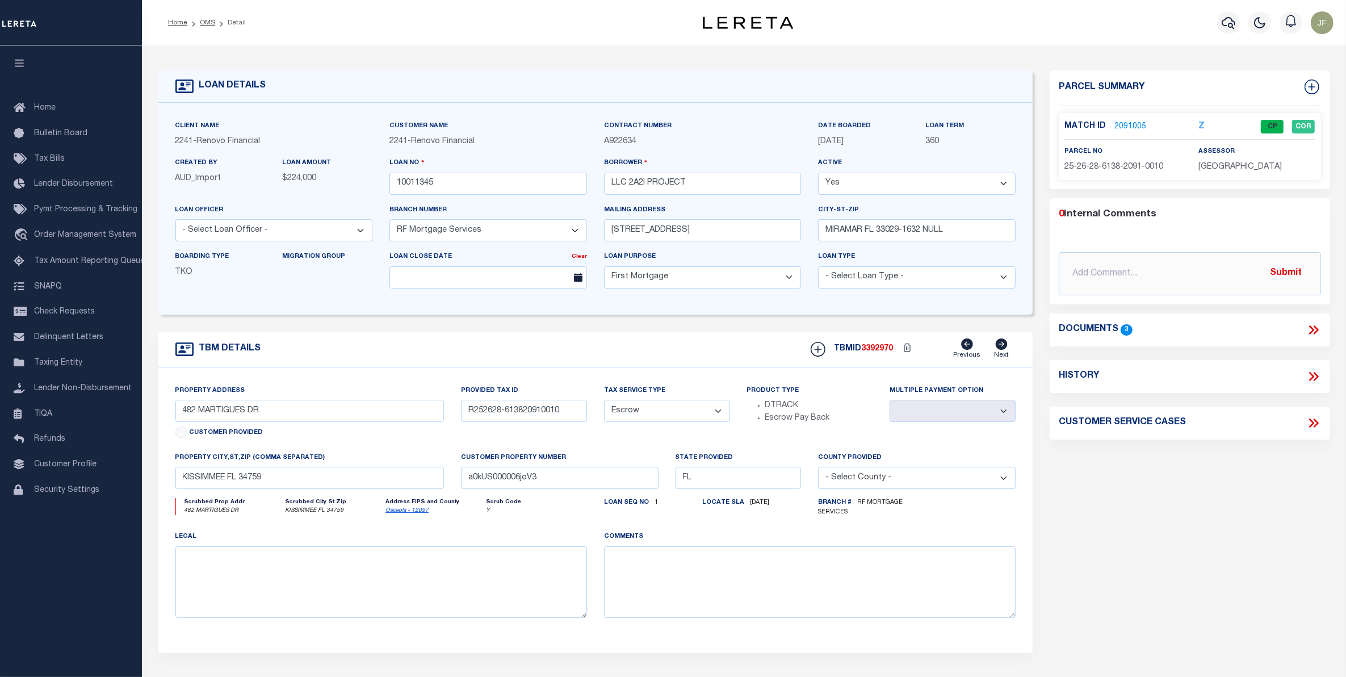
click at [1127, 126] on link "2091005" at bounding box center [1130, 127] width 32 height 12
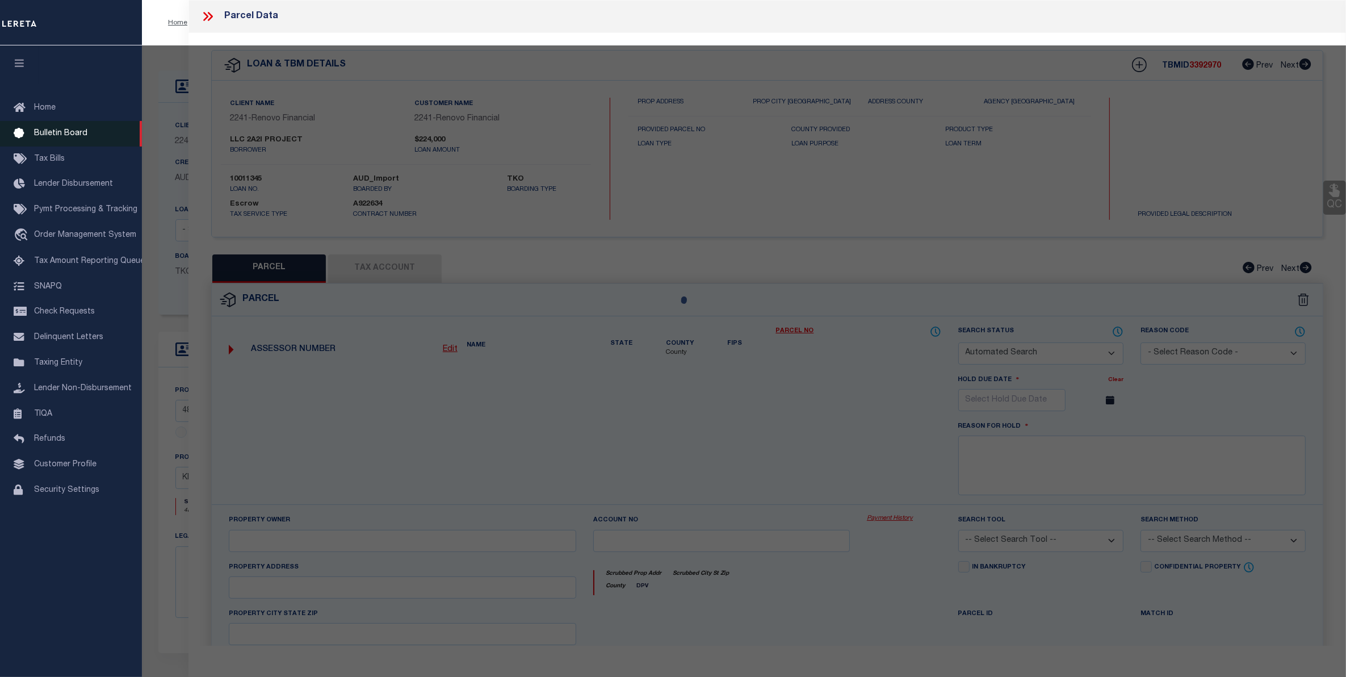
checkbox input "false"
select select "CP"
type input "2 A 2 I PROJECT LLC"
select select "AGW"
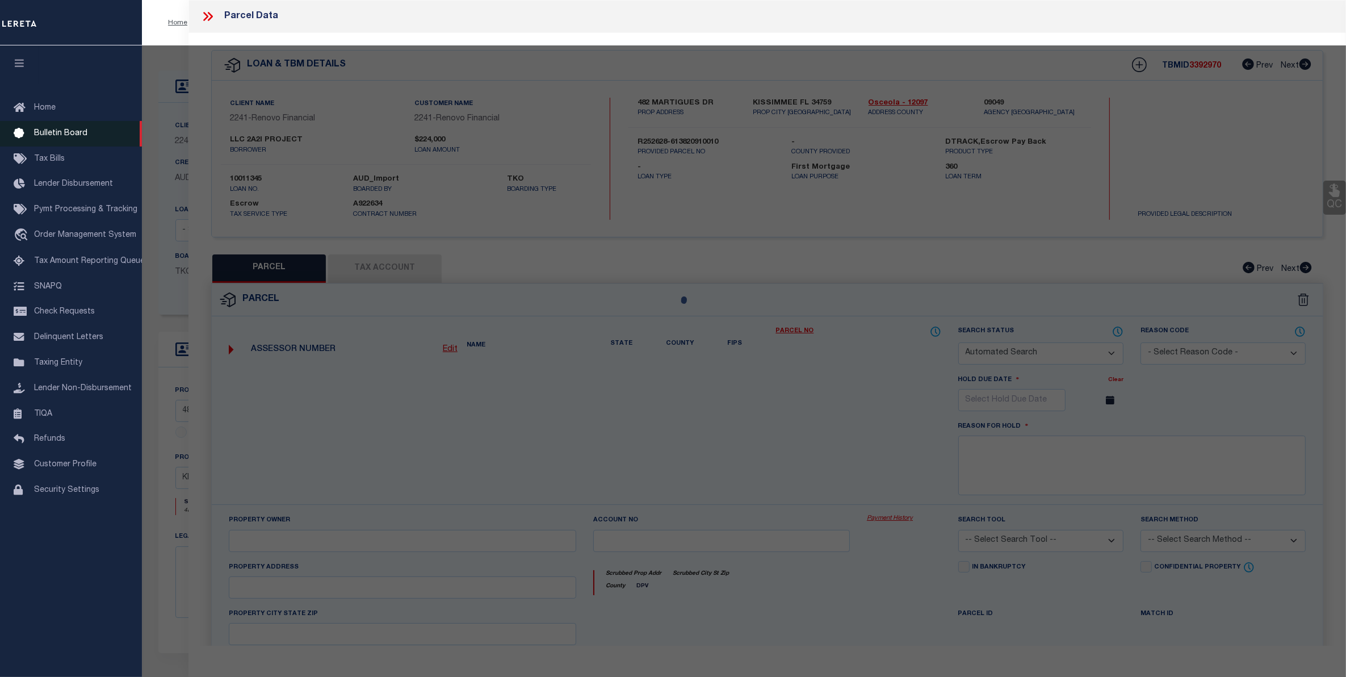
select select "ADD"
type input "482 MARTIGUES DR"
checkbox input "false"
type input "KISSIMMEE FL 34759"
type textarea "POINCIANA V5 NBD 1 PB 3 PG 144 BLK 2091 LOT 1 19/27/29"
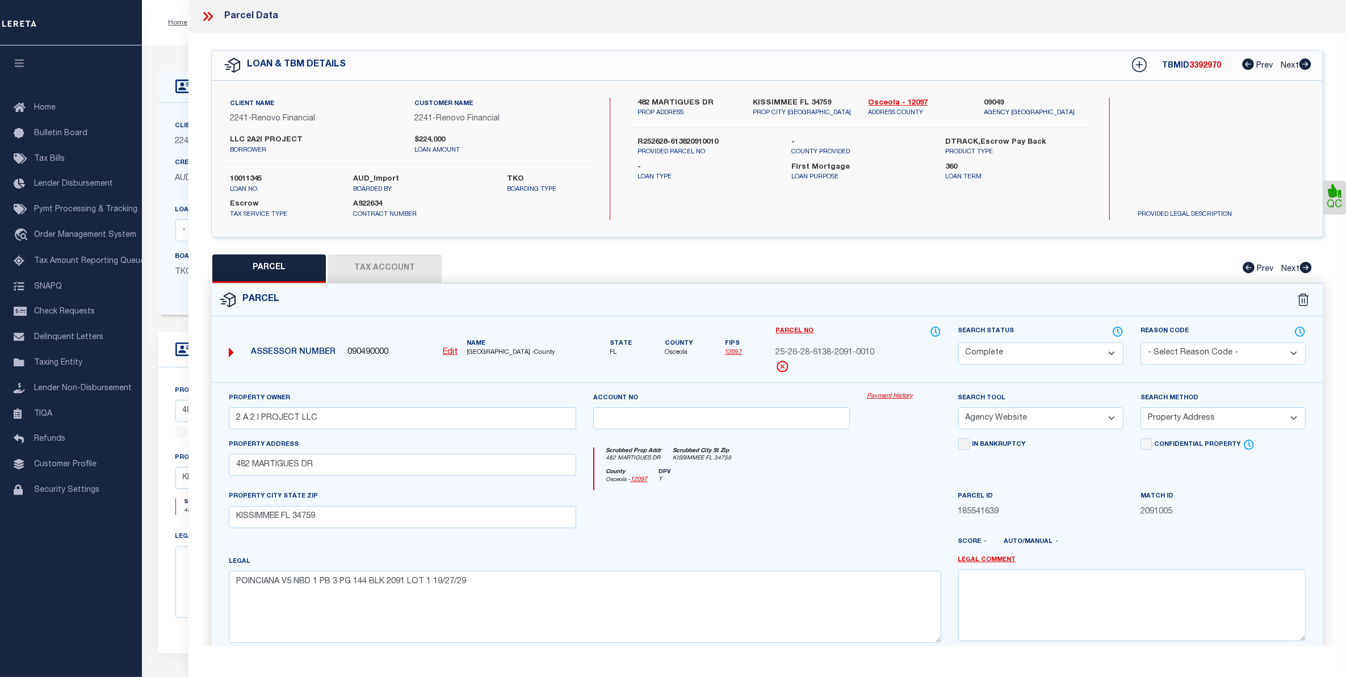
click at [206, 19] on icon at bounding box center [207, 16] width 15 height 15
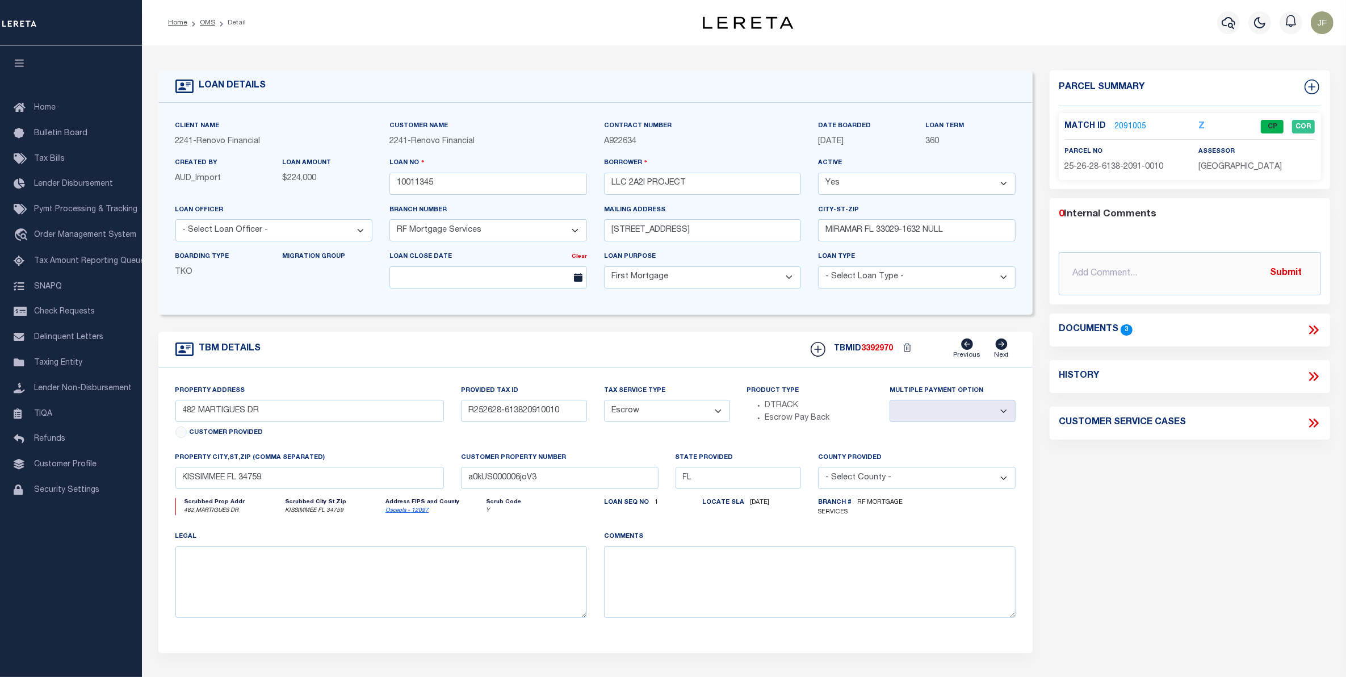
click at [1120, 127] on link "2091005" at bounding box center [1130, 127] width 32 height 12
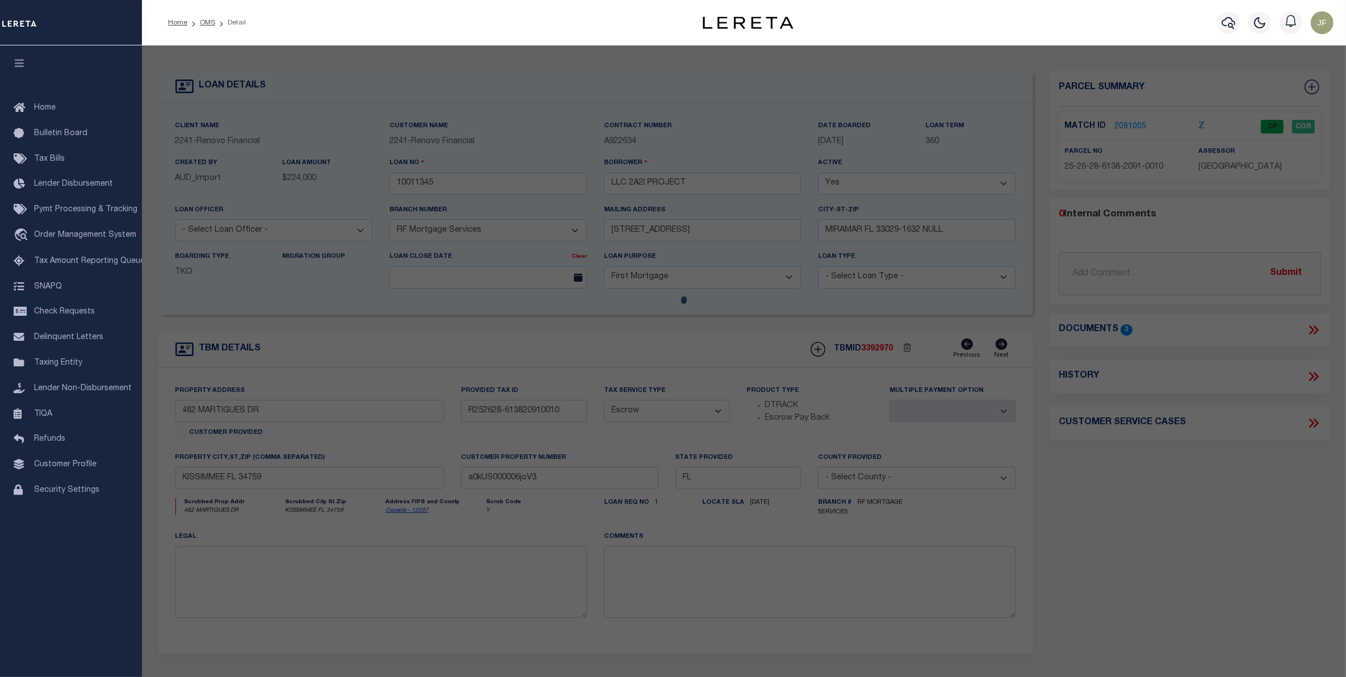
select select "AS"
select select
checkbox input "false"
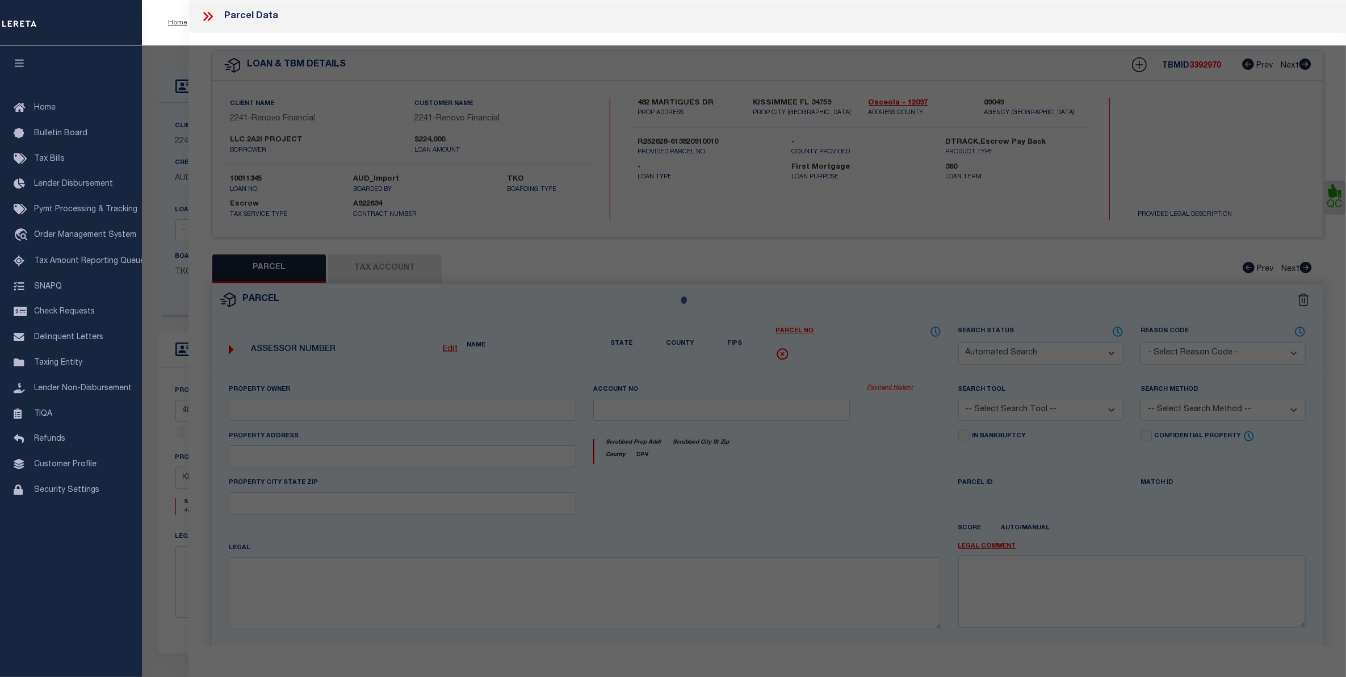
select select "CP"
type input "2 A 2 I PROJECT LLC"
select select "AGW"
select select "ADD"
type input "482 MARTIGUES DR"
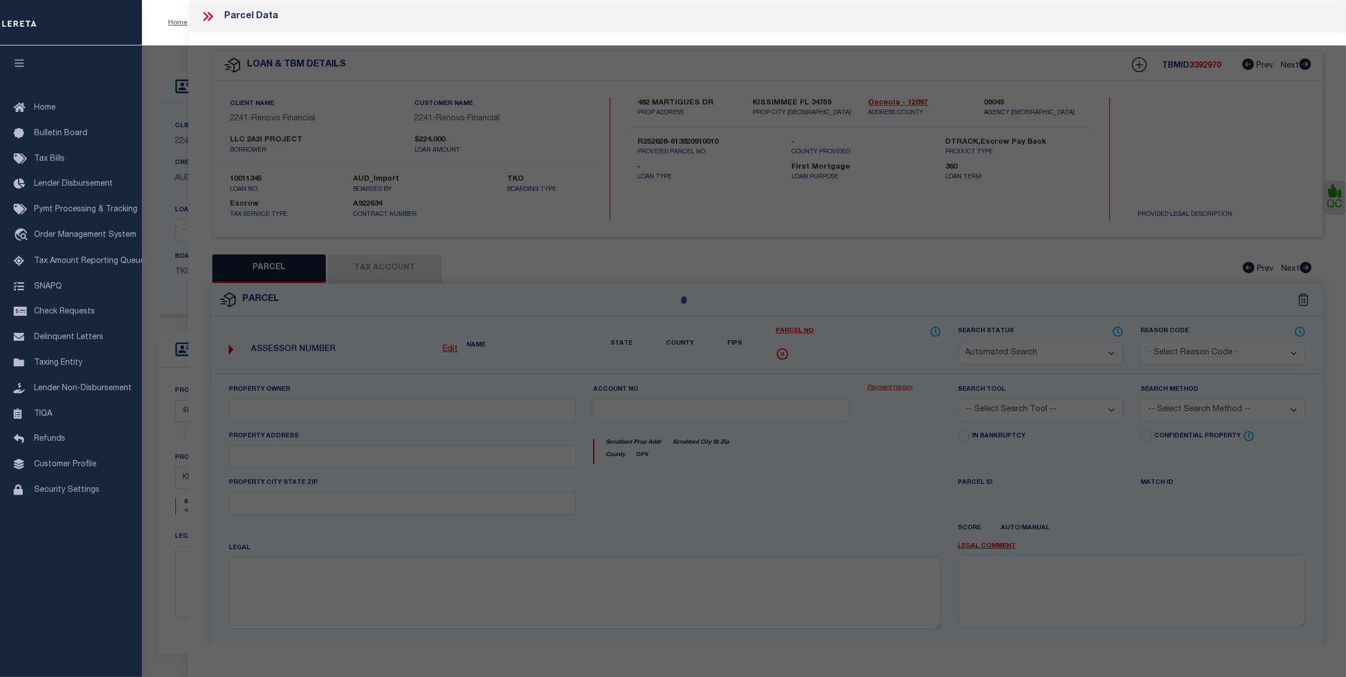
checkbox input "false"
type input "KISSIMMEE FL 34759"
type textarea "POINCIANA V5 NBD 1 PB 3 PG 144 BLK 2091 LOT 1 19/27/29"
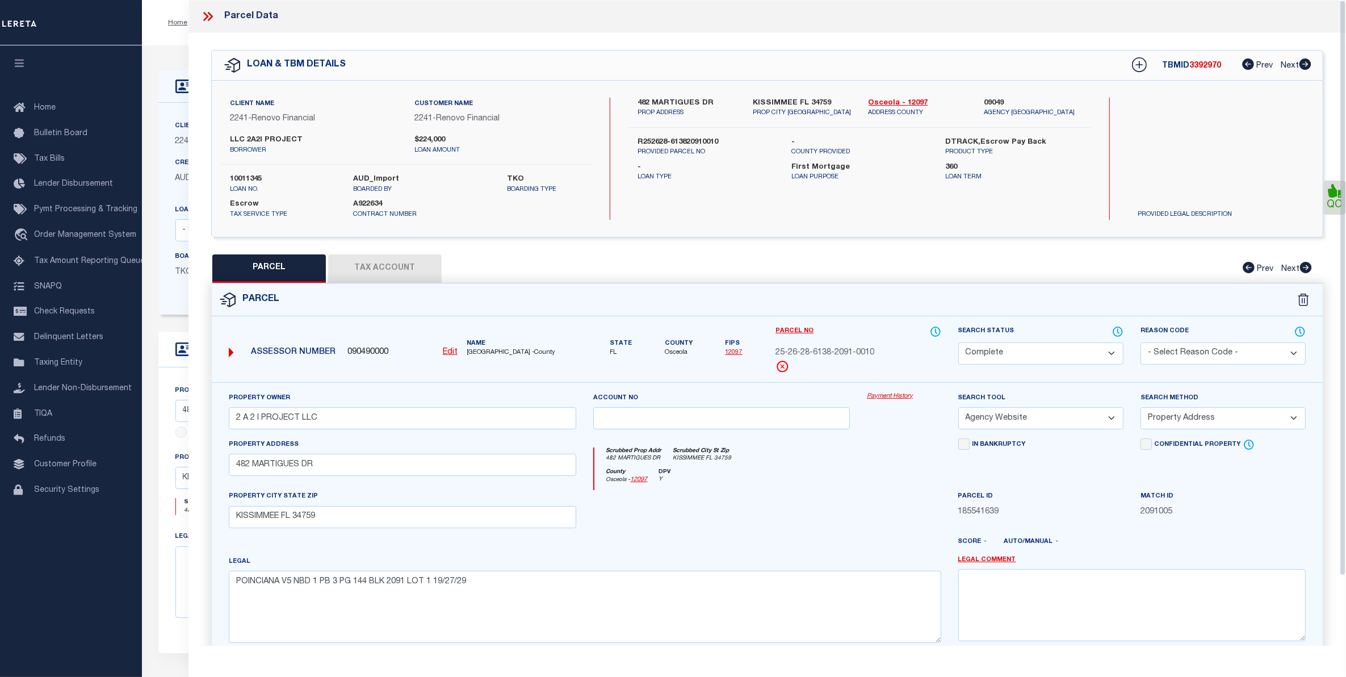
click at [897, 397] on link "Payment History" at bounding box center [904, 397] width 74 height 10
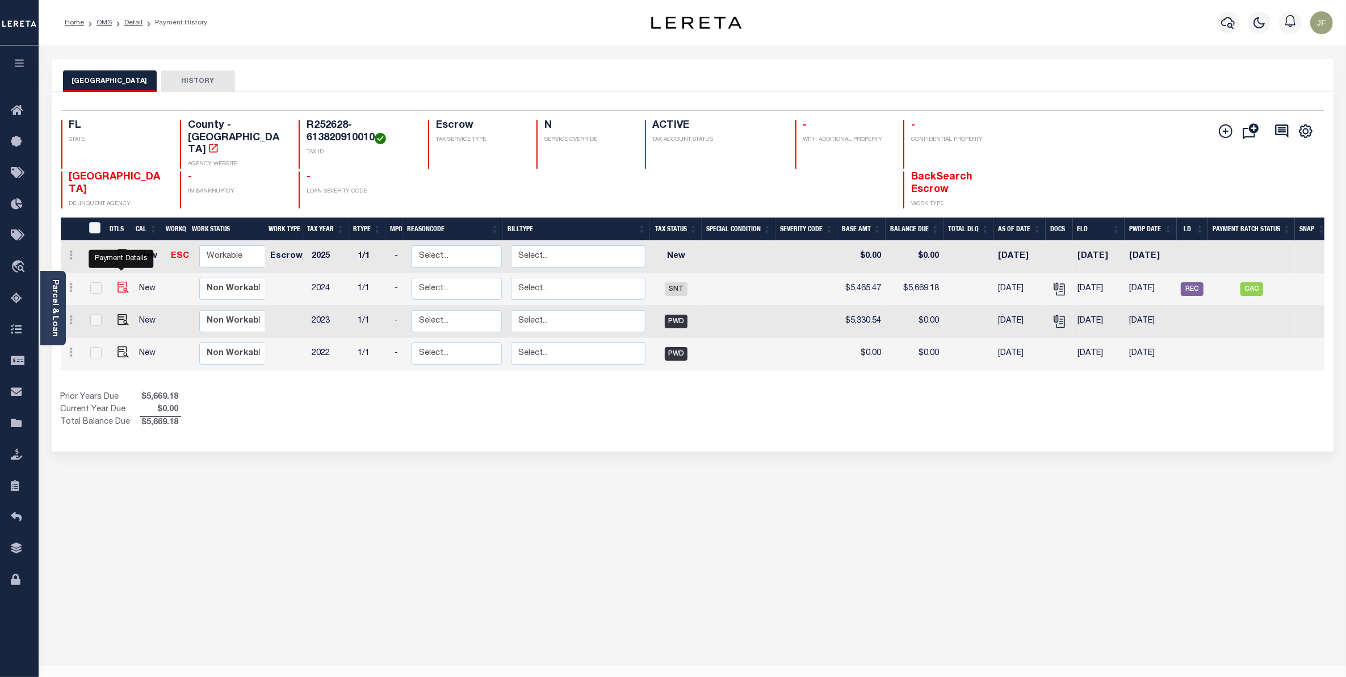
click at [118, 282] on img "" at bounding box center [123, 287] width 11 height 11
checkbox input "true"
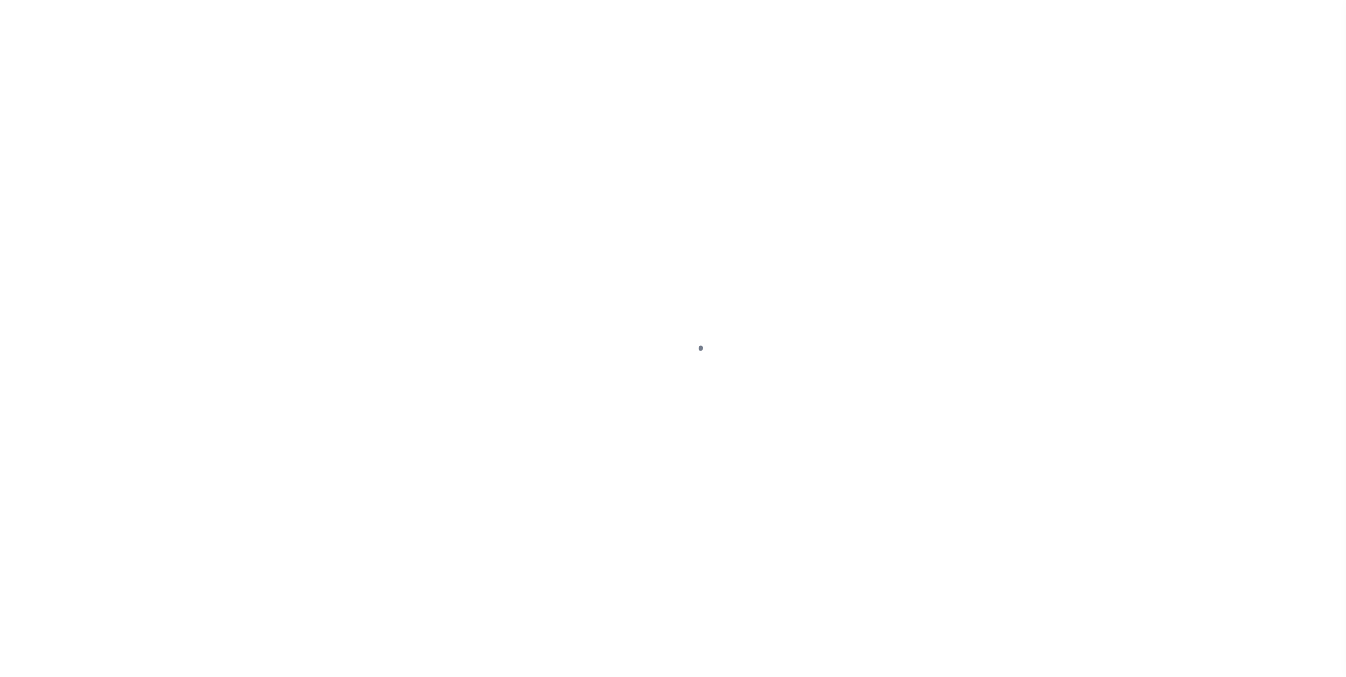
select select "SNT"
